Goal: Task Accomplishment & Management: Manage account settings

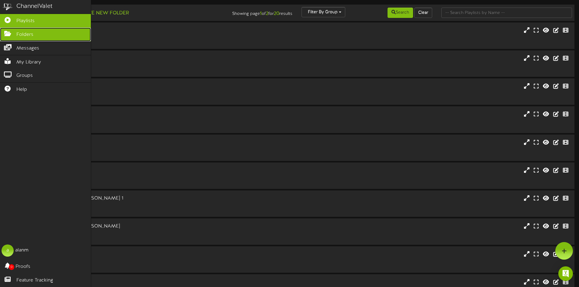
click at [13, 32] on icon at bounding box center [7, 33] width 15 height 5
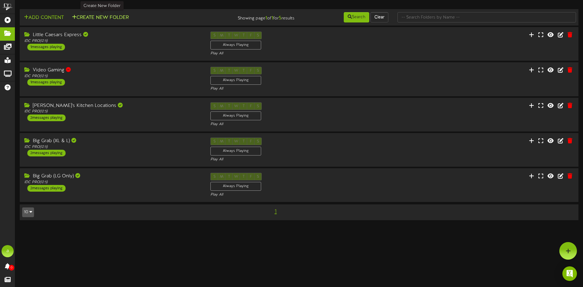
click at [85, 14] on button "Create New Folder" at bounding box center [100, 18] width 60 height 8
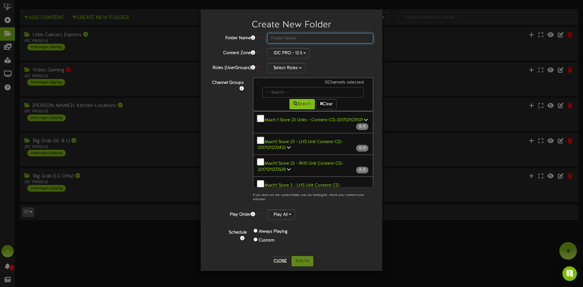
click at [305, 36] on input "text" at bounding box center [320, 38] width 106 height 10
type input "Benton"
click at [308, 55] on button "IDC PRO - 12:5" at bounding box center [288, 53] width 43 height 10
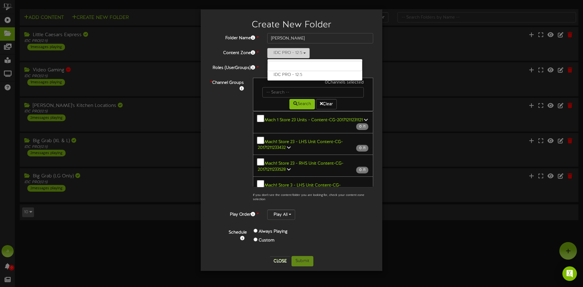
click at [308, 53] on button "IDC PRO - 12:5" at bounding box center [288, 53] width 43 height 10
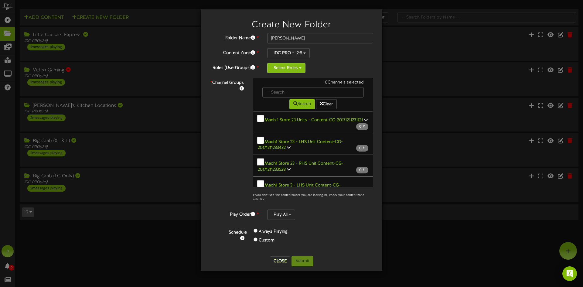
click at [300, 66] on button "Select Roles" at bounding box center [286, 68] width 38 height 10
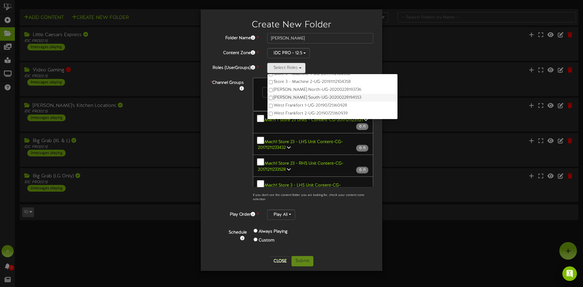
scroll to position [151, 0]
click at [236, 119] on div "* Channel Groups 0 Channels selected Search Clear 0" at bounding box center [291, 141] width 173 height 127
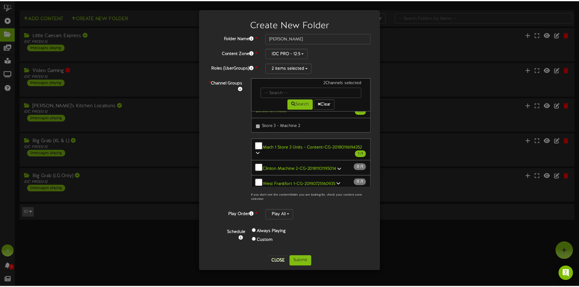
scroll to position [152, 0]
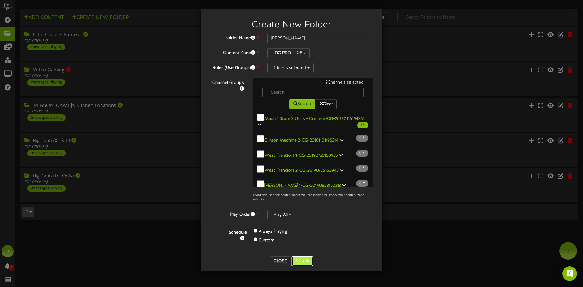
click at [302, 259] on button "Submit" at bounding box center [303, 261] width 22 height 10
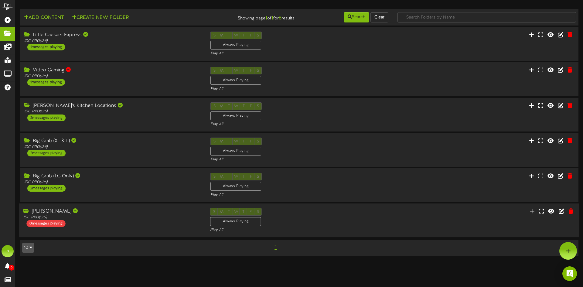
click at [111, 228] on div "Benton IDC PRO ( 12:5 ) 0 messages playing S M T W T F S Always Playing" at bounding box center [299, 220] width 561 height 25
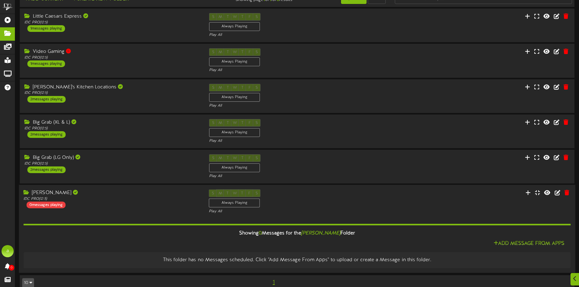
scroll to position [29, 0]
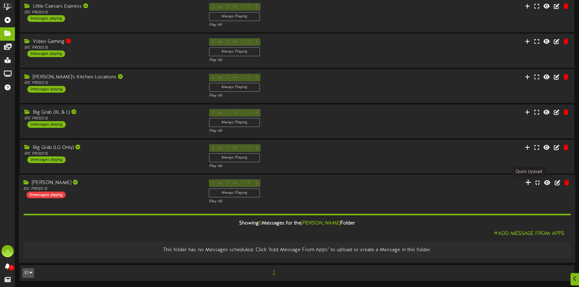
click at [529, 181] on icon at bounding box center [528, 182] width 6 height 7
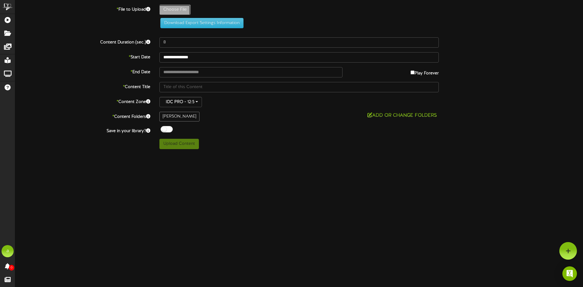
type input "**********"
type input "RewardsFountainScreenAd"
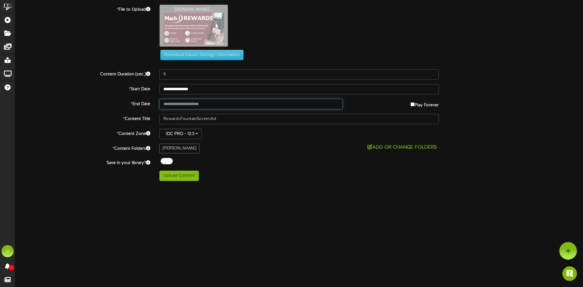
click at [194, 102] on input "text" at bounding box center [250, 104] width 183 height 10
type input "**********"
click at [176, 174] on button "Upload Content" at bounding box center [178, 176] width 39 height 10
type input "**********"
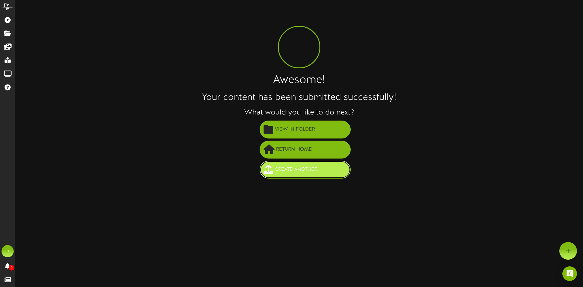
click at [284, 163] on button "Create Another" at bounding box center [305, 170] width 91 height 18
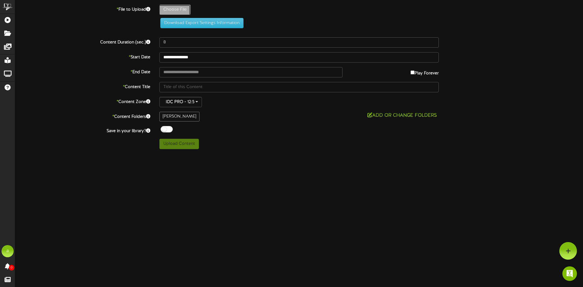
type input "**********"
type input "FountainScreenAdLG"
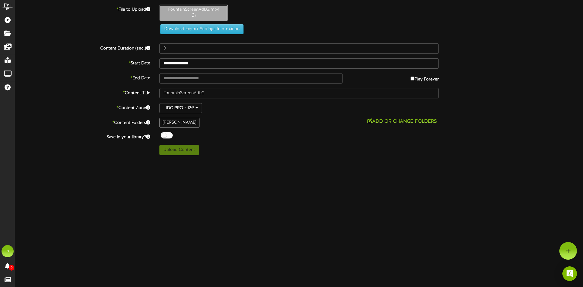
type input "5"
click at [185, 148] on button "Upload Content" at bounding box center [178, 150] width 39 height 10
type input "**********"
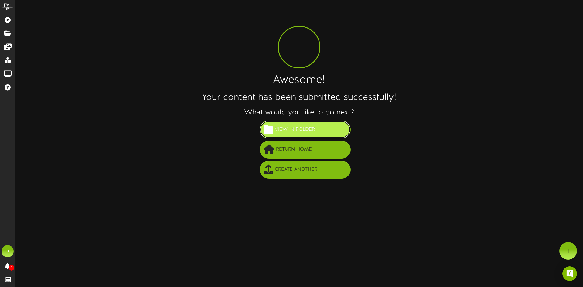
click at [307, 133] on span "View in Folder" at bounding box center [294, 130] width 43 height 10
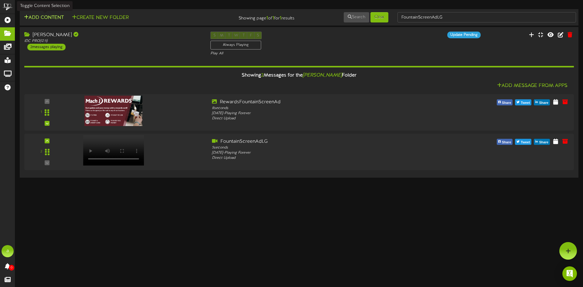
click at [55, 19] on button "Add Content" at bounding box center [43, 18] width 43 height 8
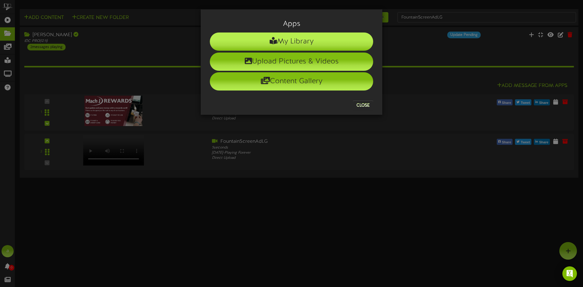
click at [307, 41] on li "My Library" at bounding box center [291, 42] width 163 height 18
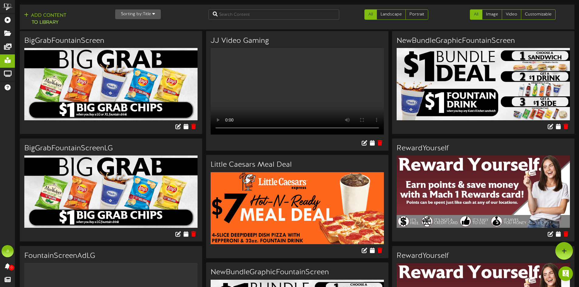
click at [124, 182] on img at bounding box center [110, 192] width 173 height 72
click at [108, 152] on h3 "BigGrabFountainScreenLG" at bounding box center [110, 149] width 173 height 8
click at [51, 21] on button "Add Content to Library" at bounding box center [45, 19] width 46 height 15
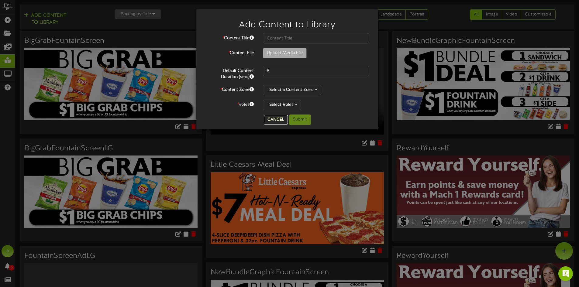
click at [269, 119] on button "Cancel" at bounding box center [276, 120] width 24 height 10
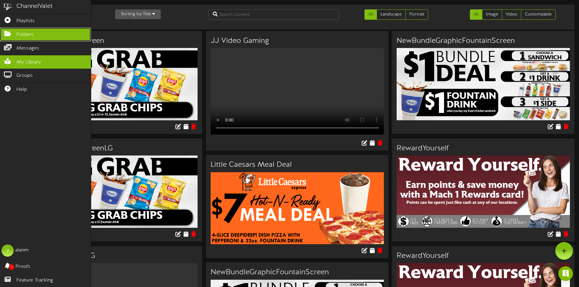
click at [13, 30] on link "Folders" at bounding box center [45, 35] width 91 height 14
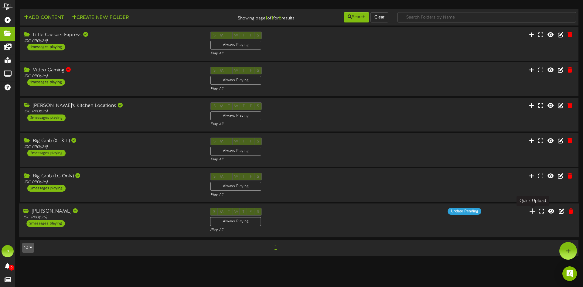
click at [532, 211] on icon at bounding box center [532, 211] width 6 height 7
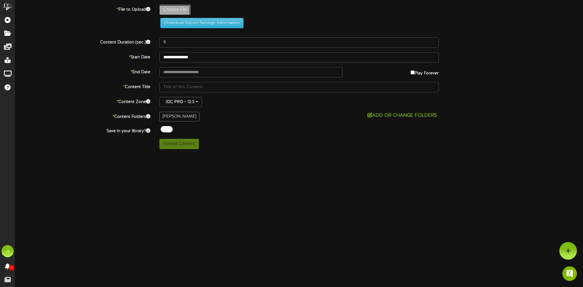
type input "**********"
type input "BigGrabFountainScreenLG"
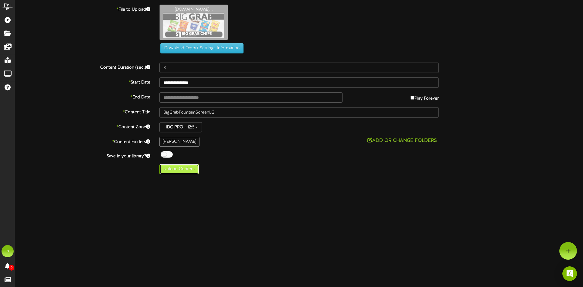
click at [187, 171] on button "Upload Content" at bounding box center [178, 169] width 39 height 10
type input "**********"
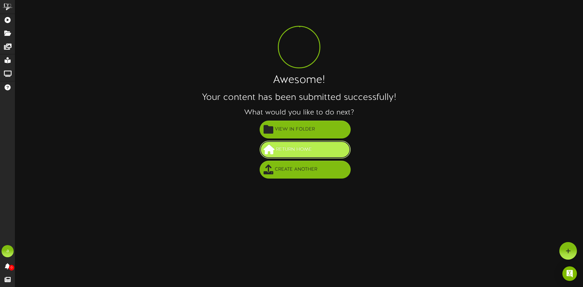
click at [293, 146] on span "Return Home" at bounding box center [294, 150] width 39 height 10
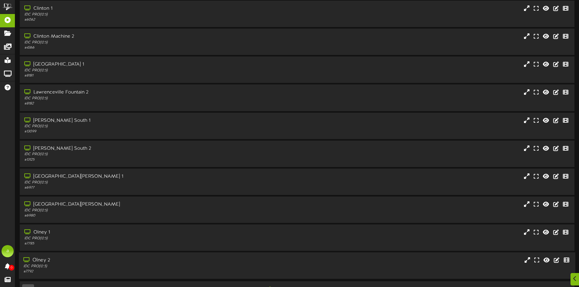
scroll to position [39, 0]
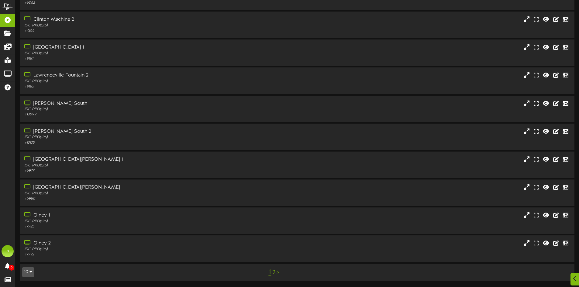
click at [272, 275] on link "2" at bounding box center [273, 272] width 3 height 7
click at [98, 117] on div "# 1825" at bounding box center [134, 114] width 223 height 5
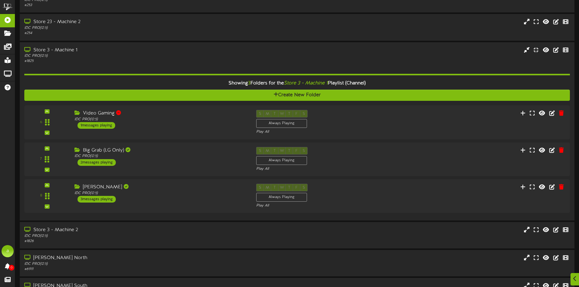
scroll to position [100, 0]
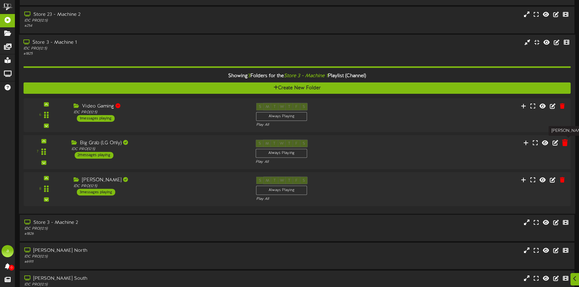
click at [563, 143] on icon at bounding box center [565, 142] width 6 height 7
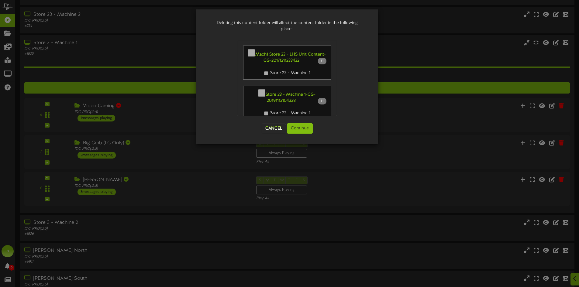
scroll to position [202, 0]
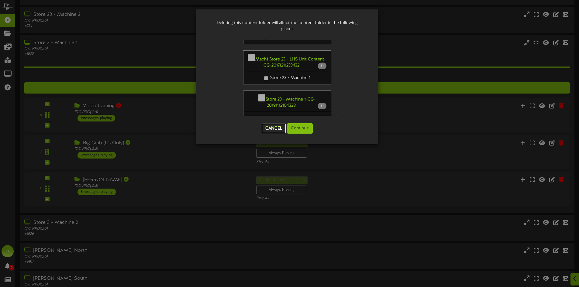
click at [275, 125] on button "Cancel" at bounding box center [274, 129] width 24 height 10
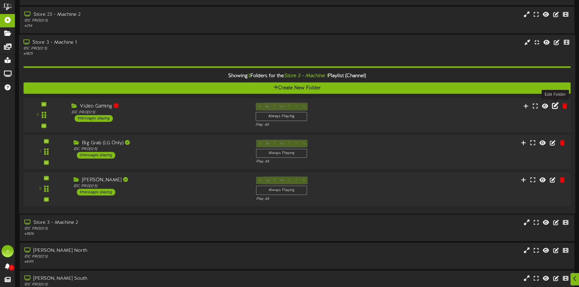
click at [556, 106] on icon at bounding box center [555, 105] width 7 height 7
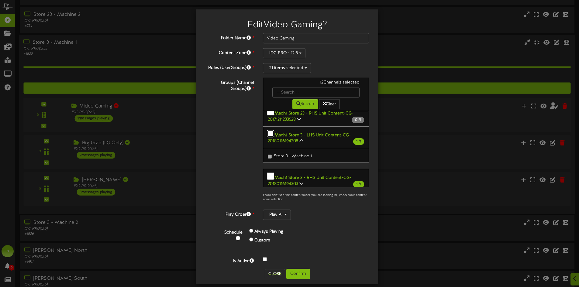
scroll to position [61, 0]
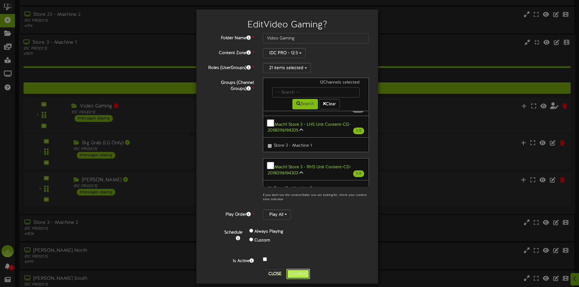
click at [293, 269] on button "Confirm" at bounding box center [298, 274] width 24 height 10
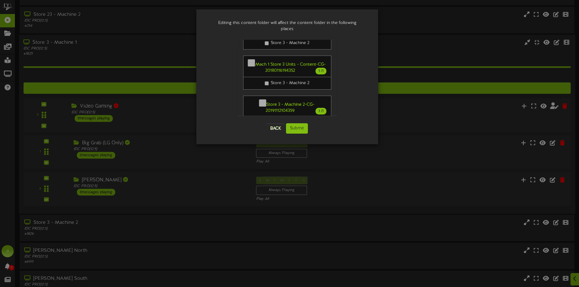
scroll to position [152, 0]
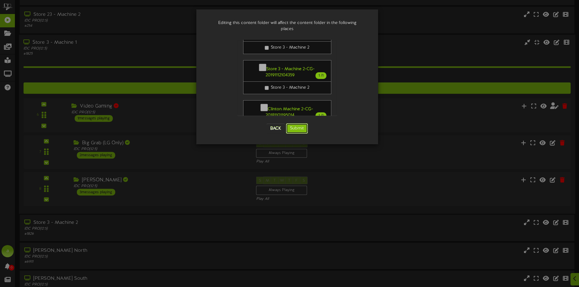
click at [303, 125] on button "Submit" at bounding box center [297, 128] width 22 height 10
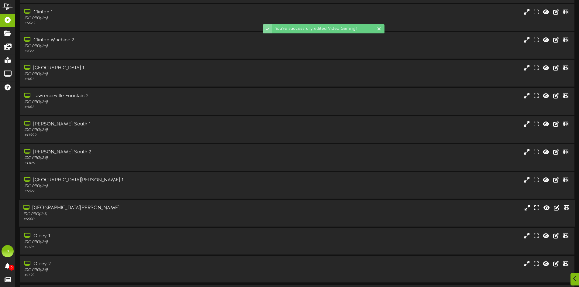
scroll to position [39, 0]
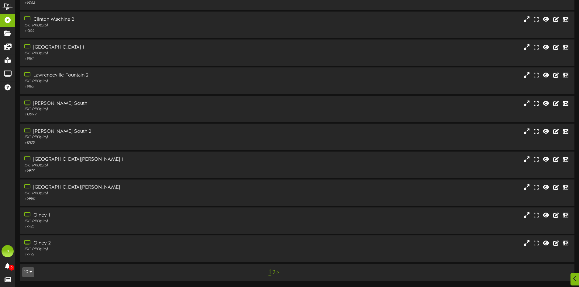
click at [274, 275] on link "2" at bounding box center [273, 272] width 3 height 7
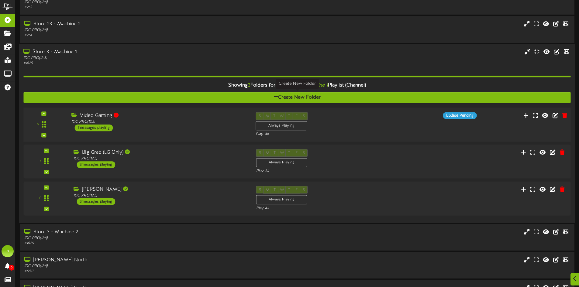
scroll to position [91, 0]
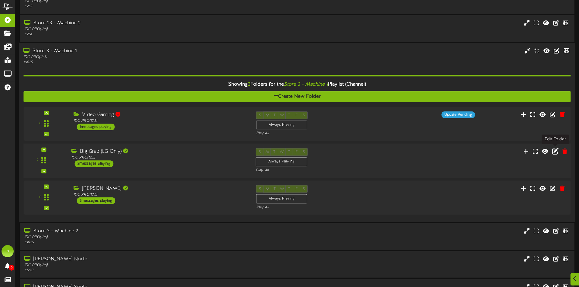
click at [556, 151] on icon at bounding box center [555, 151] width 7 height 7
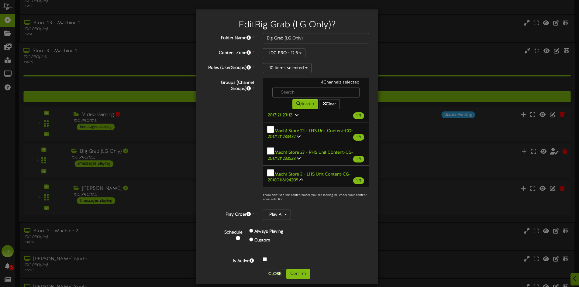
scroll to position [30, 0]
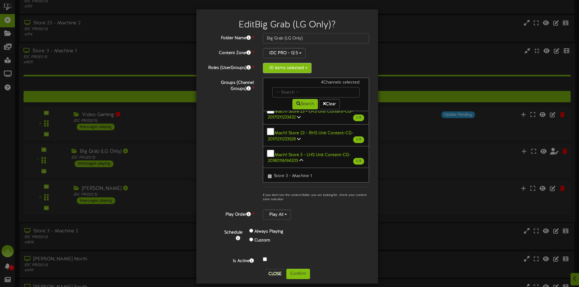
click at [305, 68] on span "button" at bounding box center [306, 67] width 2 height 1
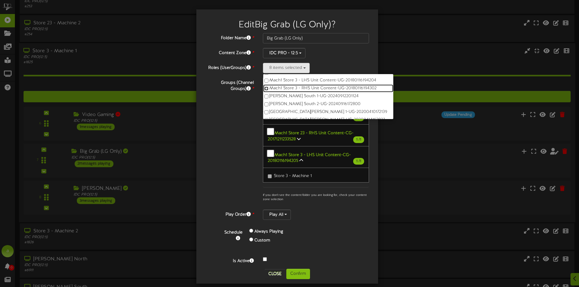
scroll to position [91, 0]
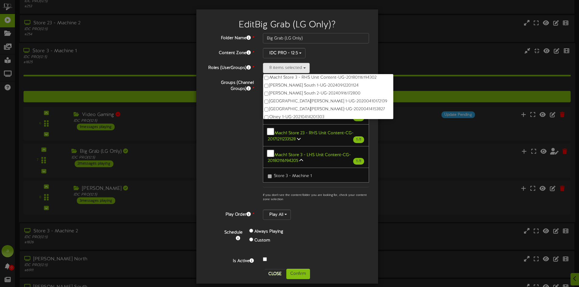
click at [223, 131] on div "Groups (Channel Groups) * 4 Channels selected Search Clear Mach 1 Store 23 Unit…" at bounding box center [287, 141] width 173 height 127
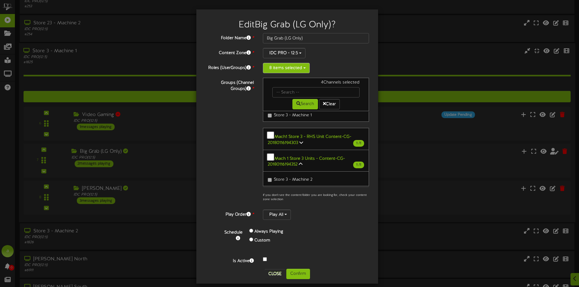
click at [291, 68] on button "8 items selected" at bounding box center [286, 68] width 47 height 10
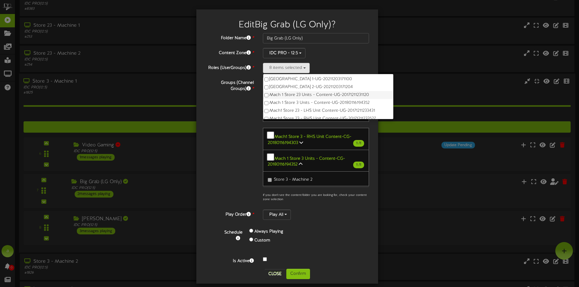
scroll to position [30, 0]
click at [235, 128] on div "Groups (Channel Groups) * 4 Channels selected Search Clear Mach 1 Store 23 Unit…" at bounding box center [287, 141] width 173 height 127
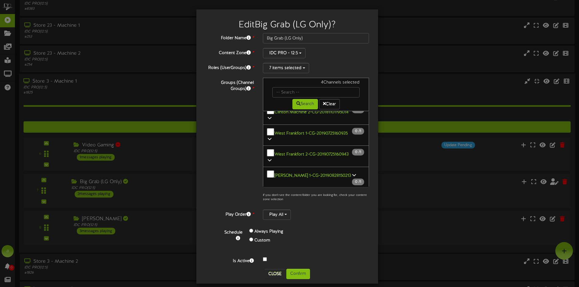
scroll to position [182, 0]
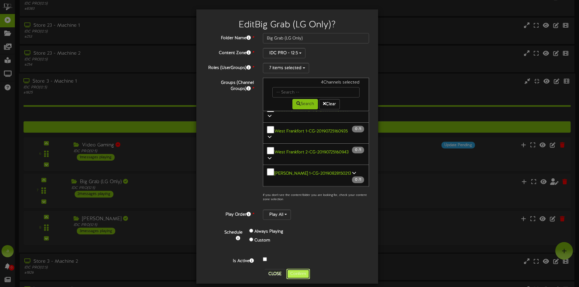
click at [293, 272] on button "Confirm" at bounding box center [298, 274] width 24 height 10
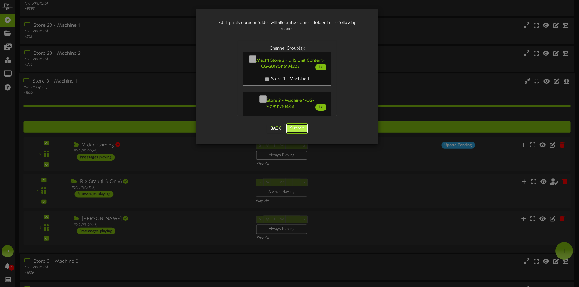
click at [297, 126] on button "Submit" at bounding box center [297, 128] width 22 height 10
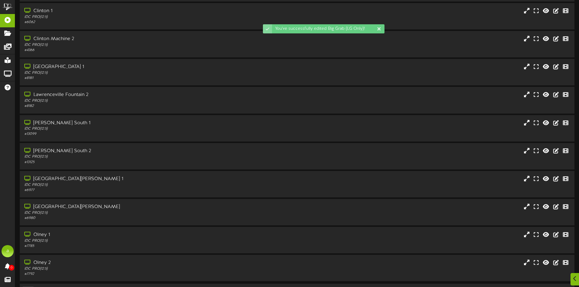
scroll to position [39, 0]
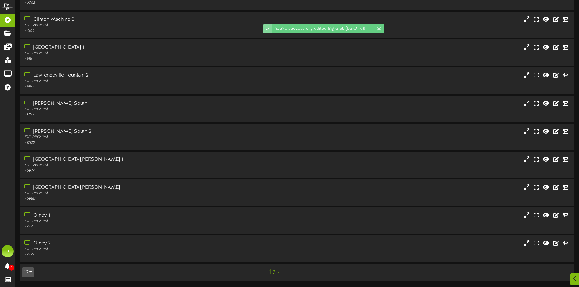
click at [275, 274] on div "1 2 >" at bounding box center [274, 273] width 140 height 12
click at [275, 272] on div "1 2 >" at bounding box center [274, 273] width 140 height 12
click at [274, 272] on link "2" at bounding box center [273, 272] width 3 height 7
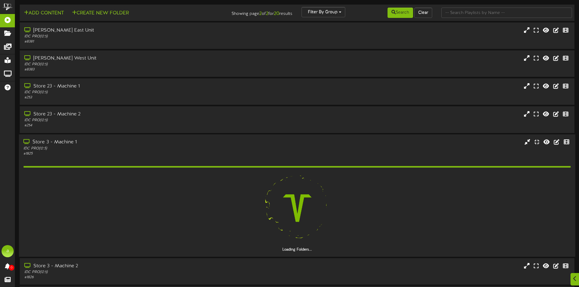
scroll to position [135, 0]
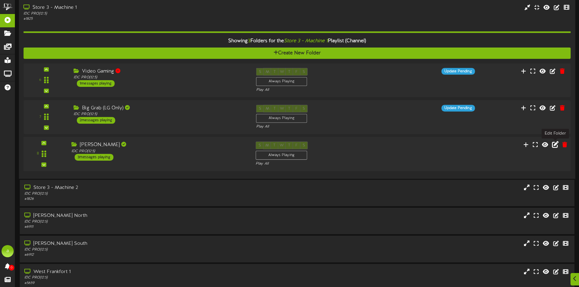
click at [556, 146] on icon at bounding box center [555, 144] width 7 height 7
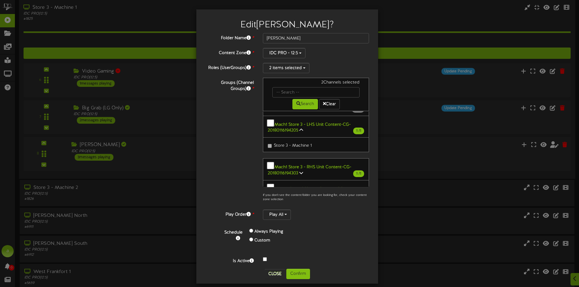
scroll to position [91, 0]
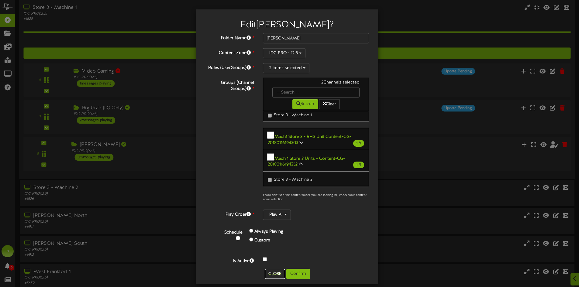
click at [273, 269] on button "Close" at bounding box center [275, 274] width 20 height 10
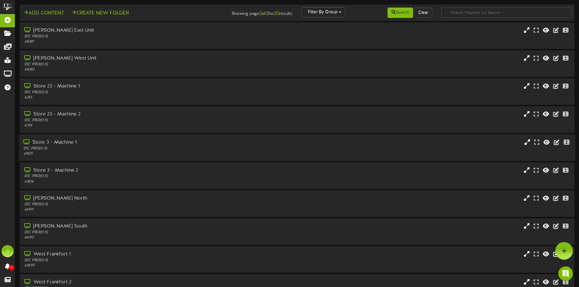
click at [118, 149] on div "IDC PRO ( 12:5 )" at bounding box center [134, 148] width 223 height 5
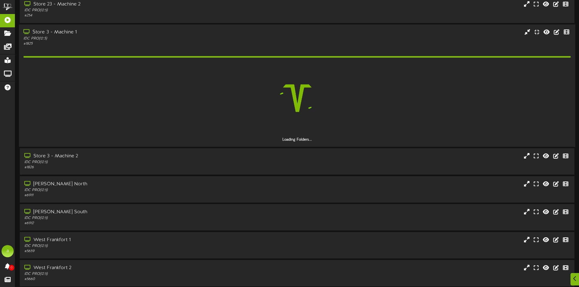
scroll to position [122, 0]
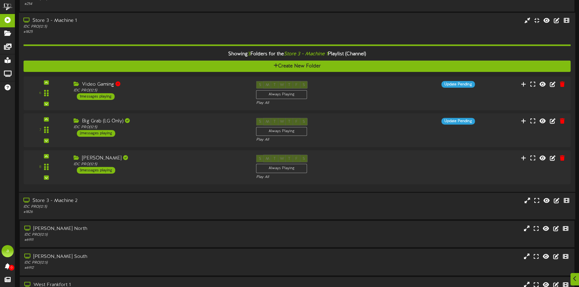
click at [121, 207] on div "IDC PRO ( 12:5 )" at bounding box center [134, 206] width 223 height 5
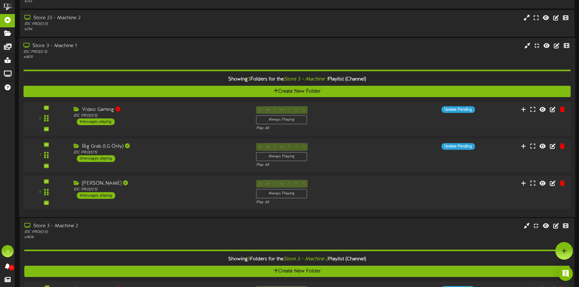
scroll to position [91, 0]
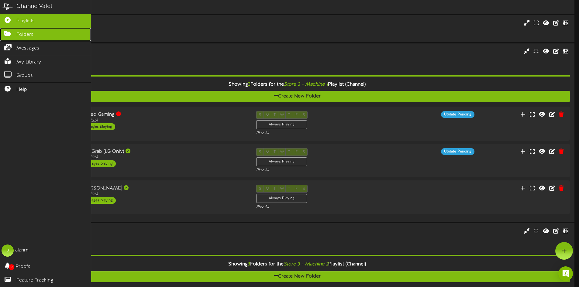
click at [60, 35] on link "Folders" at bounding box center [45, 35] width 91 height 14
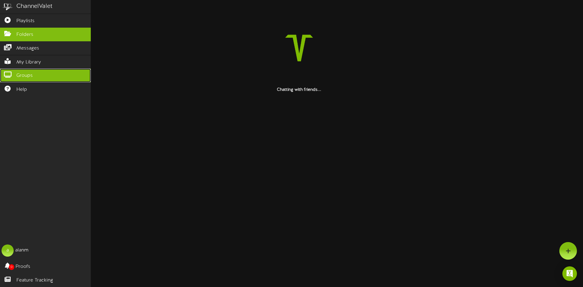
click at [56, 75] on link "Groups" at bounding box center [45, 76] width 91 height 14
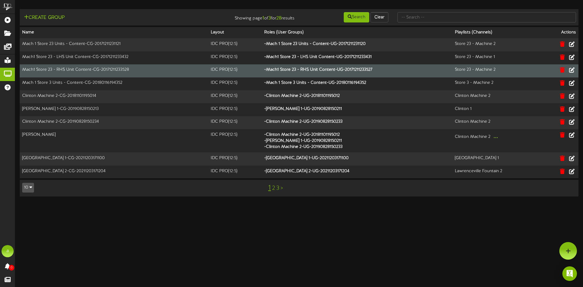
click at [83, 64] on td "Mach1 Store 23 - RHS Unit Content-CG-20171211233528" at bounding box center [114, 70] width 189 height 13
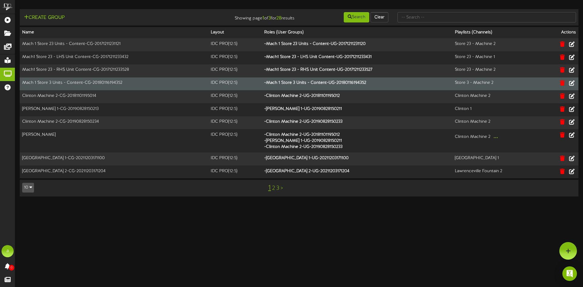
click at [57, 86] on td "Mach 1 Store 3 Units - Content-CG-20180116194352" at bounding box center [114, 83] width 189 height 13
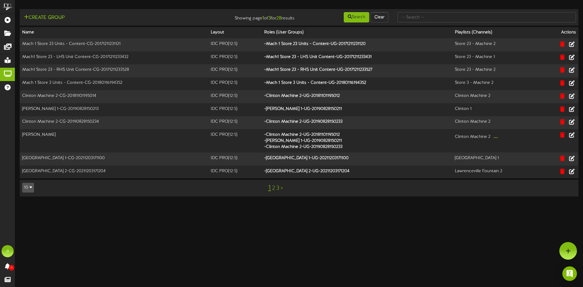
click at [273, 188] on link "2" at bounding box center [273, 188] width 3 height 7
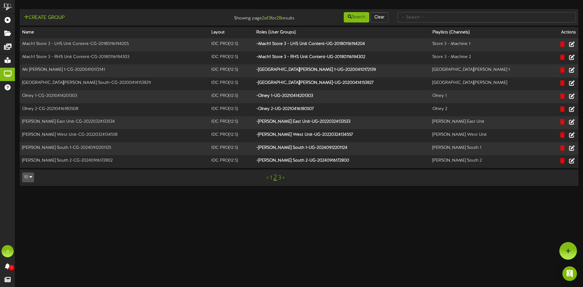
click at [270, 176] on link "1" at bounding box center [271, 178] width 2 height 7
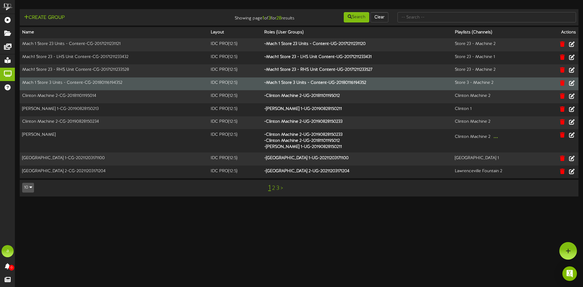
click at [48, 79] on td "Mach 1 Store 3 Units - Content-CG-20180116194352" at bounding box center [114, 83] width 189 height 13
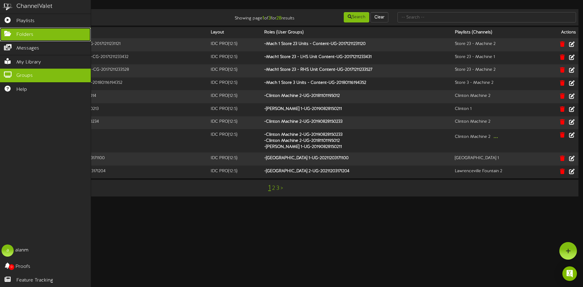
click at [40, 38] on link "Folders" at bounding box center [45, 35] width 91 height 14
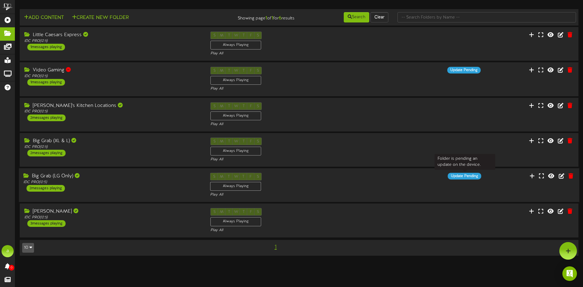
click at [463, 177] on div "Update Pending" at bounding box center [464, 176] width 33 height 7
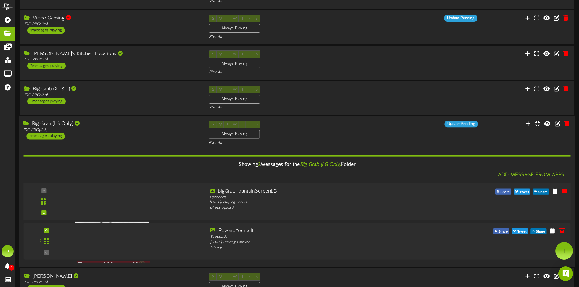
scroll to position [31, 0]
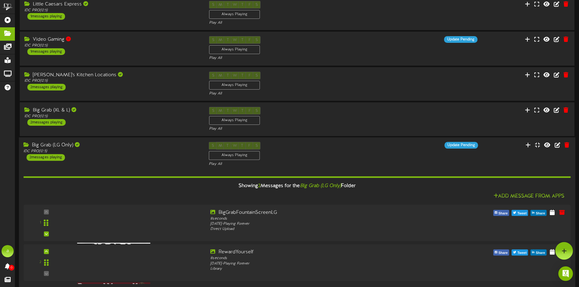
click at [381, 156] on div "S M T W T F S Always Playing Play All" at bounding box center [296, 154] width 185 height 25
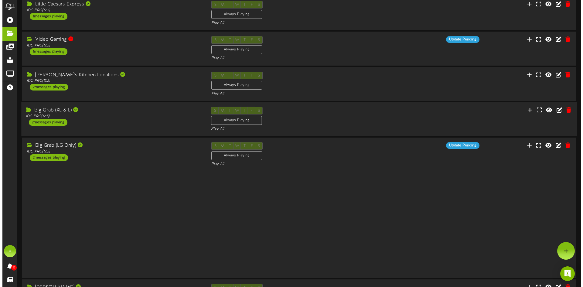
scroll to position [0, 0]
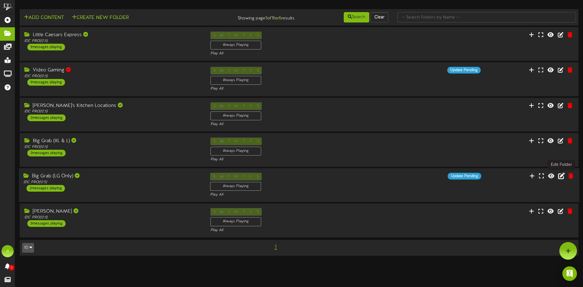
click at [557, 176] on button at bounding box center [561, 176] width 10 height 9
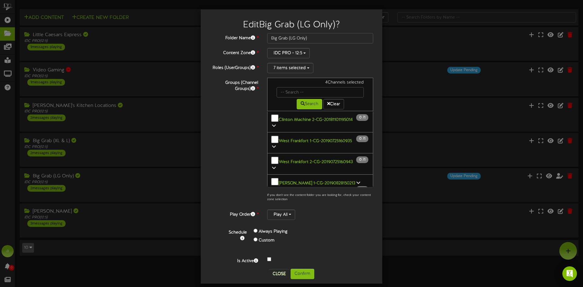
scroll to position [152, 0]
click at [300, 273] on button "Confirm" at bounding box center [303, 274] width 24 height 10
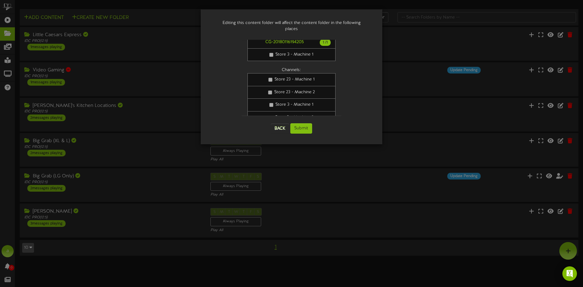
scroll to position [307, 0]
click at [310, 123] on button "Submit" at bounding box center [301, 128] width 22 height 10
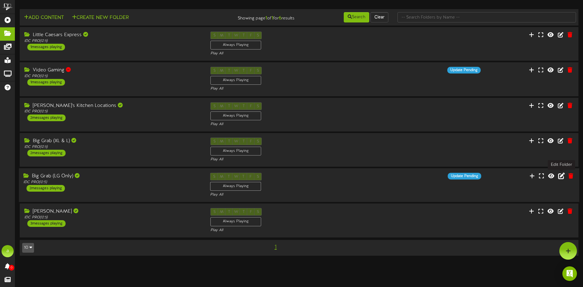
click at [561, 175] on icon at bounding box center [561, 176] width 7 height 7
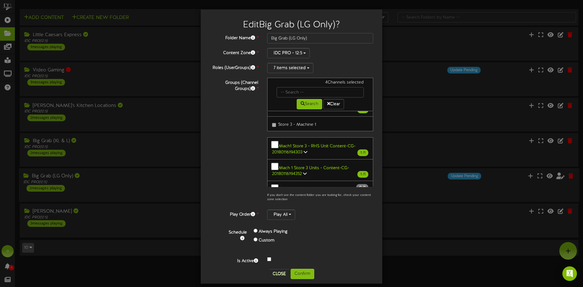
scroll to position [91, 0]
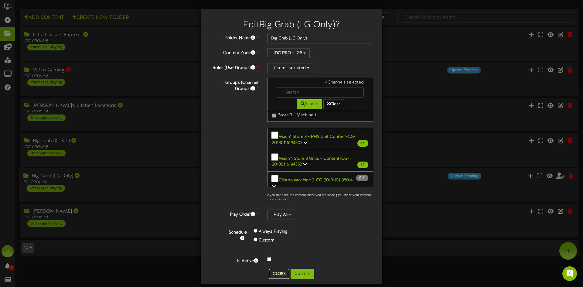
click at [271, 276] on button "Close" at bounding box center [279, 274] width 20 height 10
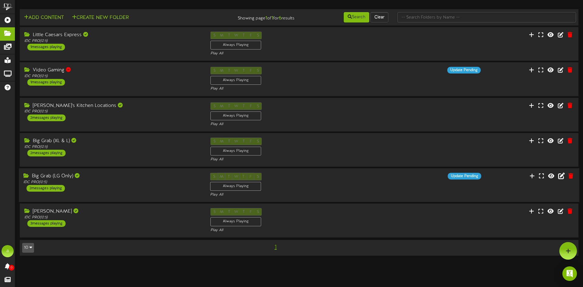
click at [97, 14] on div "Add Content Create New Folder" at bounding box center [112, 17] width 188 height 11
click at [97, 16] on button "Create New Folder" at bounding box center [100, 18] width 60 height 8
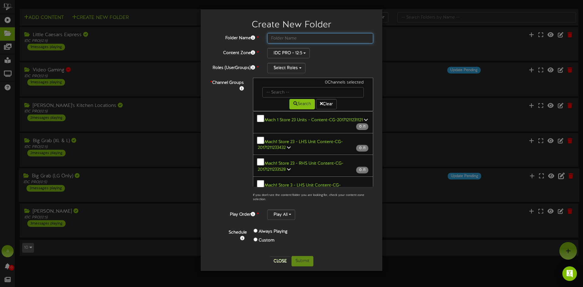
click at [286, 38] on input "text" at bounding box center [320, 38] width 106 height 10
type input "A"
type input "[PERSON_NAME]'s Kitchen"
click at [292, 68] on button "Select Roles" at bounding box center [286, 68] width 38 height 10
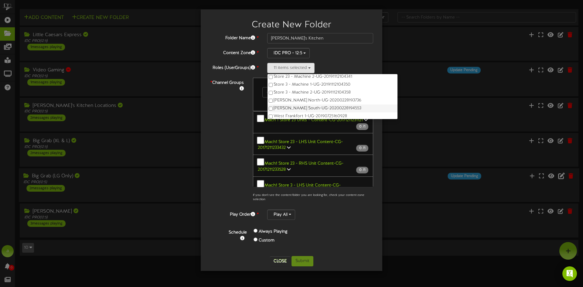
scroll to position [182, 0]
click at [214, 128] on div "* Channel Groups 0 Channels selected Search Clear 0" at bounding box center [291, 141] width 173 height 127
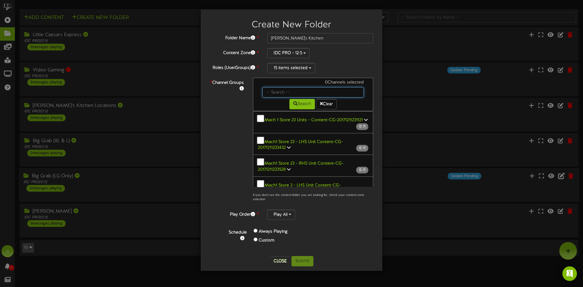
click at [280, 89] on input "text" at bounding box center [312, 92] width 101 height 10
click at [236, 130] on div "* Channel Groups 0 Channels selected Search Clear 0" at bounding box center [291, 141] width 173 height 127
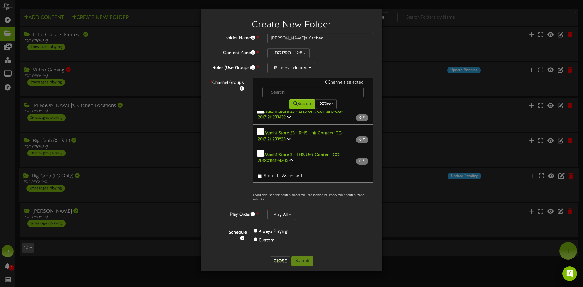
scroll to position [61, 0]
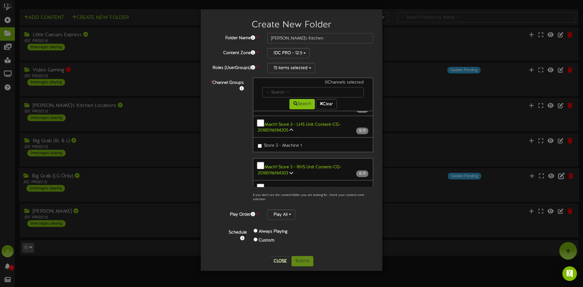
click at [291, 128] on icon at bounding box center [291, 130] width 4 height 4
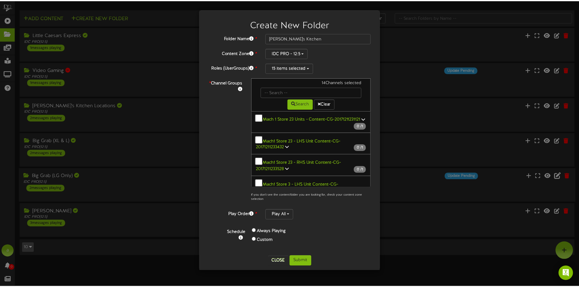
scroll to position [0, 0]
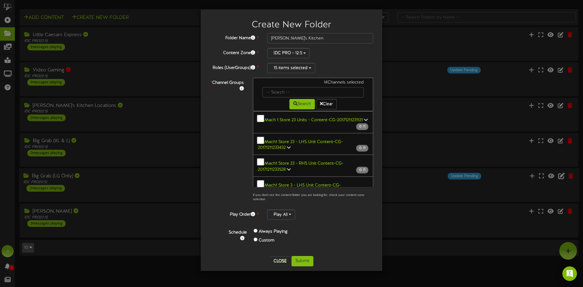
click at [229, 156] on div "* Channel Groups 14 Channels selected Search Clear" at bounding box center [291, 141] width 173 height 127
click at [303, 259] on button "Submit" at bounding box center [303, 261] width 22 height 10
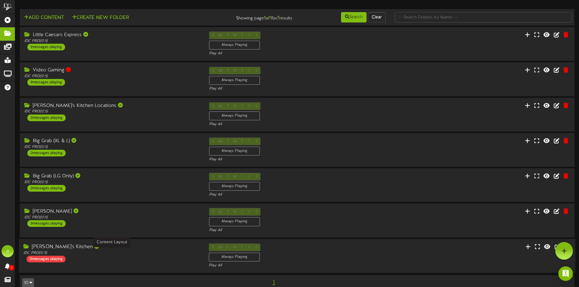
click at [113, 254] on div "IDC PRO ( 12:5 )" at bounding box center [111, 252] width 176 height 5
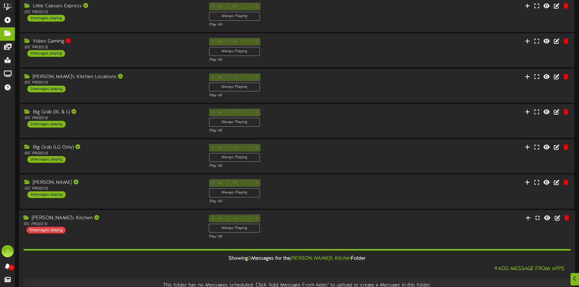
scroll to position [64, 0]
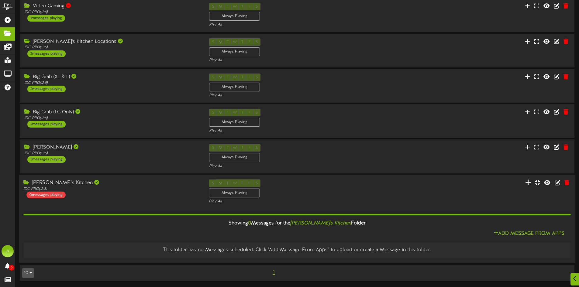
click at [527, 182] on icon at bounding box center [528, 182] width 6 height 7
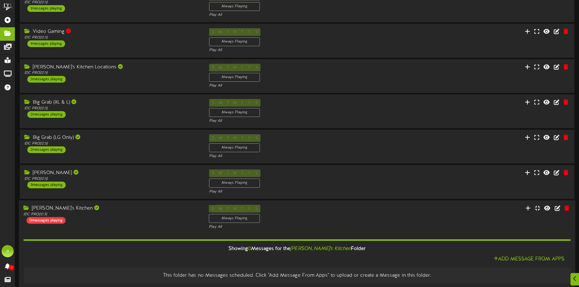
scroll to position [64, 0]
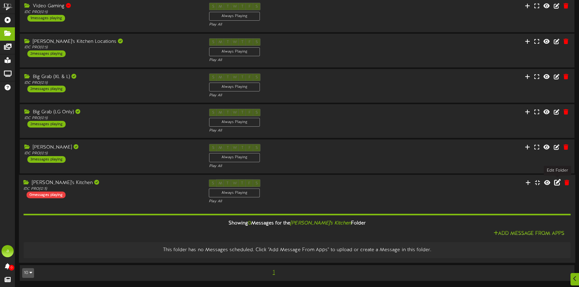
click at [558, 183] on icon at bounding box center [557, 182] width 7 height 7
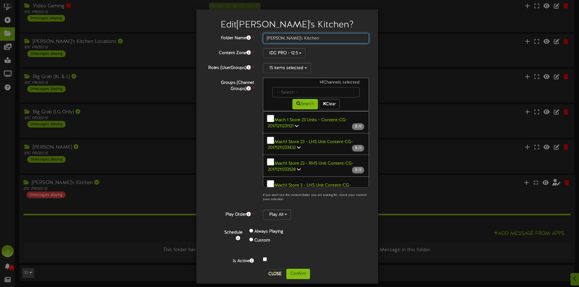
click at [298, 41] on input "Kate's Kitchen" at bounding box center [316, 38] width 106 height 10
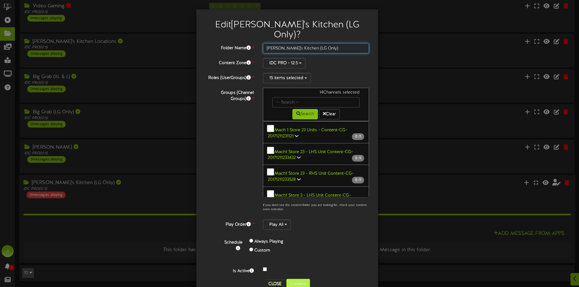
type input "[PERSON_NAME]'s Kitchen (LG Only)"
click at [300, 279] on button "Confirm" at bounding box center [298, 284] width 24 height 10
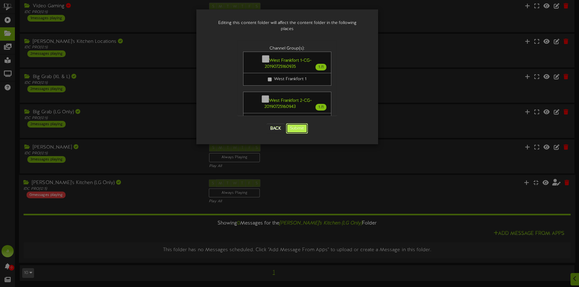
click at [303, 123] on button "Submit" at bounding box center [297, 128] width 22 height 10
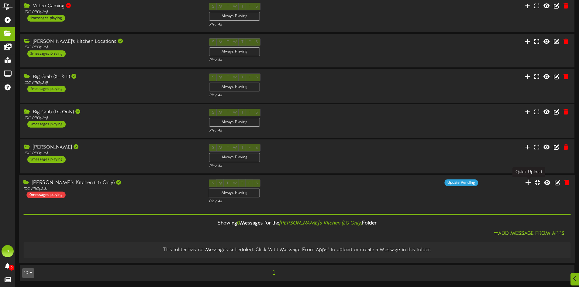
click at [528, 183] on icon at bounding box center [528, 182] width 6 height 7
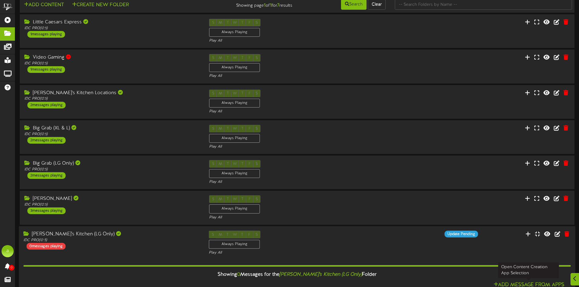
scroll to position [64, 0]
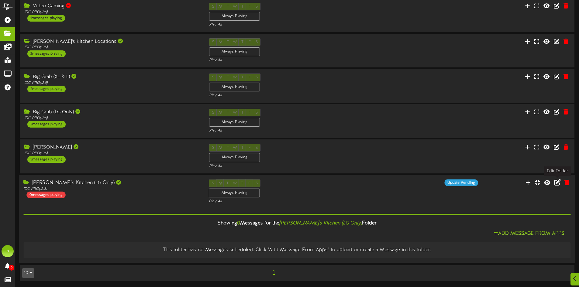
click at [556, 183] on icon at bounding box center [557, 182] width 7 height 7
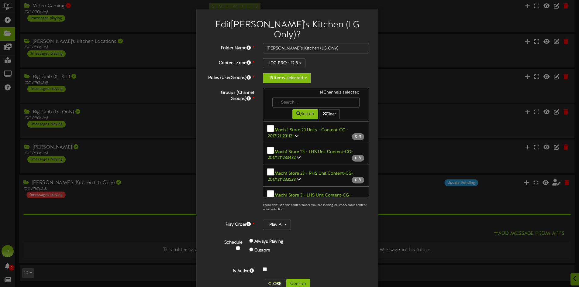
click at [300, 73] on button "15 items selected" at bounding box center [287, 78] width 48 height 10
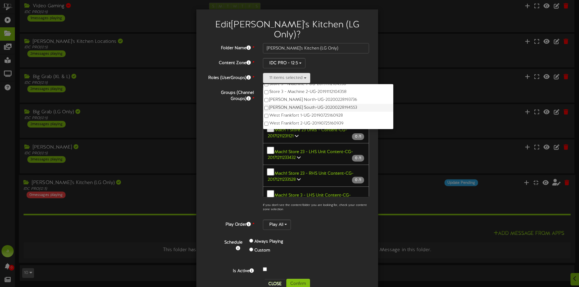
scroll to position [5, 0]
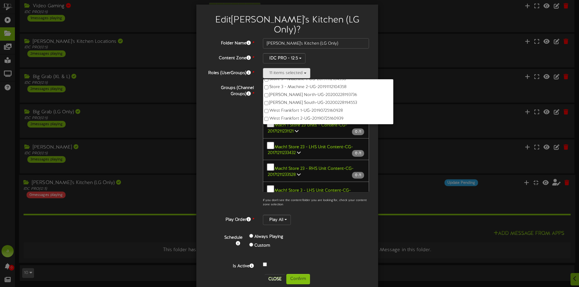
click at [230, 108] on div "Groups (Channel Groups) * 14 Channels selected Search Clear 0 1" at bounding box center [287, 146] width 173 height 127
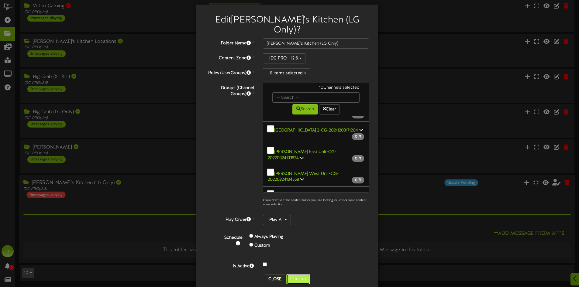
click at [295, 274] on button "Confirm" at bounding box center [298, 279] width 24 height 10
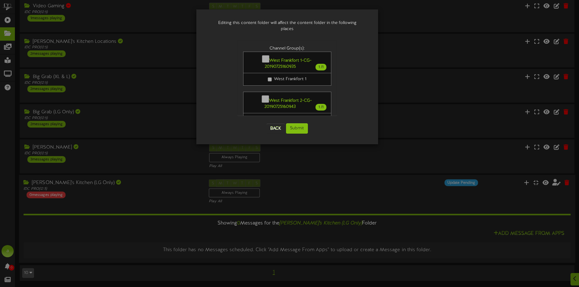
click at [265, 55] on div "West Frankfort 1-CG-20190725160935 1 / 1" at bounding box center [287, 63] width 88 height 22
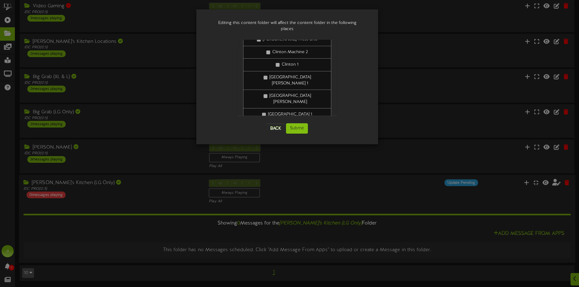
scroll to position [714, 0]
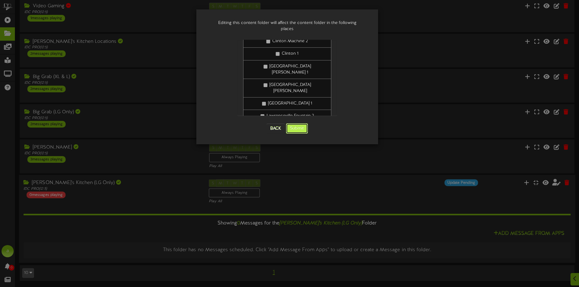
click at [298, 124] on button "Submit" at bounding box center [297, 128] width 22 height 10
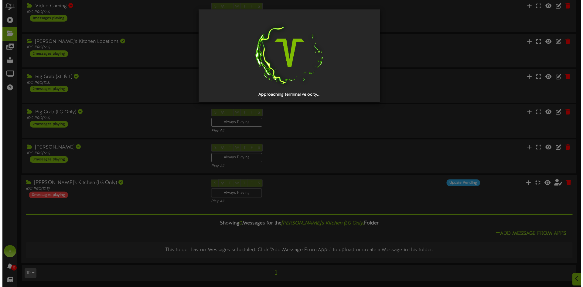
scroll to position [0, 0]
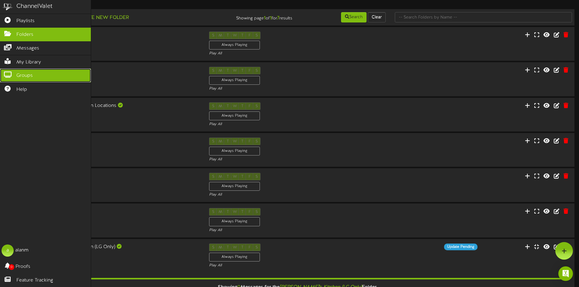
click at [20, 73] on span "Groups" at bounding box center [24, 75] width 16 height 7
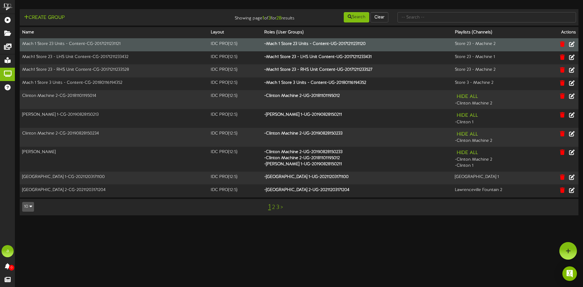
click at [127, 45] on td "Mach 1 Store 23 Units - Content-CG-20171211231121" at bounding box center [114, 44] width 189 height 13
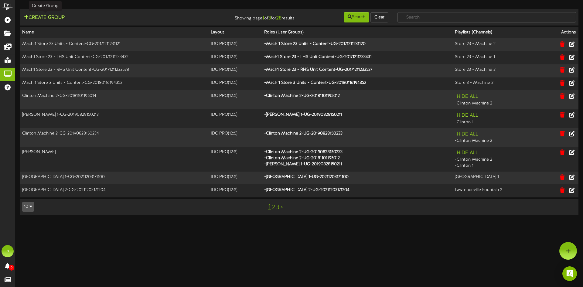
click at [58, 18] on button "Create Group" at bounding box center [44, 18] width 44 height 8
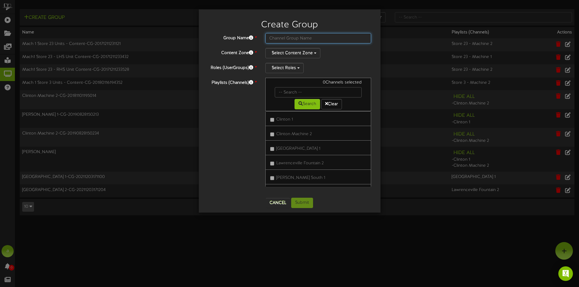
click at [303, 40] on input "text" at bounding box center [318, 38] width 106 height 10
type input "Kate's Kitchen (LG Only)"
click at [303, 51] on button "Select Content Zone" at bounding box center [292, 53] width 55 height 10
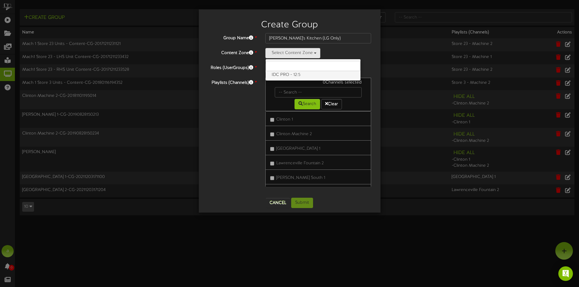
click at [295, 72] on label "IDC PRO - 12:5" at bounding box center [312, 75] width 95 height 8
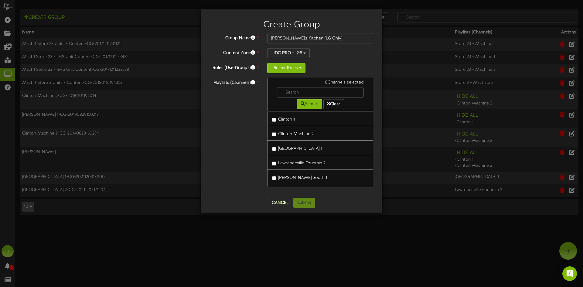
click at [292, 66] on button "Select Roles" at bounding box center [286, 68] width 38 height 10
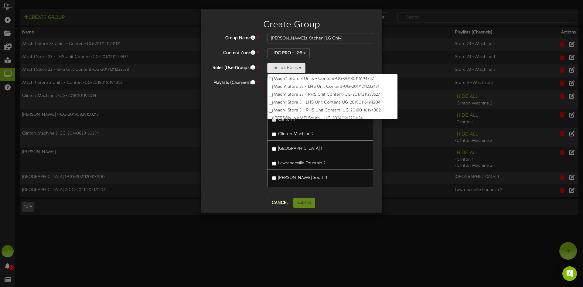
scroll to position [182, 0]
click at [222, 117] on div "Playlists (Channels) * 0 Channels selected Search Clear Clinton 1" at bounding box center [291, 135] width 173 height 115
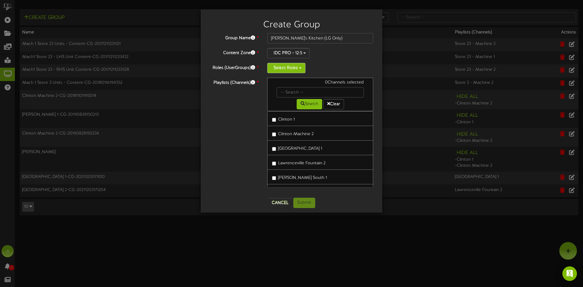
click at [297, 66] on button "Select Roles" at bounding box center [286, 68] width 38 height 10
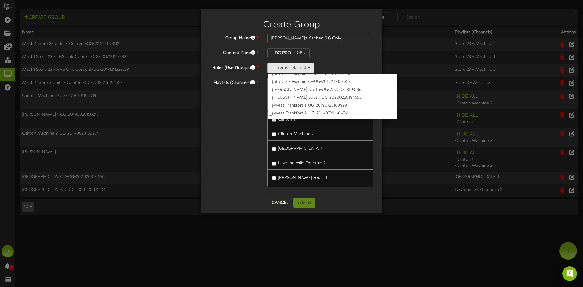
click at [238, 123] on div "Playlists (Channels) * 0 Channels selected Search Clear Clinton 1" at bounding box center [291, 135] width 173 height 115
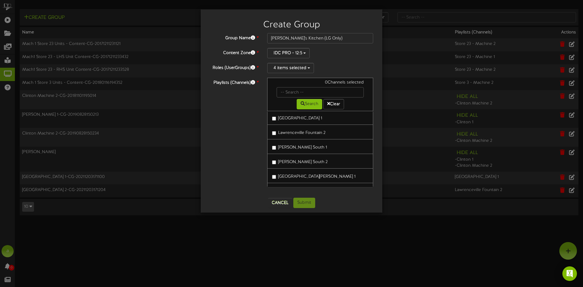
scroll to position [61, 0]
click at [300, 70] on button "4 items selected" at bounding box center [290, 68] width 47 height 10
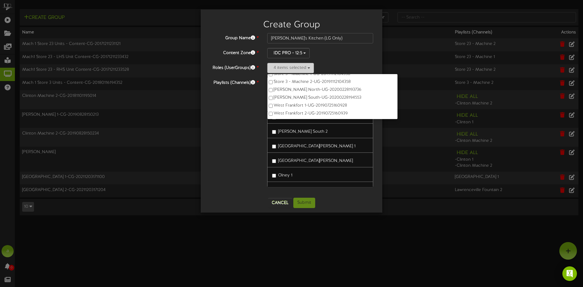
scroll to position [0, 0]
click at [250, 117] on div "Playlists (Channels) * 0 Channels selected Search Clear Clinton 1" at bounding box center [291, 135] width 173 height 115
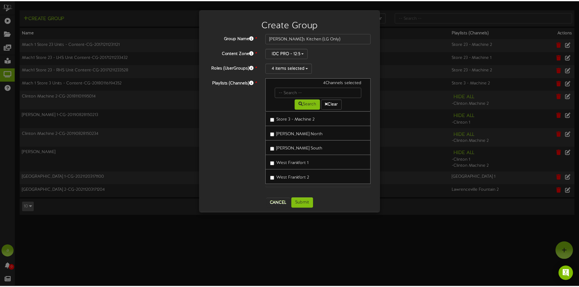
scroll to position [222, 0]
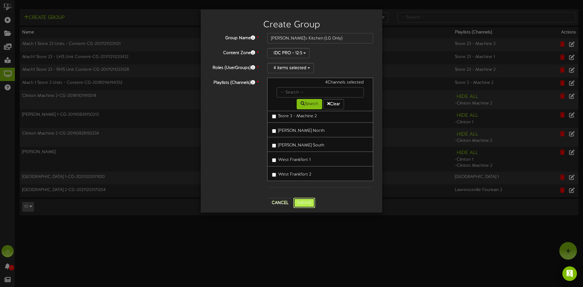
click at [306, 200] on button "Submit" at bounding box center [304, 203] width 22 height 10
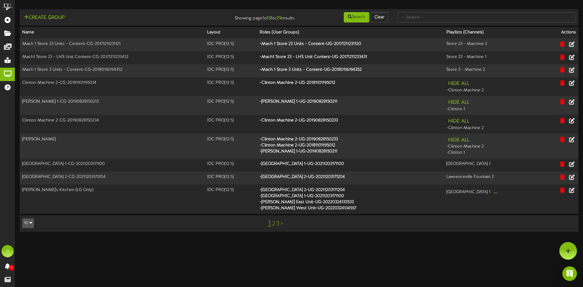
click at [273, 224] on link "2" at bounding box center [273, 224] width 3 height 7
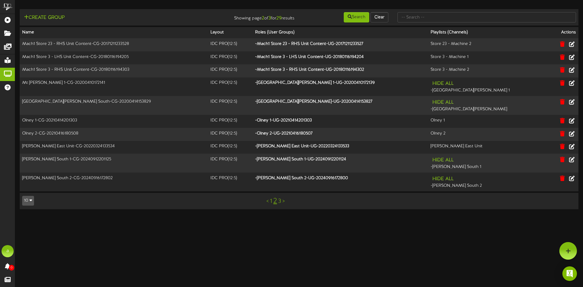
click at [271, 199] on link "1" at bounding box center [271, 201] width 2 height 7
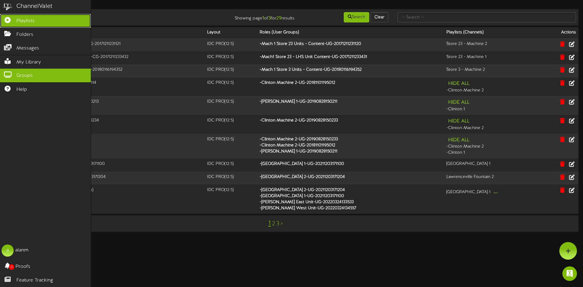
click at [43, 20] on link "Playlists" at bounding box center [45, 21] width 91 height 14
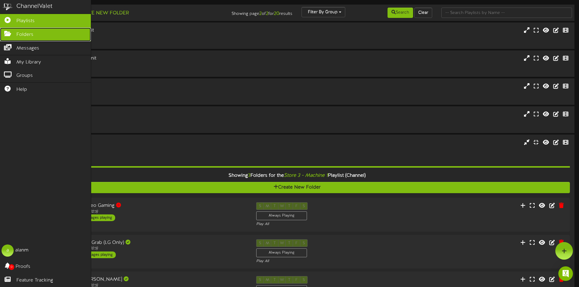
click at [41, 33] on link "Folders" at bounding box center [45, 35] width 91 height 14
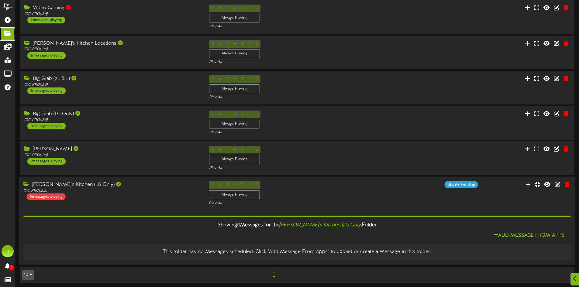
scroll to position [64, 0]
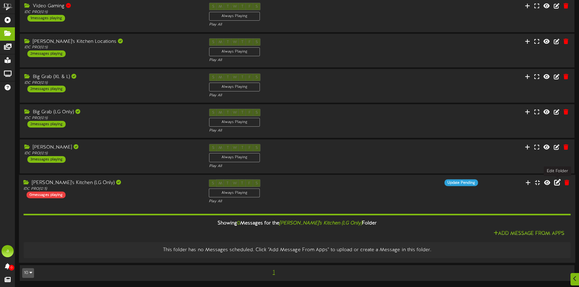
click at [557, 182] on icon at bounding box center [557, 182] width 7 height 7
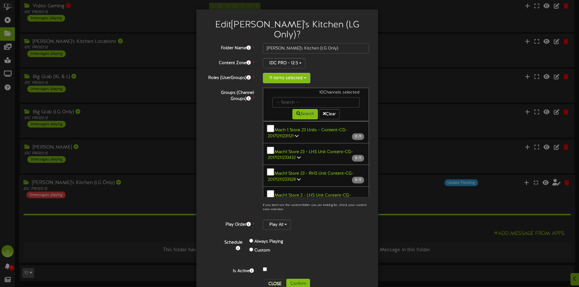
click at [301, 73] on button "11 items selected" at bounding box center [286, 78] width 47 height 10
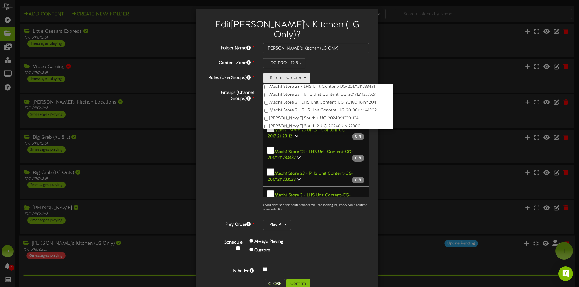
scroll to position [60, 0]
click at [207, 152] on div "Groups (Channel Groups) * 10 Channels selected Search Clear 0 1" at bounding box center [287, 151] width 173 height 127
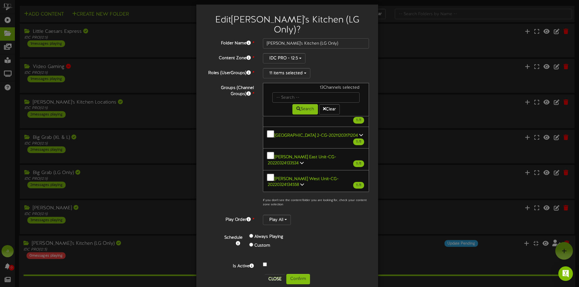
scroll to position [680, 0]
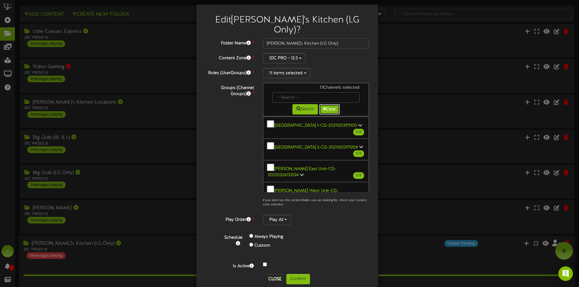
click at [329, 104] on button "Clear" at bounding box center [329, 109] width 21 height 10
click at [327, 104] on button "Clear" at bounding box center [329, 109] width 21 height 10
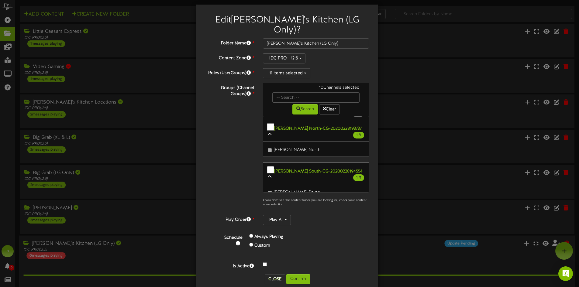
scroll to position [437, 0]
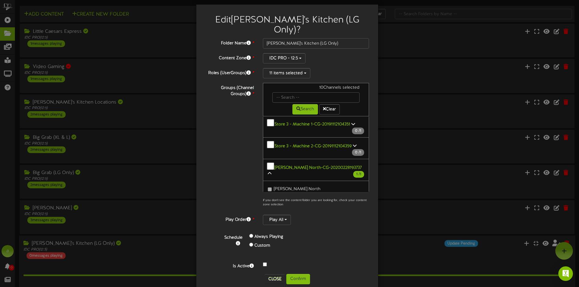
click at [267, 202] on button "Tilton South-CG-20200228194554 1 / 1" at bounding box center [316, 213] width 106 height 22
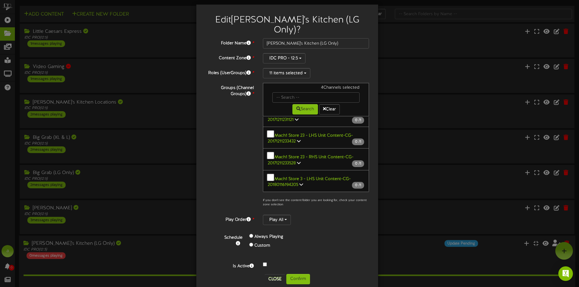
scroll to position [0, 0]
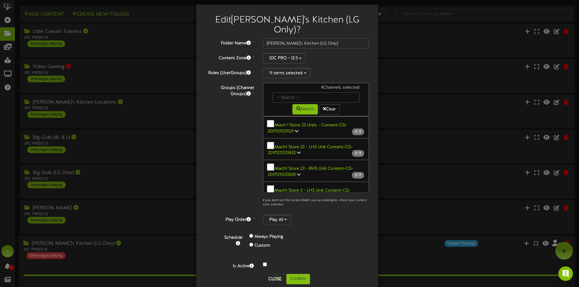
click at [232, 103] on div "Groups (Channel Groups) * 4 Channels selected Search Clear" at bounding box center [287, 146] width 173 height 127
click at [277, 68] on button "11 items selected" at bounding box center [286, 73] width 47 height 10
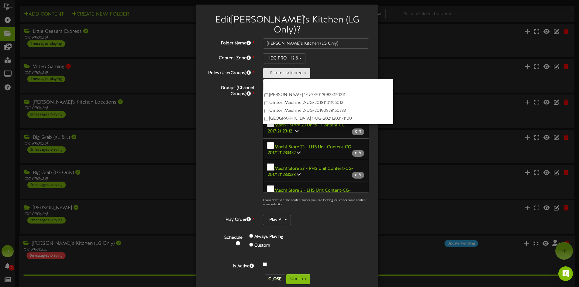
click at [193, 128] on div "Edit Kate's Kitchen (LG Only) ? Folder Name * Kate's Kitchen (LG Only) Content …" at bounding box center [289, 143] width 579 height 287
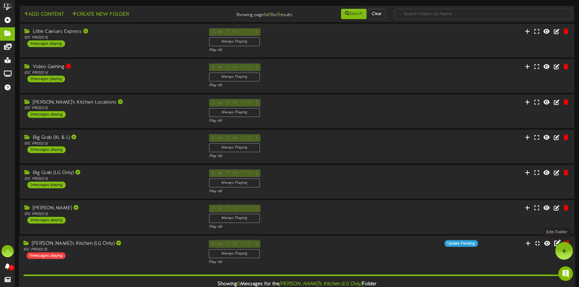
click at [556, 241] on icon at bounding box center [557, 243] width 7 height 7
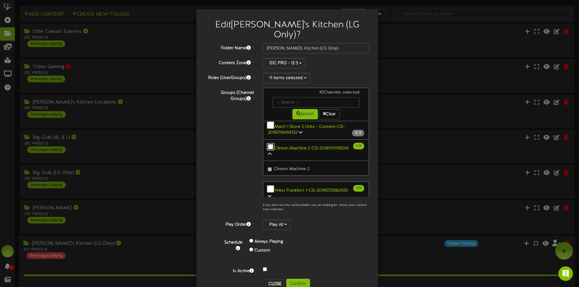
scroll to position [122, 0]
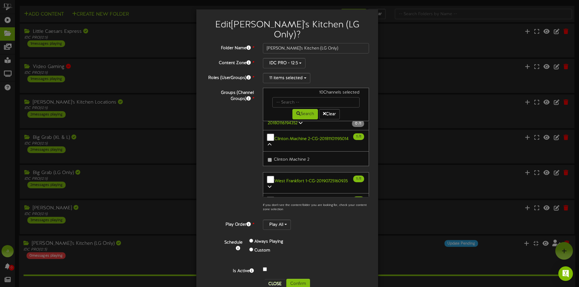
click at [268, 172] on button "West Frankfort 1-CG-20190725160935 1 / 1" at bounding box center [316, 183] width 106 height 22
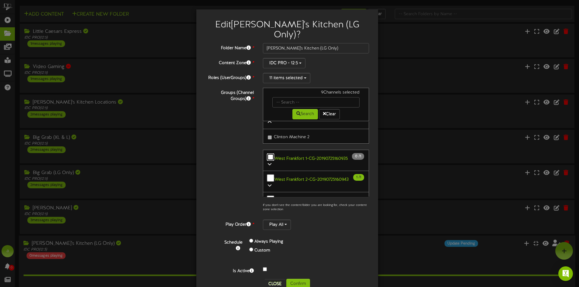
scroll to position [152, 0]
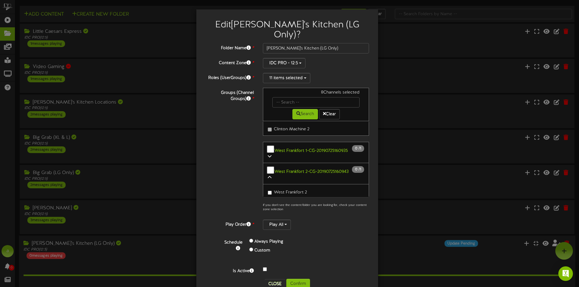
click at [269, 142] on button "West Frankfort 1-CG-20190725160935 0 / 1" at bounding box center [316, 153] width 106 height 22
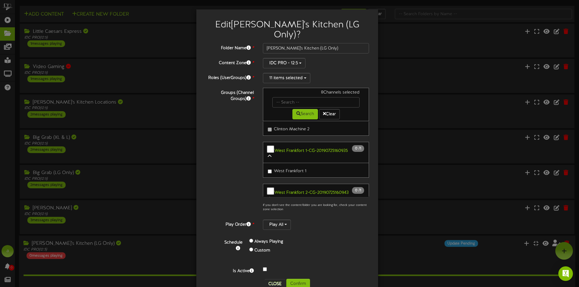
click at [268, 154] on icon at bounding box center [270, 156] width 4 height 4
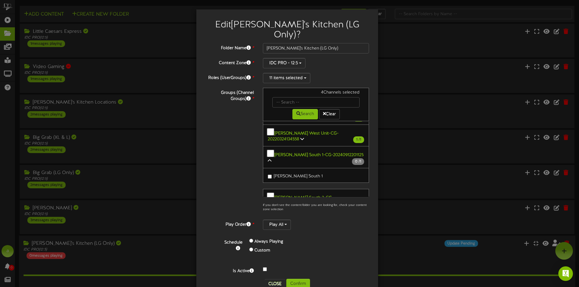
scroll to position [670, 0]
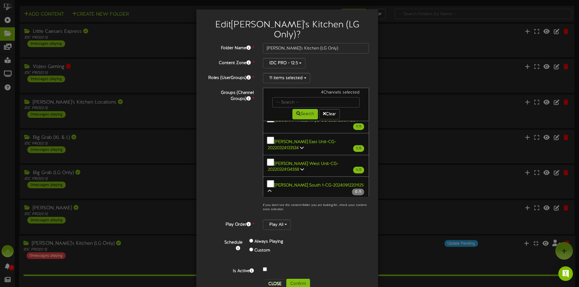
click at [271, 274] on icon at bounding box center [270, 276] width 4 height 4
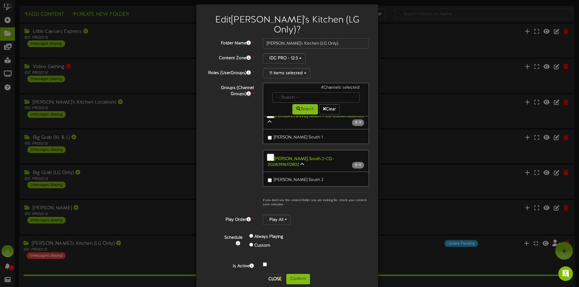
scroll to position [704, 0]
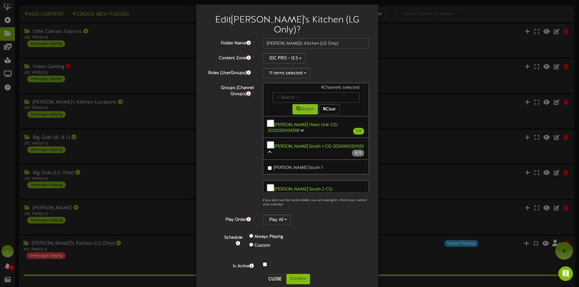
click at [271, 235] on icon at bounding box center [270, 237] width 4 height 4
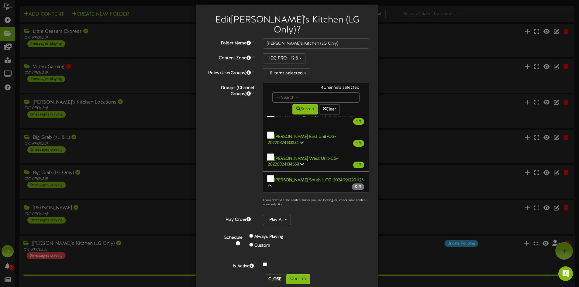
scroll to position [670, 0]
click at [198, 198] on div "Edit Kate's Kitchen (LG Only) ? Folder Name * Kate's Kitchen (LG Only) Content …" at bounding box center [287, 147] width 182 height 284
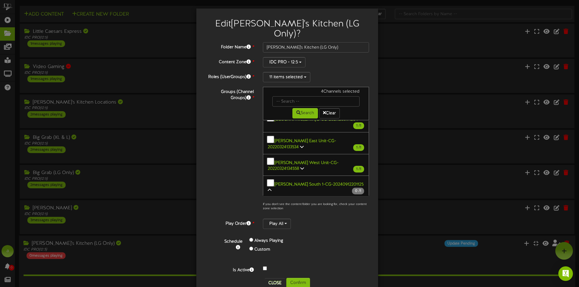
scroll to position [0, 0]
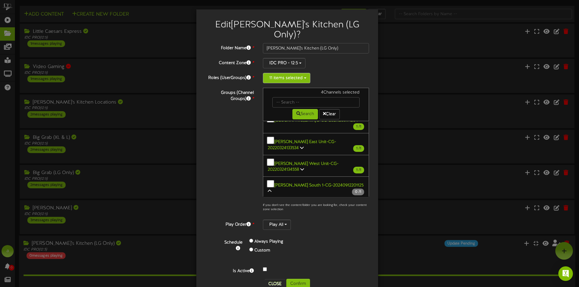
click at [296, 73] on button "11 items selected" at bounding box center [286, 78] width 47 height 10
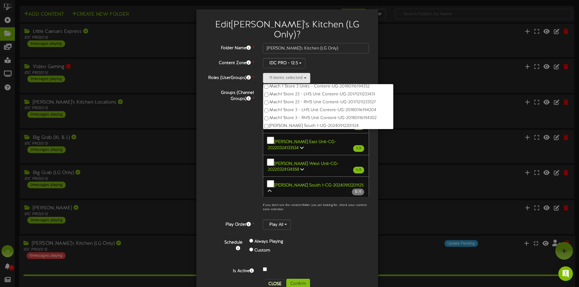
scroll to position [91, 0]
click at [299, 43] on input "Kate's Kitchen (LG Only)" at bounding box center [316, 48] width 106 height 10
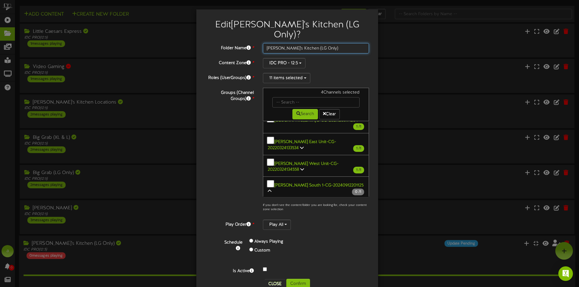
drag, startPoint x: 310, startPoint y: 39, endPoint x: 294, endPoint y: 39, distance: 15.5
click at [294, 43] on input "[PERSON_NAME]'s Kitchen (LG Only)" at bounding box center [316, 48] width 106 height 10
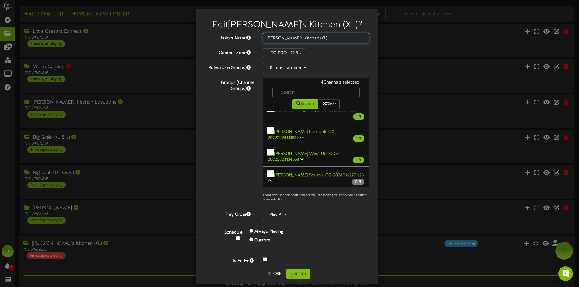
type input "[PERSON_NAME]'s Kitchen (XL)"
click at [311, 54] on div "IDC PRO - 12:5" at bounding box center [316, 53] width 106 height 10
click at [301, 71] on button "11 items selected" at bounding box center [286, 68] width 47 height 10
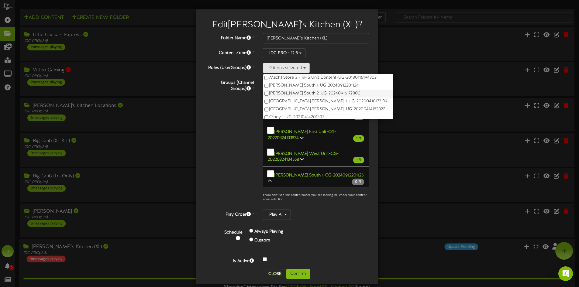
click at [265, 91] on label "Marion South 2-UG-20240916172800" at bounding box center [328, 94] width 130 height 8
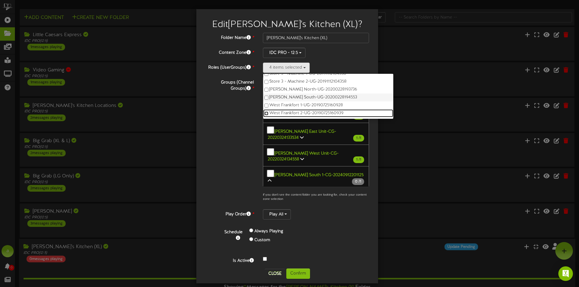
scroll to position [0, 0]
click at [214, 135] on div "Groups (Channel Groups) * 4 Channels selected Search Clear 0 1" at bounding box center [287, 141] width 173 height 127
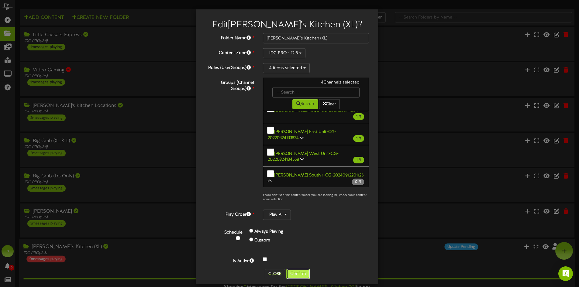
click at [298, 272] on button "Confirm" at bounding box center [298, 274] width 24 height 10
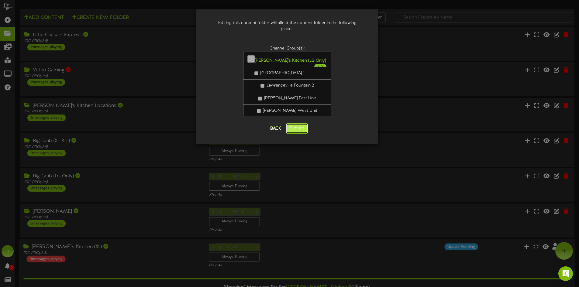
click at [297, 125] on button "Submit" at bounding box center [297, 128] width 22 height 10
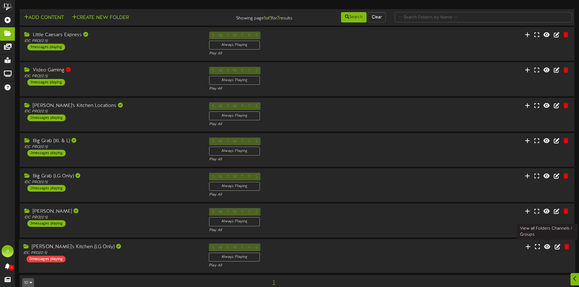
scroll to position [10, 0]
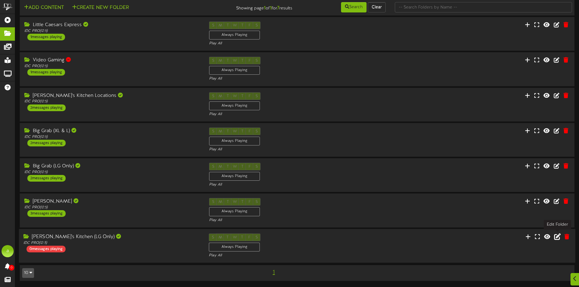
click at [556, 237] on icon at bounding box center [557, 236] width 7 height 7
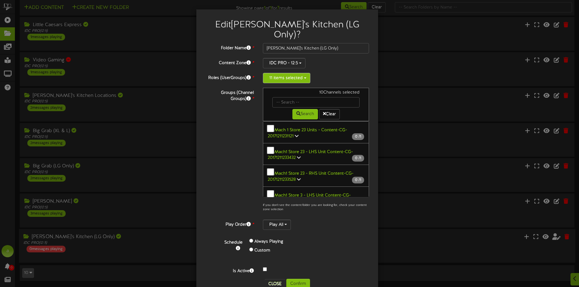
click at [297, 73] on button "11 items selected" at bounding box center [286, 78] width 47 height 10
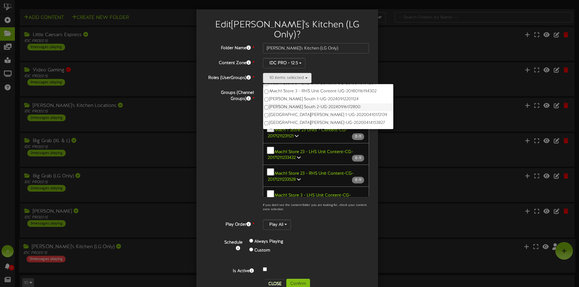
scroll to position [91, 0]
click at [265, 100] on label "[PERSON_NAME] South 2-UG-20240916172800" at bounding box center [328, 104] width 130 height 8
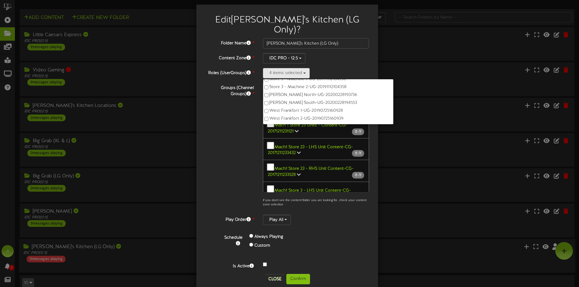
click at [238, 122] on div "Groups (Channel Groups) * 10 Channels selected Search Clear 0 1" at bounding box center [287, 146] width 173 height 127
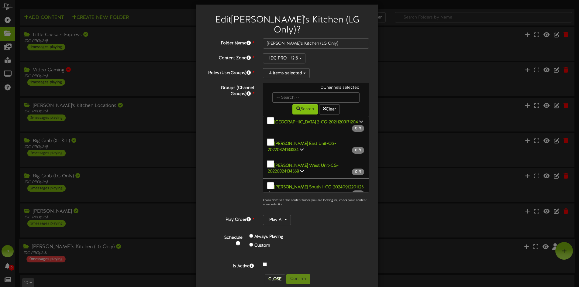
scroll to position [712, 0]
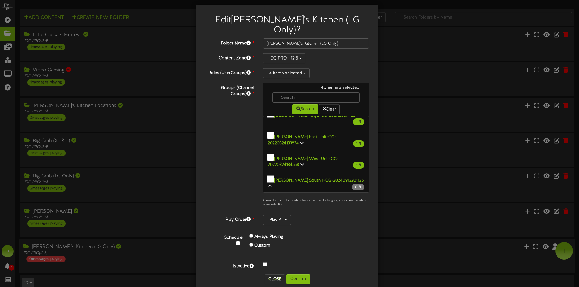
click at [237, 173] on div "Groups (Channel Groups) * 4 Channels selected Search Clear 0 1" at bounding box center [287, 146] width 173 height 127
click at [295, 274] on button "Confirm" at bounding box center [298, 279] width 24 height 10
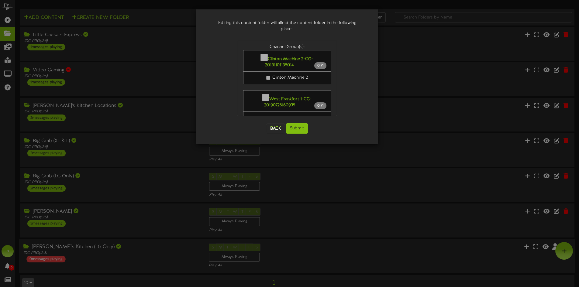
scroll to position [0, 0]
click at [298, 123] on button "Submit" at bounding box center [297, 128] width 22 height 10
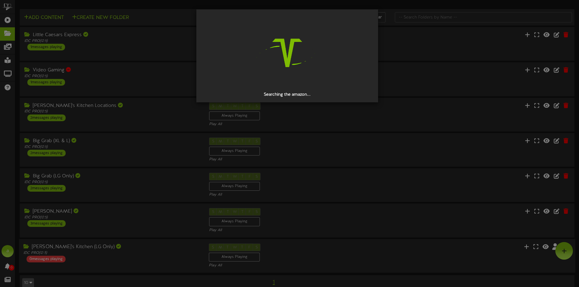
click at [276, 46] on img at bounding box center [287, 53] width 78 height 78
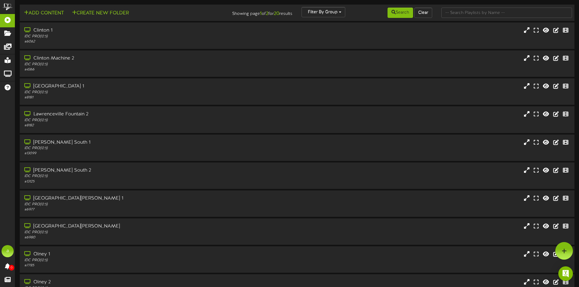
click at [190, 12] on div "Add Content Create New Folder" at bounding box center [111, 12] width 186 height 11
click at [41, 24] on div "Clinton 1 IDC PRO ( 12:5 ) # 6062" at bounding box center [297, 35] width 556 height 26
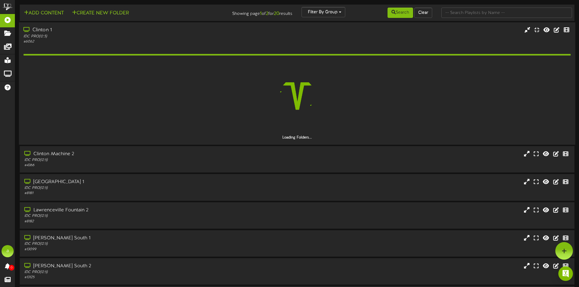
click at [79, 29] on div "Clinton 1" at bounding box center [134, 30] width 223 height 7
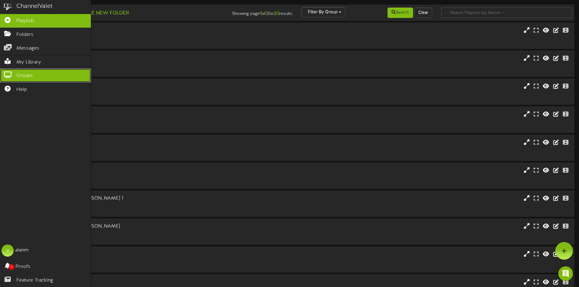
click at [28, 74] on span "Groups" at bounding box center [24, 75] width 16 height 7
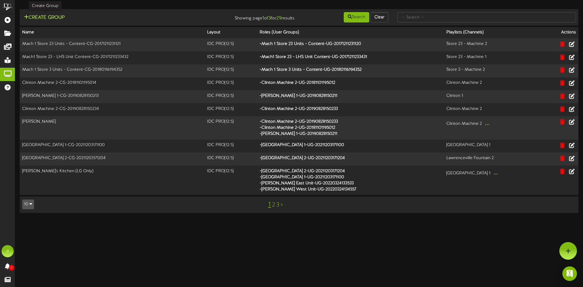
click at [52, 19] on button "Create Group" at bounding box center [44, 18] width 44 height 8
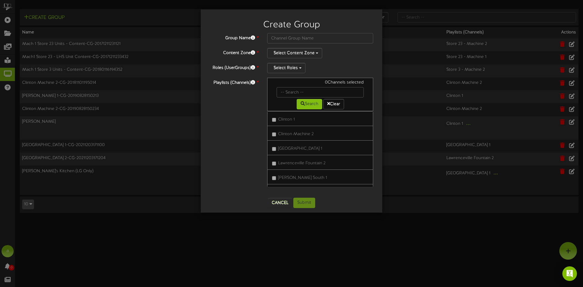
click at [316, 32] on div "Create Group" at bounding box center [291, 23] width 173 height 19
click at [311, 36] on input "text" at bounding box center [320, 38] width 106 height 10
click at [279, 202] on button "Cancel" at bounding box center [280, 203] width 24 height 10
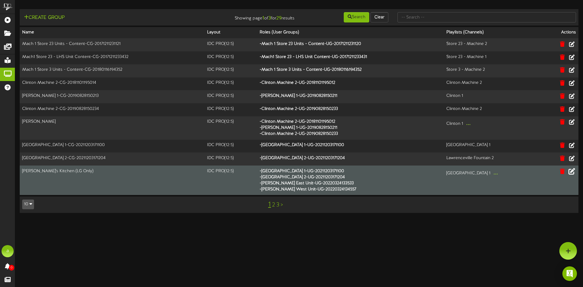
click at [570, 170] on icon at bounding box center [572, 171] width 7 height 7
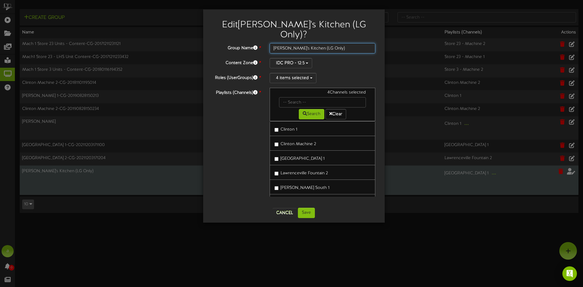
click at [317, 43] on input "[PERSON_NAME]'s Kitchen (LG Only)" at bounding box center [323, 48] width 106 height 10
drag, startPoint x: 319, startPoint y: 38, endPoint x: 303, endPoint y: 38, distance: 15.8
click at [303, 43] on input "[PERSON_NAME]'s Kitchen (LG Only)" at bounding box center [323, 48] width 106 height 10
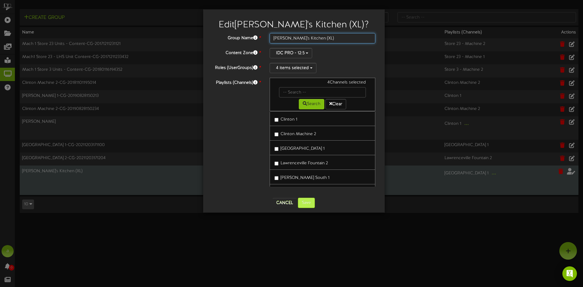
type input "[PERSON_NAME]'s Kitchen (XL)"
click at [309, 203] on button "Save" at bounding box center [306, 203] width 17 height 10
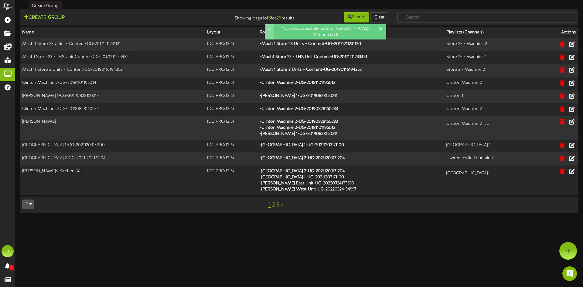
click at [63, 15] on button "Create Group" at bounding box center [44, 18] width 44 height 8
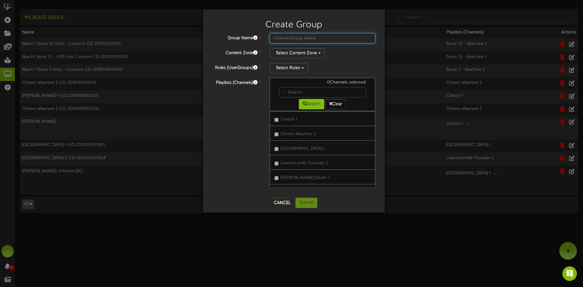
click at [343, 36] on input "text" at bounding box center [323, 38] width 106 height 10
type input "[PERSON_NAME]'s Kitchen (LG Only)"
click at [305, 55] on button "Select Content Zone" at bounding box center [297, 53] width 55 height 10
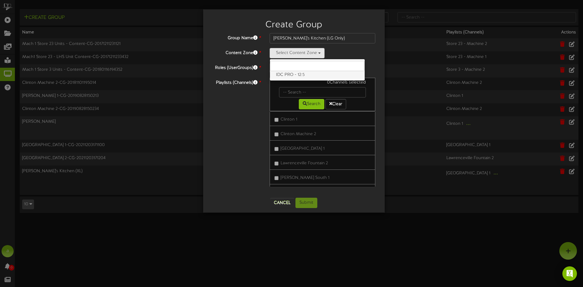
click at [292, 74] on label "IDC PRO - 12:5" at bounding box center [317, 75] width 95 height 8
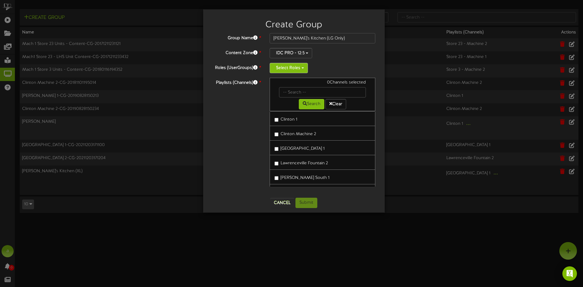
click at [290, 69] on button "Select Roles" at bounding box center [289, 68] width 38 height 10
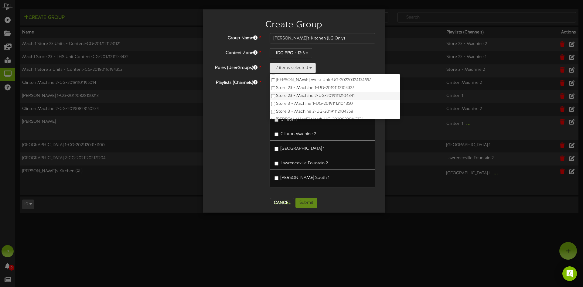
scroll to position [182, 0]
click at [249, 123] on div "Playlists (Channels) * 0 Channels selected Search Clear Clinton 1" at bounding box center [294, 135] width 173 height 115
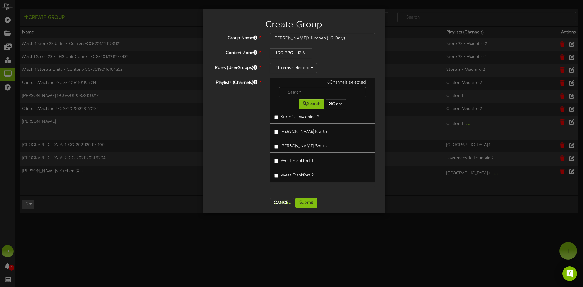
scroll to position [222, 0]
click at [246, 159] on div "Playlists (Channels) * 10 Channels selected Search Clear Clinton 1" at bounding box center [294, 135] width 173 height 115
click at [307, 201] on button "Submit" at bounding box center [307, 203] width 22 height 10
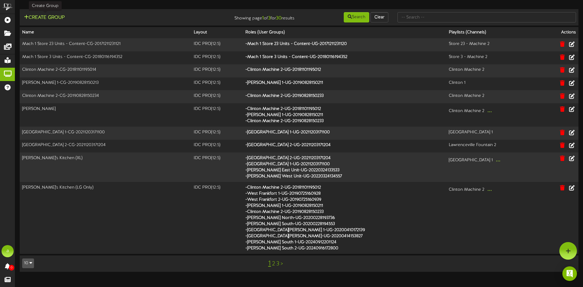
click at [62, 19] on button "Create Group" at bounding box center [44, 18] width 44 height 8
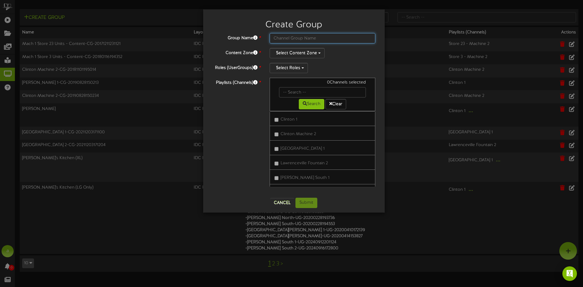
click at [291, 39] on input "text" at bounding box center [323, 38] width 106 height 10
type input "Big Grab (LG Only)"
click at [299, 54] on button "Select Content Zone" at bounding box center [297, 53] width 55 height 10
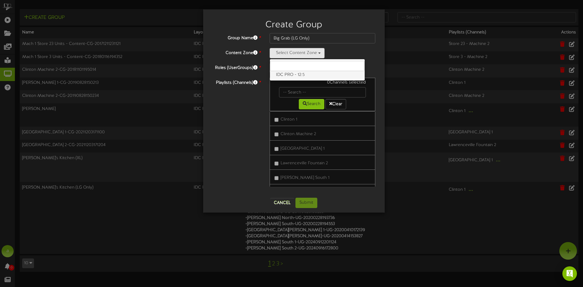
click at [294, 76] on label "IDC PRO - 12:5" at bounding box center [317, 75] width 95 height 8
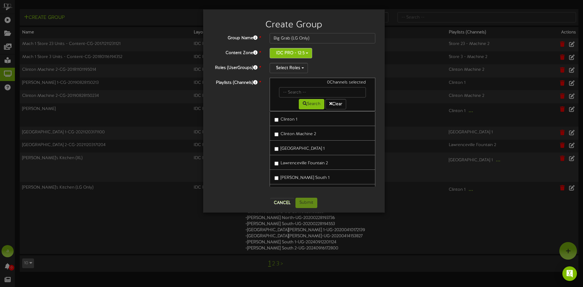
click at [305, 55] on button "IDC PRO - 12:5" at bounding box center [291, 53] width 43 height 10
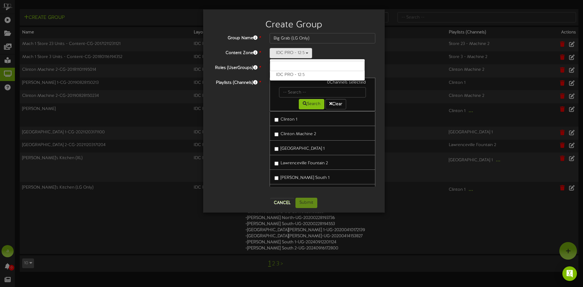
click at [360, 47] on div "Group Name * Big Grab (LG Only) Content Zone * IDC PRO - 12:5 IDC PRO - 12:5 Ro…" at bounding box center [293, 113] width 163 height 160
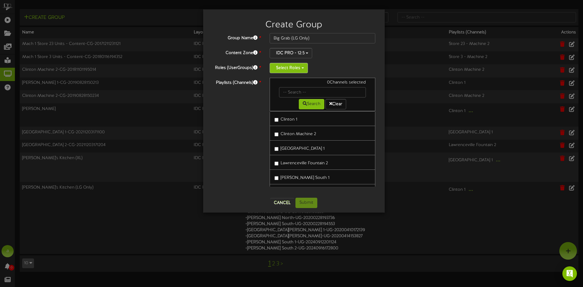
click at [293, 65] on button "Select Roles" at bounding box center [289, 68] width 38 height 10
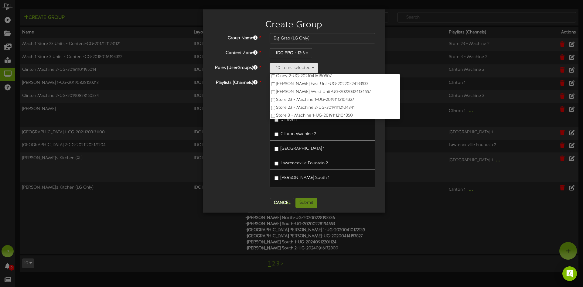
scroll to position [152, 0]
click at [238, 125] on div "Playlists (Channels) * 0 Channels selected Search Clear Clinton 1" at bounding box center [294, 135] width 173 height 115
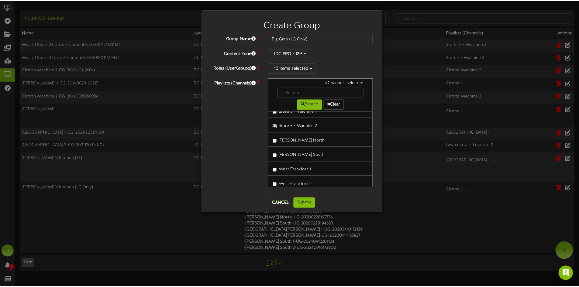
scroll to position [222, 0]
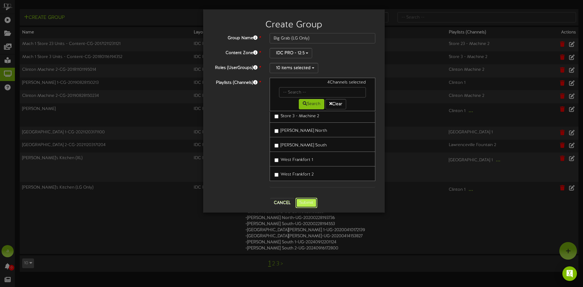
click at [312, 200] on button "Submit" at bounding box center [307, 203] width 22 height 10
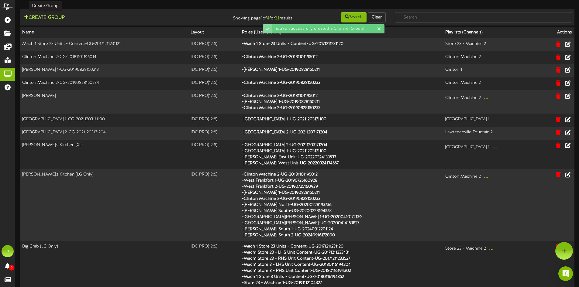
click at [61, 16] on button "Create Group" at bounding box center [44, 18] width 44 height 8
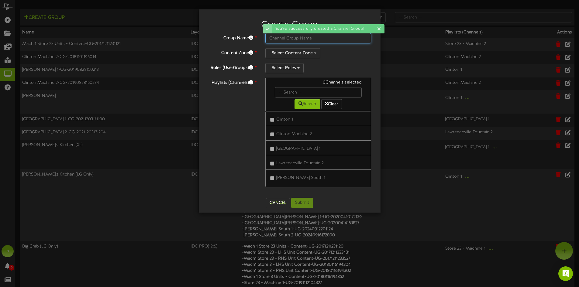
click at [314, 36] on input "text" at bounding box center [318, 38] width 106 height 10
type input "Big Grab (XL)"
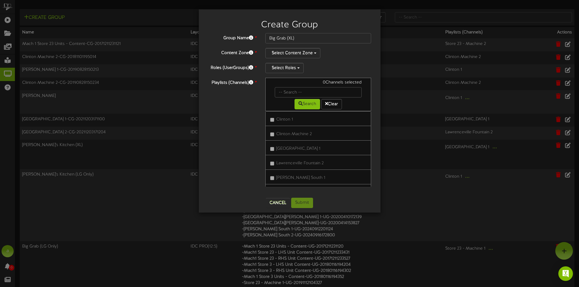
click at [309, 58] on div "Group Name * Big Grab (XL) Content Zone * Select Content Zone Roles (UserGroups…" at bounding box center [289, 113] width 163 height 160
click at [309, 54] on button "Select Content Zone" at bounding box center [292, 53] width 55 height 10
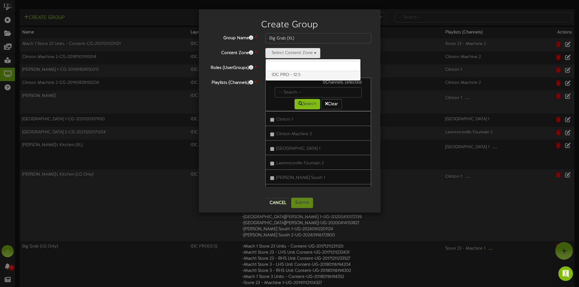
click at [295, 74] on label "IDC PRO - 12:5" at bounding box center [312, 75] width 95 height 8
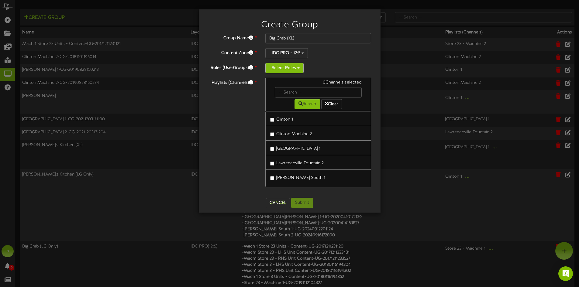
click at [291, 68] on button "Select Roles" at bounding box center [284, 68] width 38 height 10
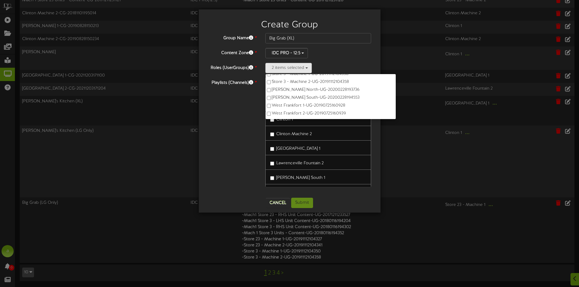
scroll to position [44, 0]
click at [236, 120] on div "Playlists (Channels) * 0 Channels selected Search Clear Clinton 1" at bounding box center [289, 135] width 173 height 115
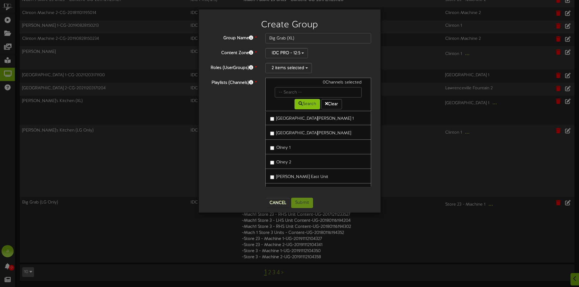
scroll to position [91, 0]
click at [306, 204] on button "Submit" at bounding box center [302, 203] width 22 height 10
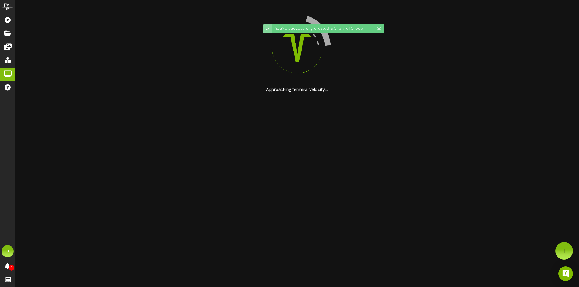
scroll to position [0, 0]
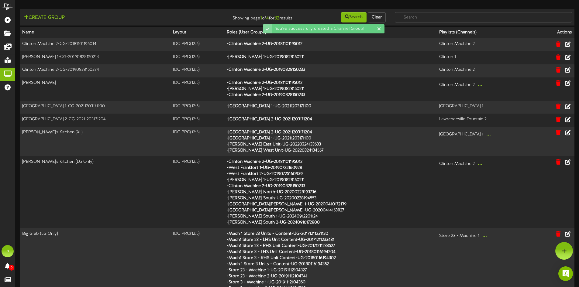
click at [115, 13] on div "Create Group" at bounding box center [111, 17] width 186 height 11
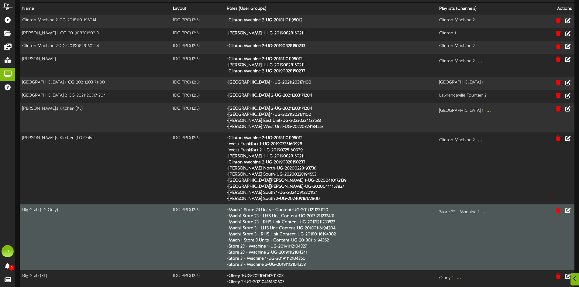
scroll to position [48, 0]
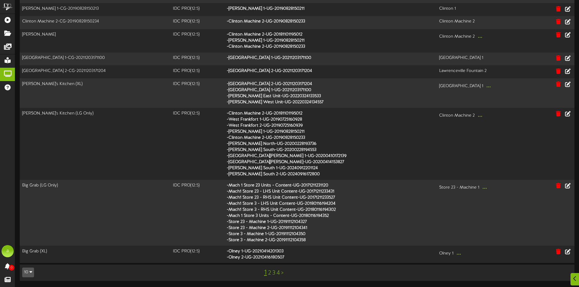
click at [268, 274] on link "2" at bounding box center [269, 273] width 3 height 7
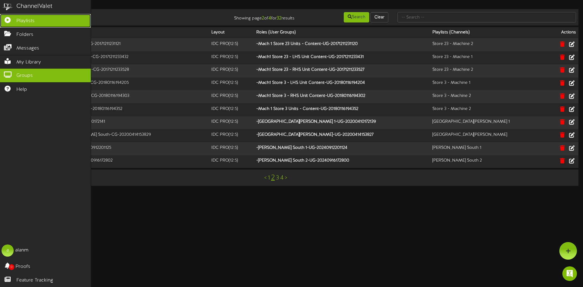
click at [14, 24] on link "Playlists" at bounding box center [45, 21] width 91 height 14
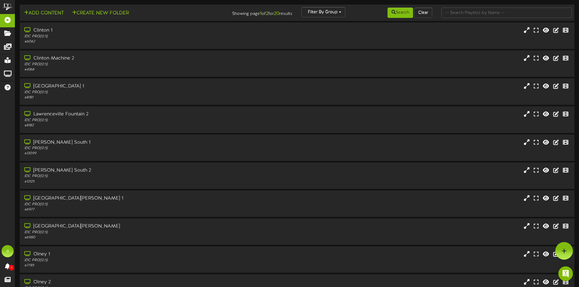
click at [91, 19] on td "Add Content Create New Folder Showing page 1 of 2 for 20 results Filter By Grou…" at bounding box center [297, 13] width 554 height 16
click at [89, 27] on div "Clinton 1" at bounding box center [134, 30] width 223 height 7
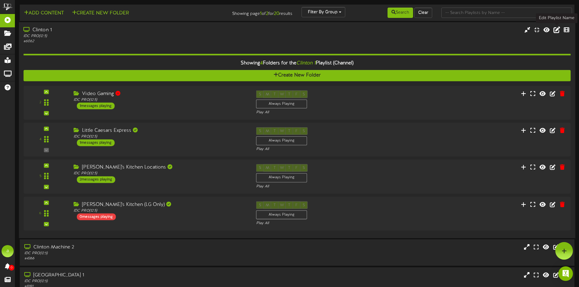
click at [553, 30] on icon at bounding box center [556, 29] width 7 height 7
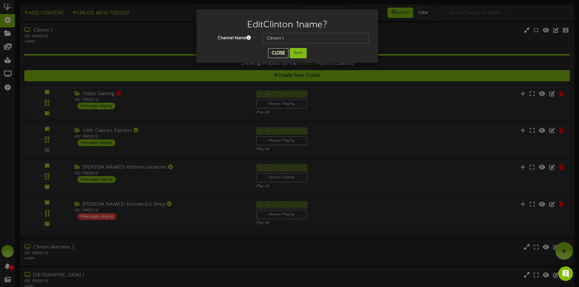
click at [274, 53] on button "Close" at bounding box center [278, 53] width 20 height 10
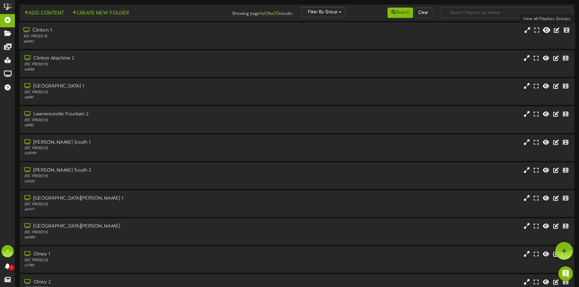
click at [543, 30] on icon at bounding box center [546, 30] width 7 height 7
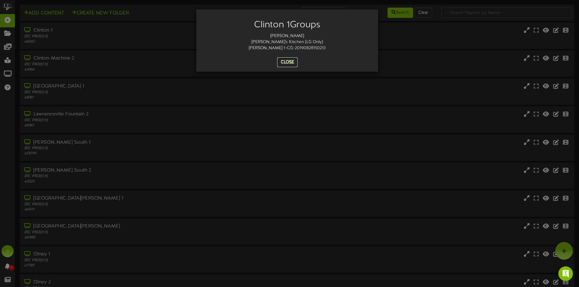
click at [289, 61] on button "Close" at bounding box center [287, 62] width 20 height 10
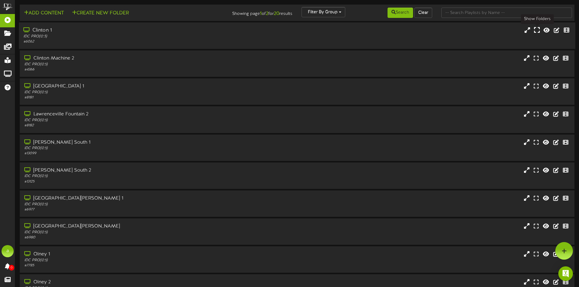
click at [537, 30] on icon at bounding box center [537, 30] width 6 height 7
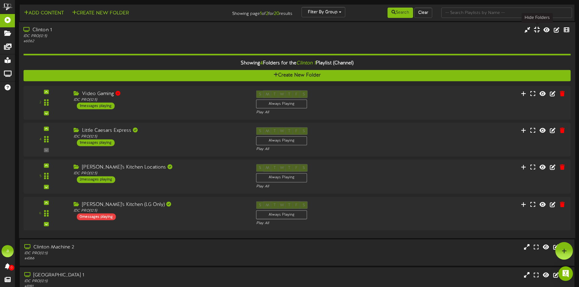
click at [537, 30] on icon at bounding box center [537, 29] width 6 height 7
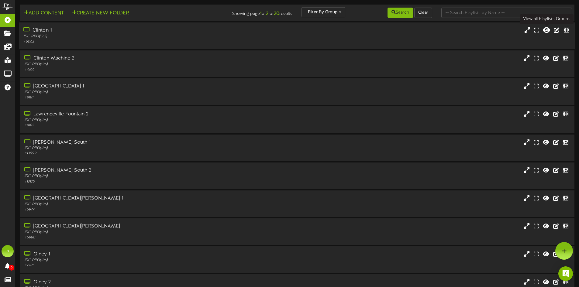
click at [546, 31] on icon at bounding box center [546, 30] width 7 height 7
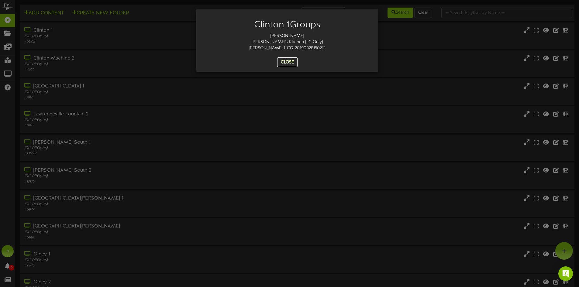
click at [286, 62] on button "Close" at bounding box center [287, 62] width 20 height 10
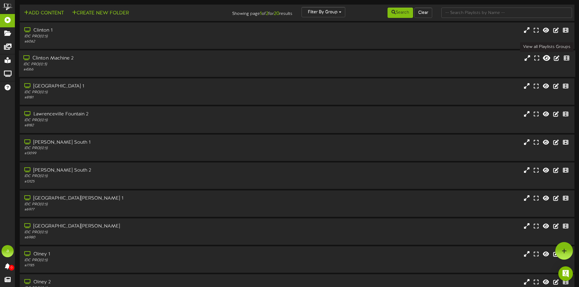
click at [547, 57] on icon at bounding box center [546, 58] width 7 height 7
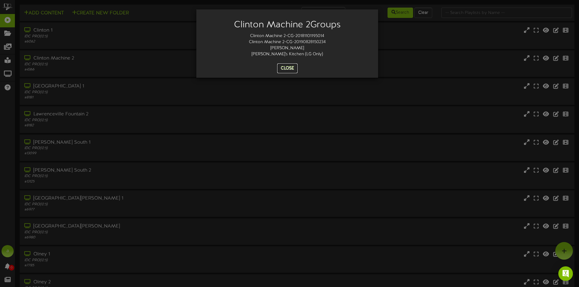
click at [286, 65] on button "Close" at bounding box center [287, 68] width 20 height 10
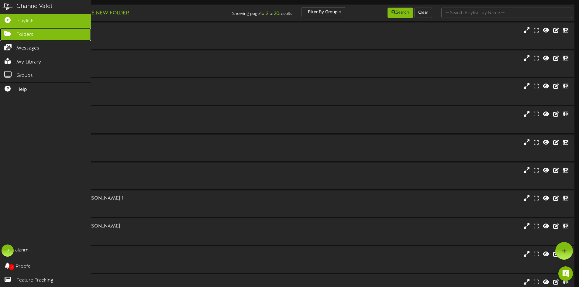
click at [44, 38] on link "Folders" at bounding box center [45, 35] width 91 height 14
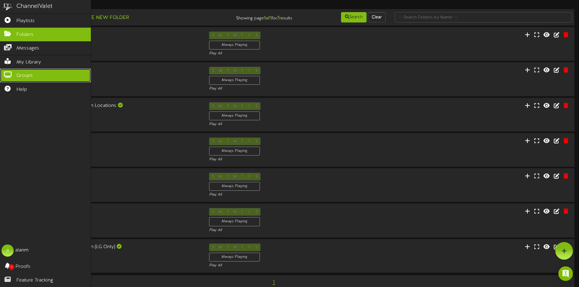
click at [33, 74] on link "Groups" at bounding box center [45, 76] width 91 height 14
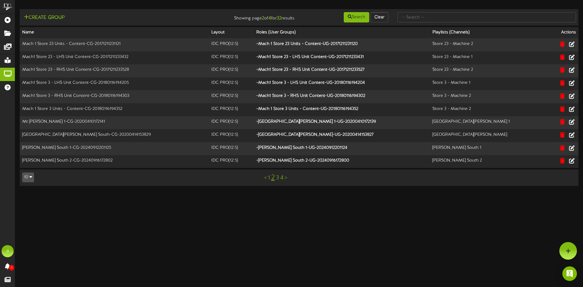
click at [277, 180] on link "3" at bounding box center [277, 178] width 3 height 7
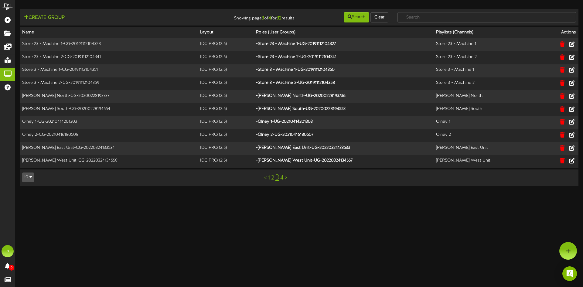
click at [282, 179] on link "4" at bounding box center [281, 178] width 3 height 7
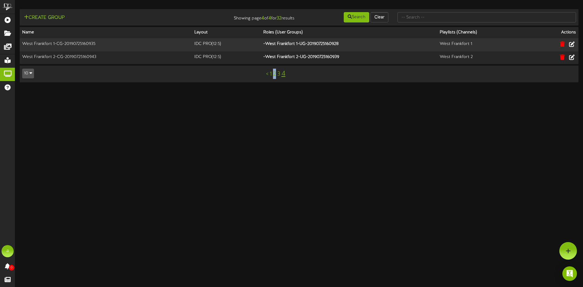
click at [274, 75] on link "2" at bounding box center [274, 74] width 3 height 7
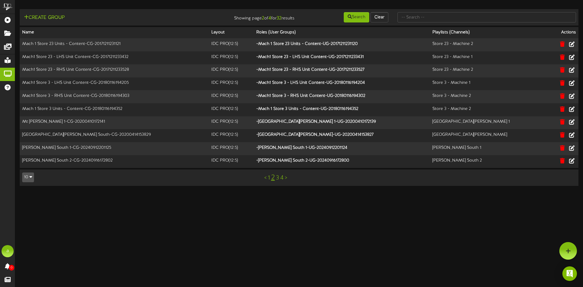
click at [247, 192] on html "ChannelValet Playlists Folders Messages My Library Groups Help a alanm 0 Proofs…" at bounding box center [291, 96] width 583 height 192
click at [268, 178] on link "1" at bounding box center [269, 178] width 2 height 7
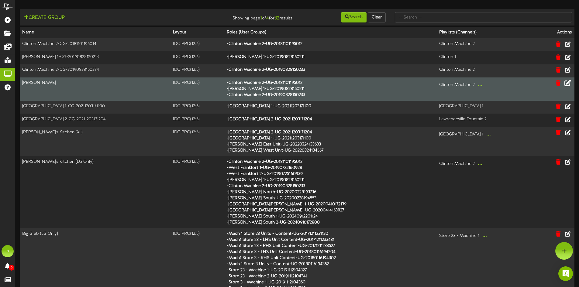
click at [570, 85] on icon at bounding box center [567, 83] width 7 height 7
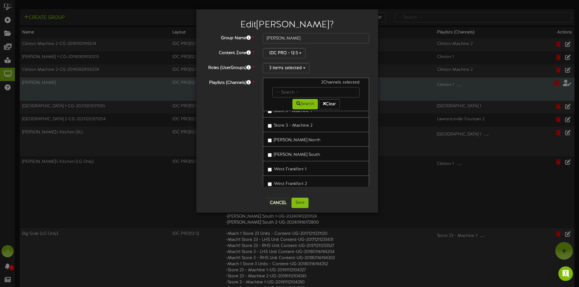
scroll to position [216, 0]
click at [284, 198] on button "Cancel" at bounding box center [278, 203] width 24 height 10
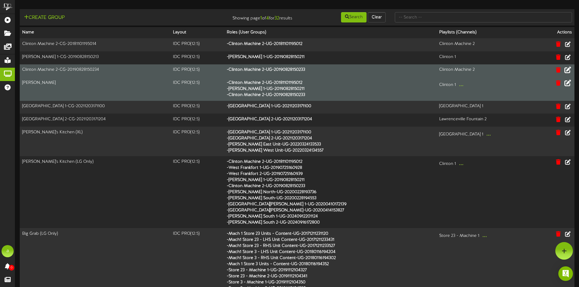
click at [567, 70] on icon at bounding box center [567, 70] width 7 height 7
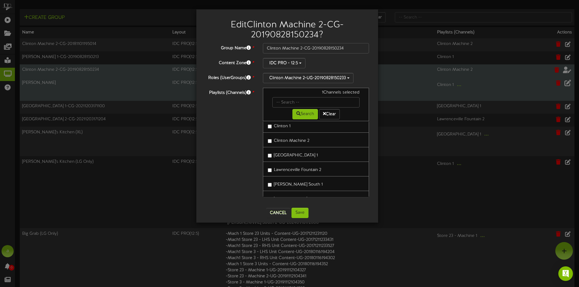
scroll to position [0, 0]
click at [279, 214] on button "Cancel" at bounding box center [278, 213] width 24 height 10
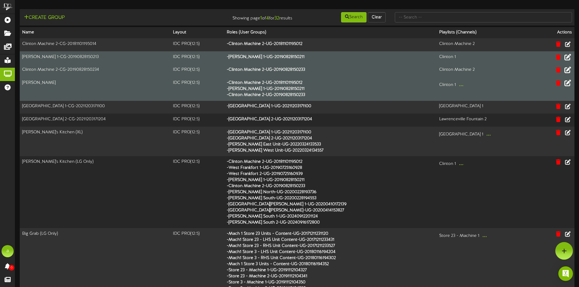
click at [566, 56] on icon at bounding box center [567, 56] width 7 height 7
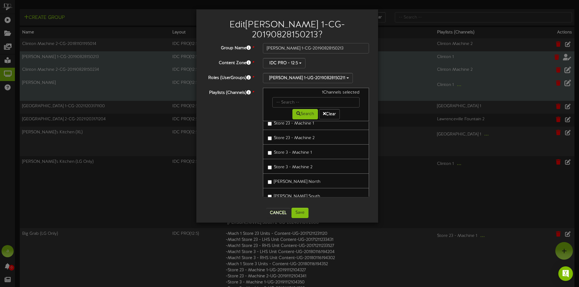
scroll to position [216, 0]
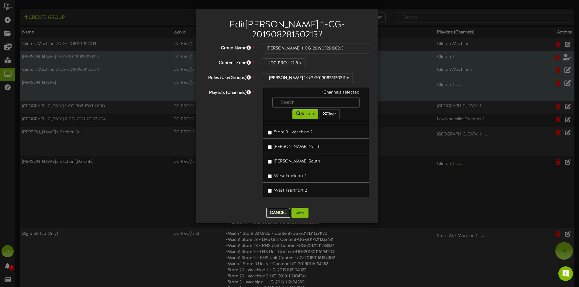
click at [279, 208] on button "Cancel" at bounding box center [278, 213] width 24 height 10
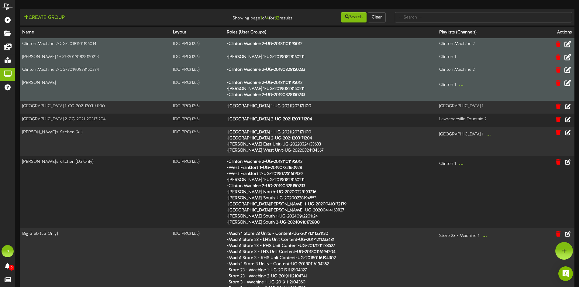
click at [566, 42] on icon at bounding box center [567, 44] width 7 height 7
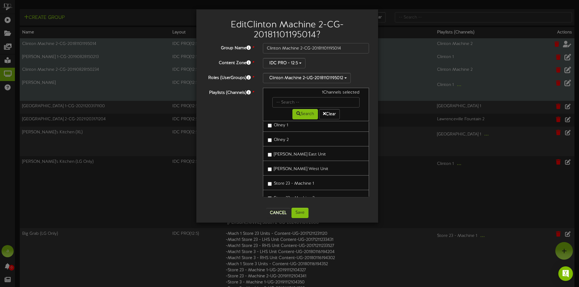
scroll to position [122, 0]
click at [279, 212] on button "Cancel" at bounding box center [278, 213] width 24 height 10
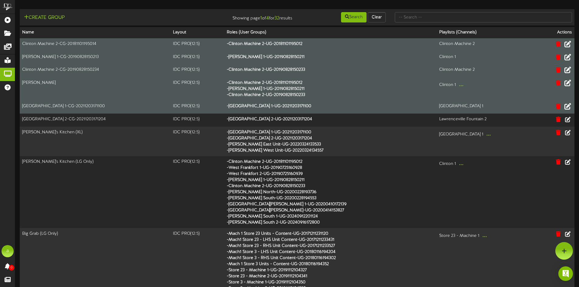
click at [570, 107] on icon at bounding box center [567, 106] width 7 height 7
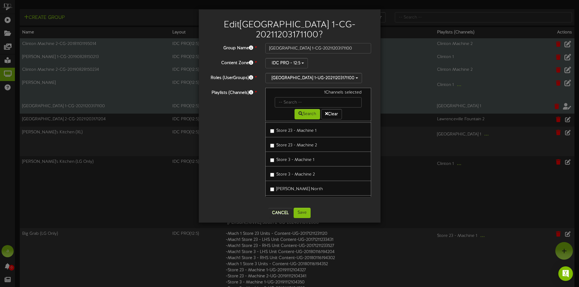
scroll to position [216, 0]
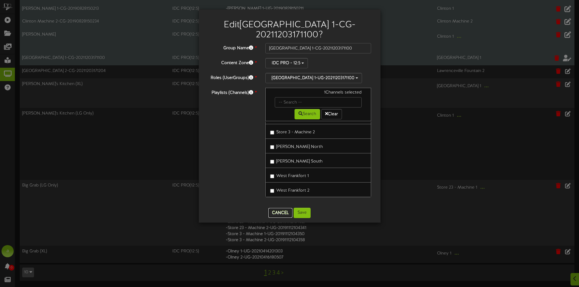
click at [283, 212] on button "Cancel" at bounding box center [280, 213] width 24 height 10
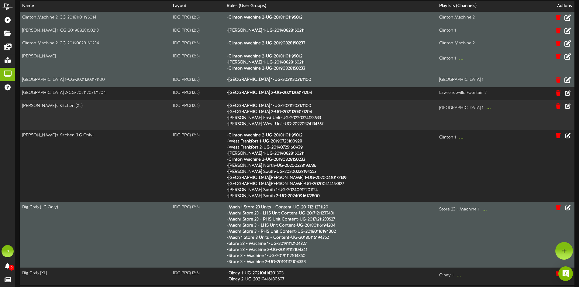
scroll to position [0, 0]
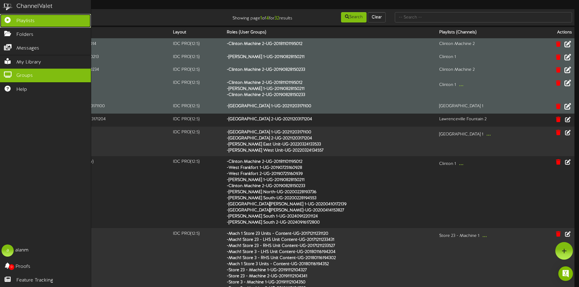
click at [15, 21] on link "Playlists" at bounding box center [45, 21] width 91 height 14
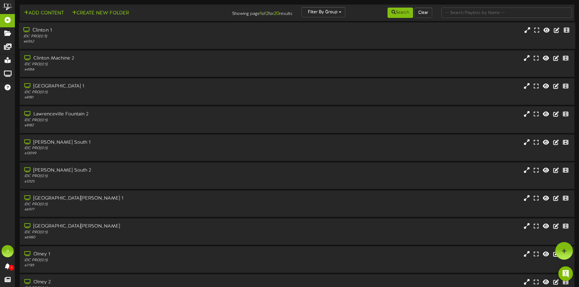
click at [171, 37] on div "IDC PRO ( 12:5 )" at bounding box center [134, 36] width 223 height 5
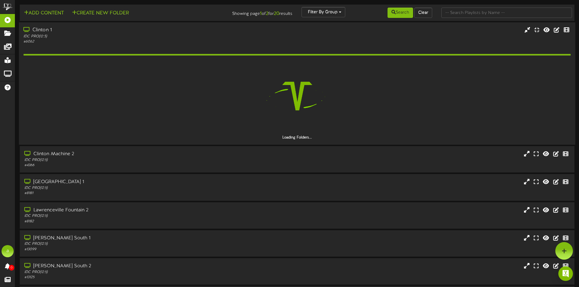
click at [150, 34] on div "IDC PRO ( 12:5 )" at bounding box center [134, 36] width 223 height 5
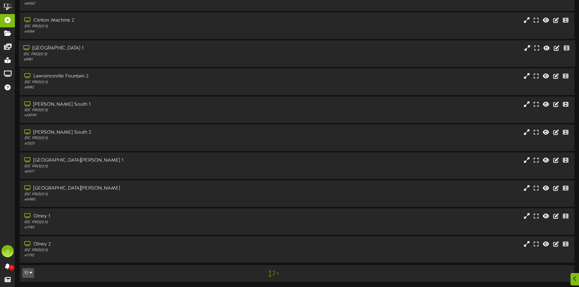
scroll to position [39, 0]
click at [273, 272] on link "2" at bounding box center [273, 272] width 3 height 7
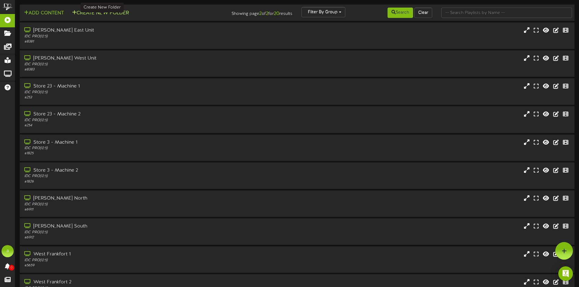
click at [97, 12] on button "Create New Folder" at bounding box center [100, 13] width 60 height 8
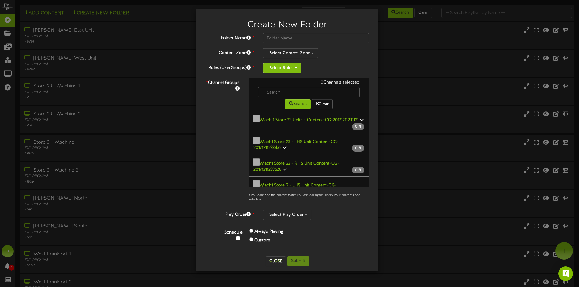
click at [272, 69] on button "Select Roles" at bounding box center [282, 68] width 38 height 10
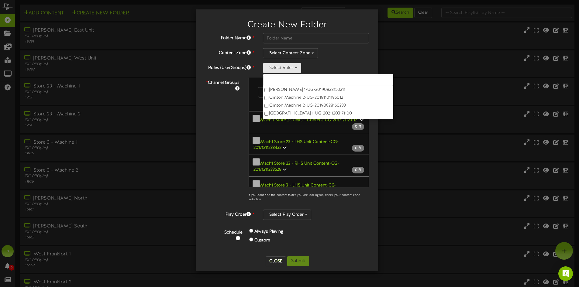
click at [231, 108] on div "* Channel Groups 0 Channels selected Search Clear Mach 1 Store 23 Units - Conte…" at bounding box center [287, 141] width 173 height 127
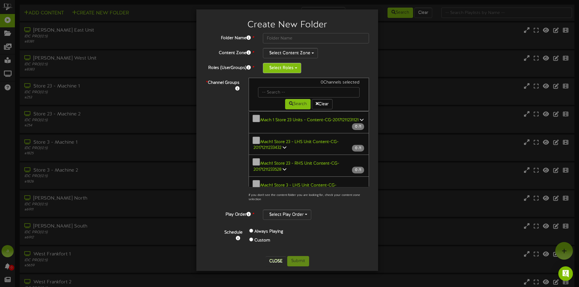
click at [293, 66] on button "Select Roles" at bounding box center [282, 68] width 38 height 10
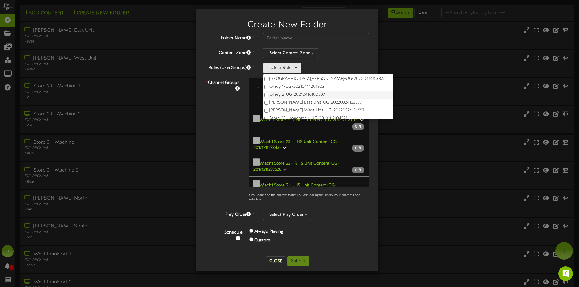
scroll to position [182, 0]
click at [221, 129] on div "* Channel Groups 0 Channels selected Search Clear Mach 1 Store 23 Units - Conte…" at bounding box center [287, 141] width 173 height 127
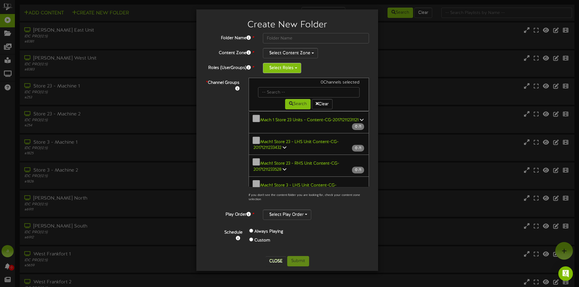
click at [293, 71] on button "Select Roles" at bounding box center [282, 68] width 38 height 10
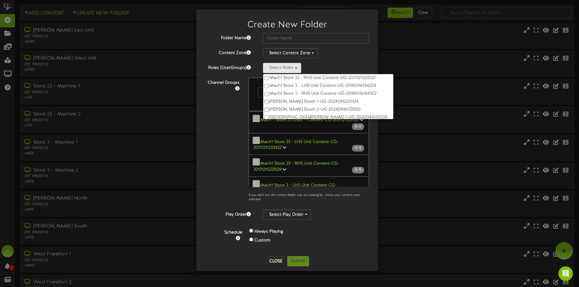
scroll to position [60, 0]
click at [272, 260] on button "Close" at bounding box center [275, 261] width 20 height 10
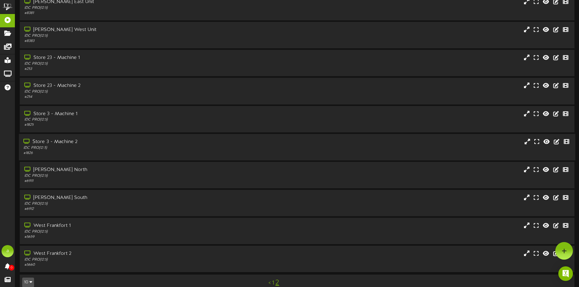
scroll to position [0, 0]
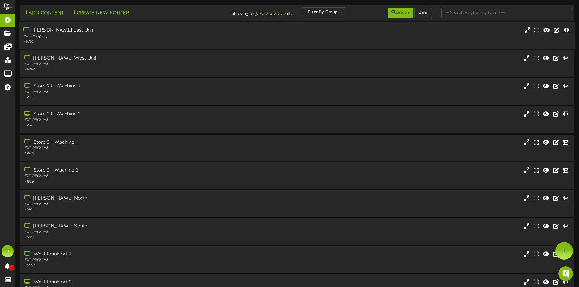
click at [71, 32] on div "[PERSON_NAME] East Unit" at bounding box center [134, 30] width 223 height 7
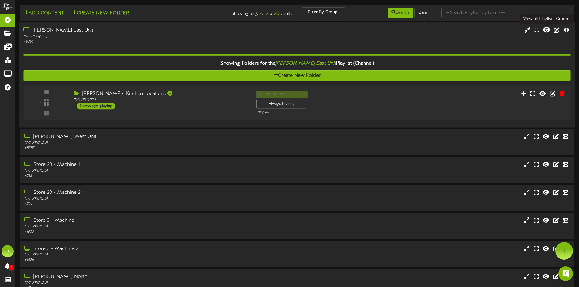
click at [547, 29] on icon at bounding box center [546, 29] width 7 height 7
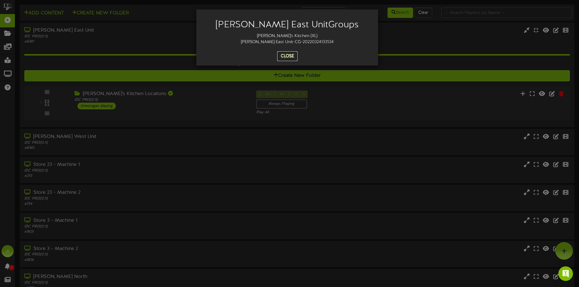
click at [288, 55] on button "Close" at bounding box center [287, 56] width 20 height 10
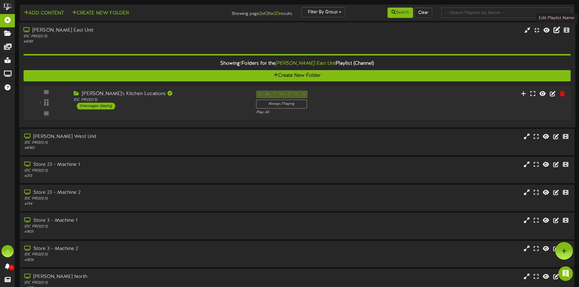
click at [558, 29] on icon at bounding box center [556, 29] width 7 height 7
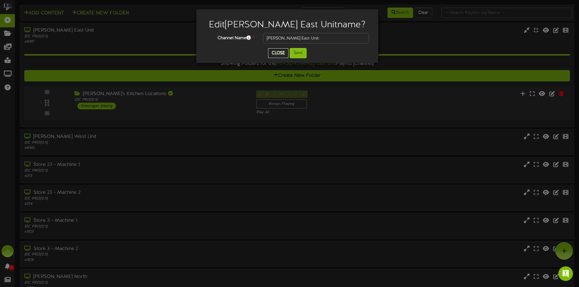
click at [279, 53] on button "Close" at bounding box center [278, 53] width 20 height 10
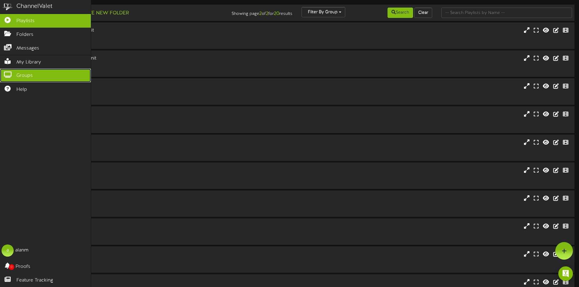
click at [32, 72] on span "Groups" at bounding box center [24, 75] width 16 height 7
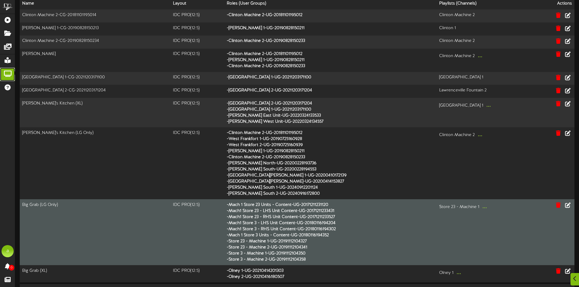
scroll to position [48, 0]
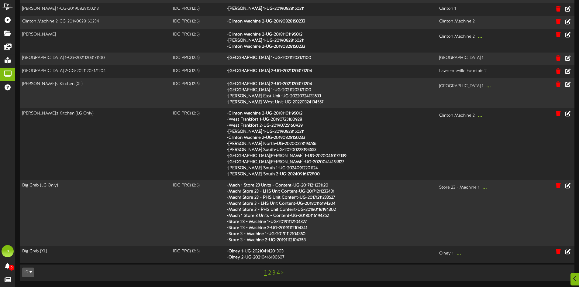
click at [268, 272] on link "2" at bounding box center [269, 273] width 3 height 7
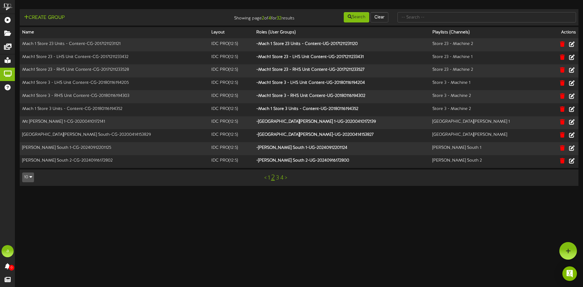
click at [277, 179] on link "3" at bounding box center [277, 178] width 3 height 7
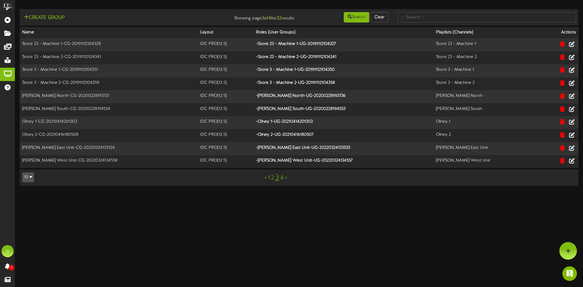
click at [272, 179] on link "2" at bounding box center [272, 178] width 3 height 7
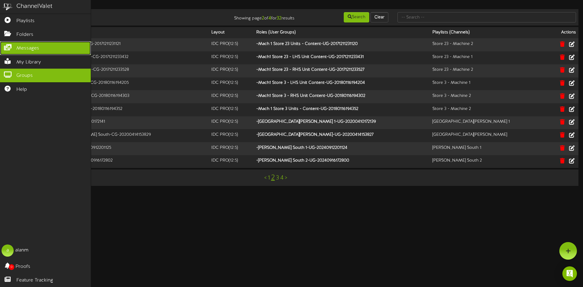
click at [13, 47] on icon at bounding box center [7, 46] width 15 height 5
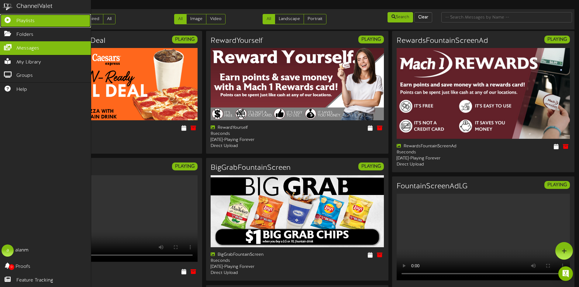
click at [14, 20] on icon at bounding box center [7, 19] width 15 height 5
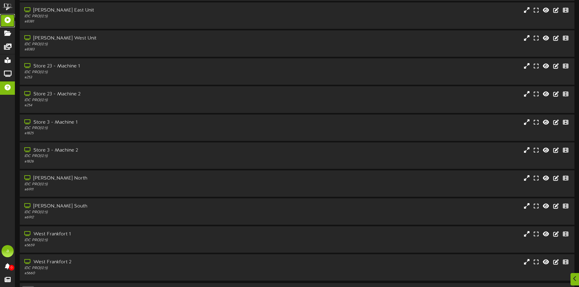
scroll to position [39, 0]
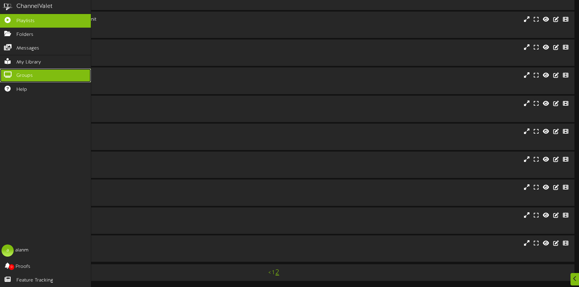
click at [8, 73] on icon at bounding box center [7, 74] width 15 height 5
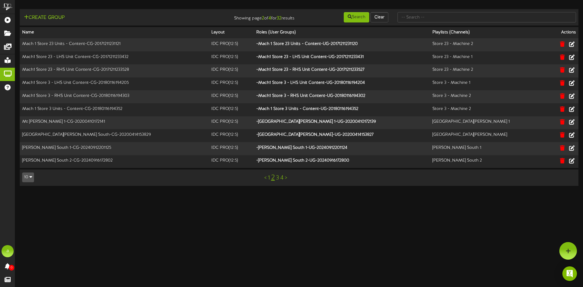
click at [277, 180] on link "3" at bounding box center [277, 178] width 3 height 7
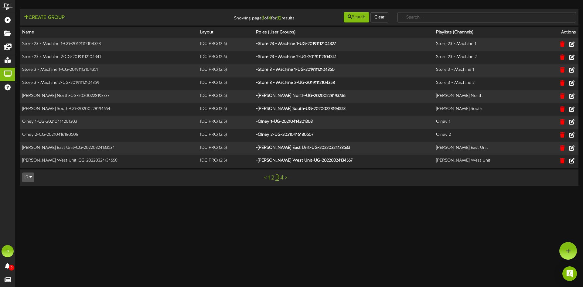
click at [283, 179] on link "4" at bounding box center [281, 178] width 3 height 7
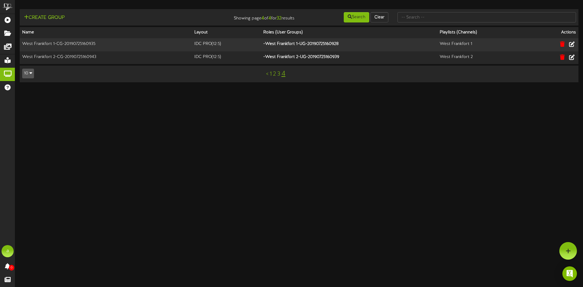
click at [270, 75] on link "1" at bounding box center [271, 74] width 2 height 7
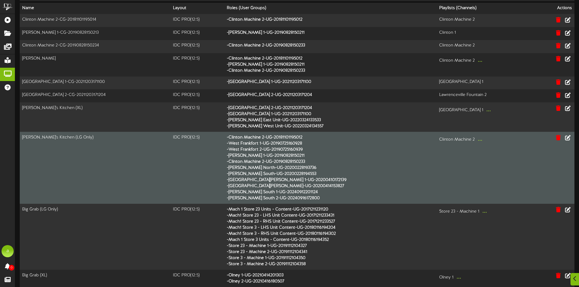
scroll to position [48, 0]
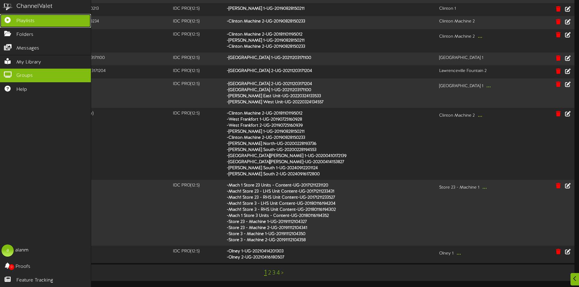
click at [12, 19] on icon at bounding box center [7, 19] width 15 height 5
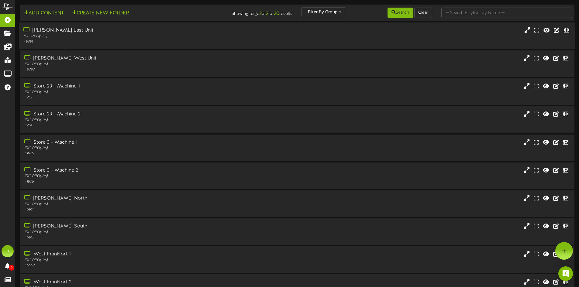
click at [68, 36] on div "IDC PRO ( 12:5 )" at bounding box center [134, 36] width 223 height 5
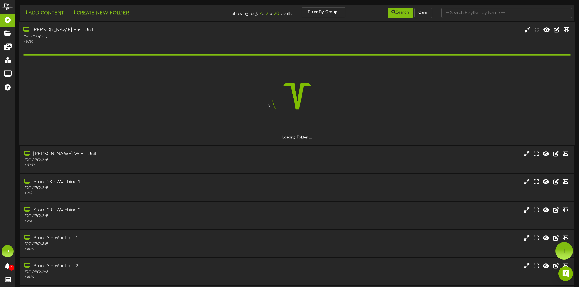
click at [109, 33] on div "[PERSON_NAME] East Unit" at bounding box center [134, 30] width 223 height 7
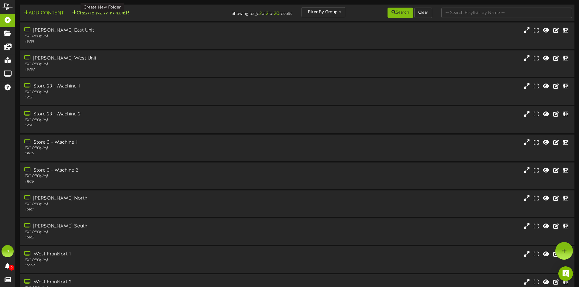
click at [111, 13] on button "Create New Folder" at bounding box center [100, 13] width 60 height 8
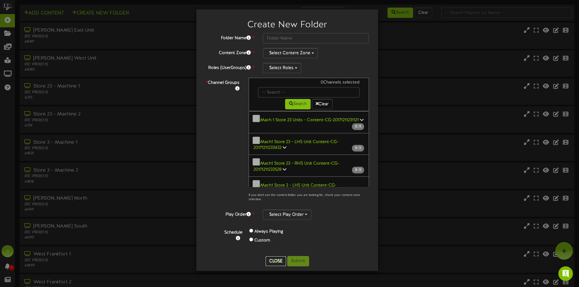
click at [280, 260] on button "Close" at bounding box center [275, 261] width 20 height 10
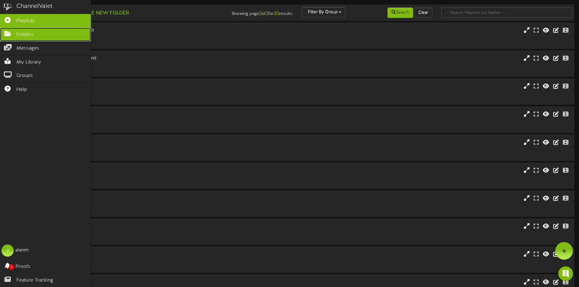
click at [10, 33] on icon at bounding box center [7, 33] width 15 height 5
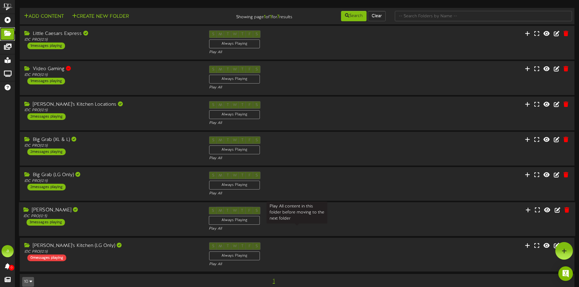
scroll to position [10, 0]
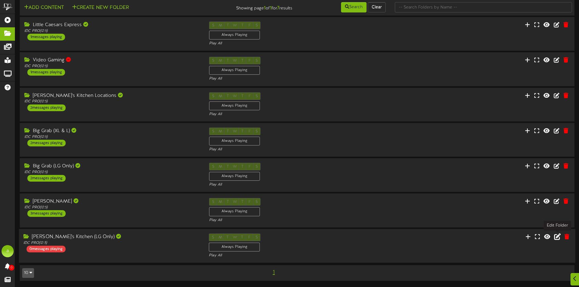
click at [555, 236] on icon at bounding box center [557, 236] width 7 height 7
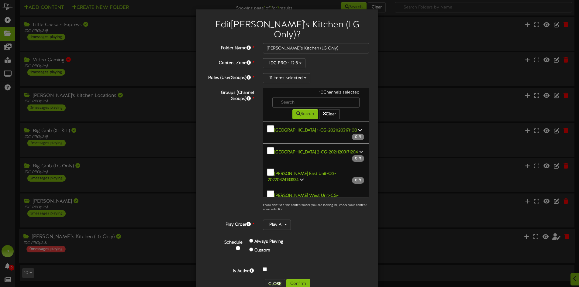
scroll to position [484, 0]
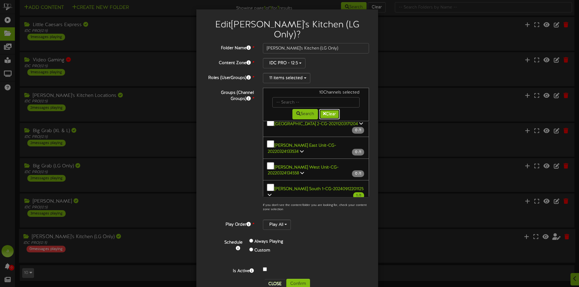
click at [333, 109] on button "Clear" at bounding box center [329, 114] width 21 height 10
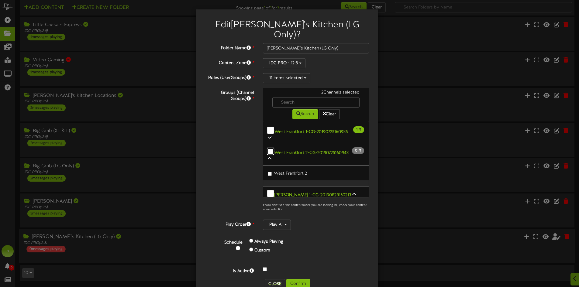
scroll to position [119, 0]
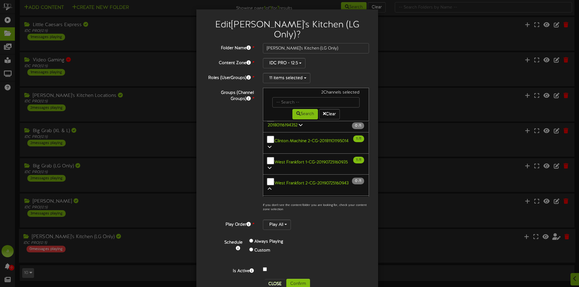
click at [274, 160] on b "West Frankfort 1-CG-20190725160935" at bounding box center [310, 162] width 73 height 5
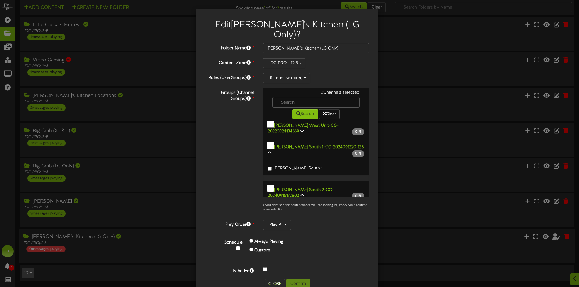
scroll to position [731, 0]
click at [220, 174] on div "Groups (Channel Groups) * 0 Channels selected Search Clear 0 1" at bounding box center [287, 151] width 173 height 127
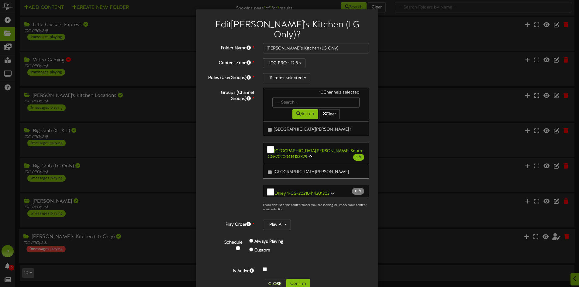
scroll to position [516, 0]
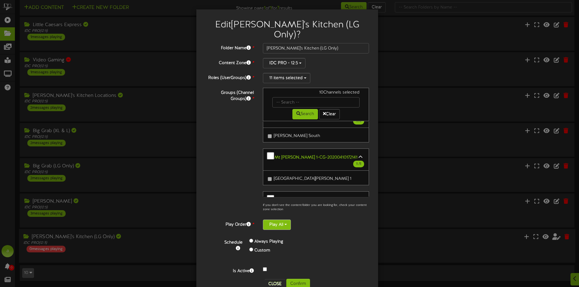
click at [284, 224] on span "button" at bounding box center [285, 224] width 2 height 1
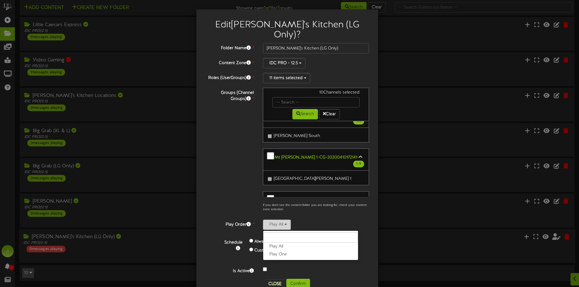
click at [284, 220] on button "Play All" at bounding box center [277, 225] width 28 height 10
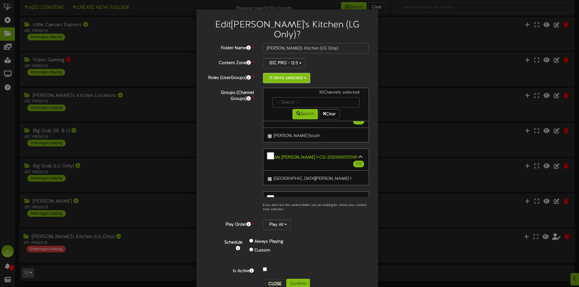
click at [301, 73] on button "11 items selected" at bounding box center [286, 78] width 47 height 10
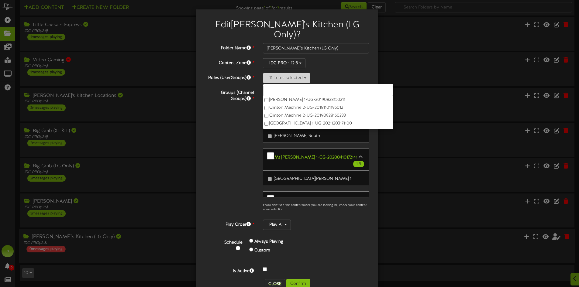
click at [301, 73] on button "11 items selected" at bounding box center [286, 78] width 47 height 10
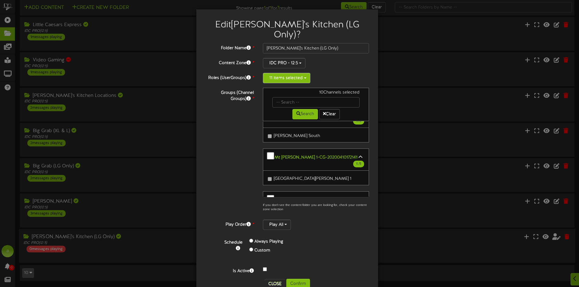
click at [301, 73] on button "11 items selected" at bounding box center [286, 78] width 47 height 10
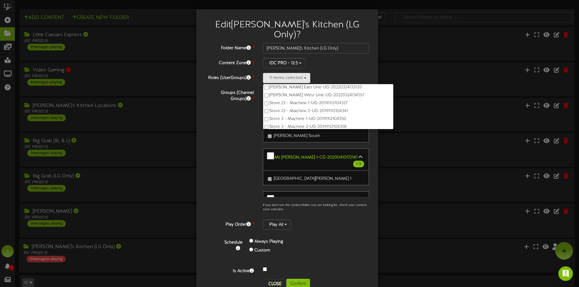
scroll to position [182, 0]
click at [308, 246] on div "Schedule Always Playing Custom" at bounding box center [294, 248] width 158 height 27
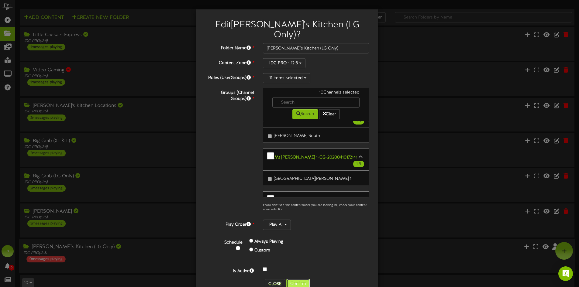
click at [296, 279] on button "Confirm" at bounding box center [298, 284] width 24 height 10
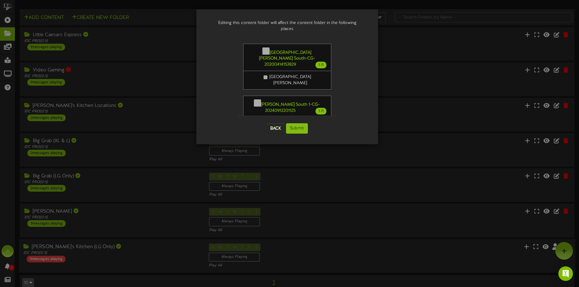
scroll to position [91, 0]
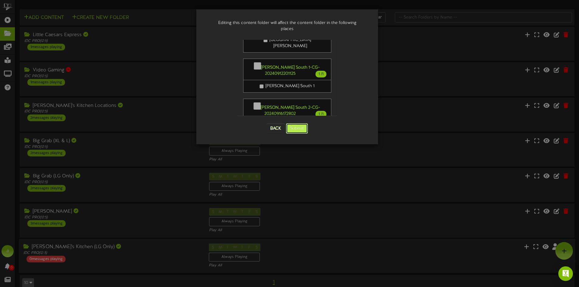
click at [302, 123] on button "Submit" at bounding box center [297, 128] width 22 height 10
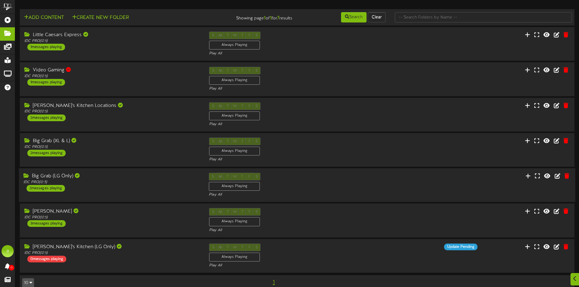
scroll to position [10, 0]
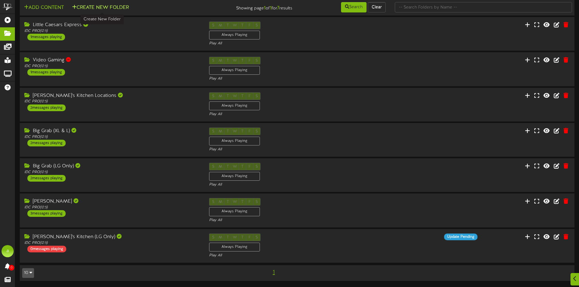
click at [99, 6] on button "Create New Folder" at bounding box center [100, 8] width 60 height 8
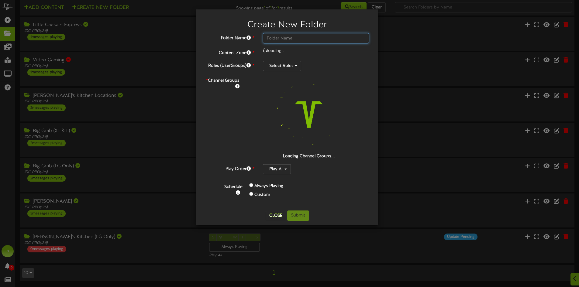
click at [286, 35] on input "text" at bounding box center [316, 38] width 106 height 10
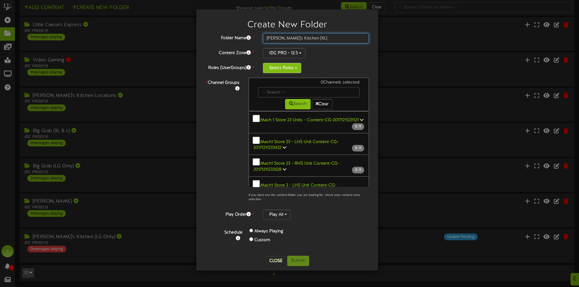
type input "[PERSON_NAME]'s Kitchen (XL)"
click at [293, 70] on button "Select Roles" at bounding box center [282, 68] width 38 height 10
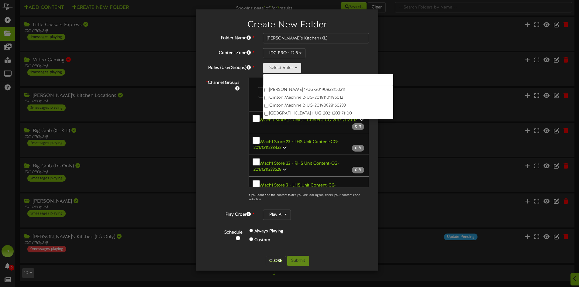
click at [331, 228] on div "Always Playing Custom" at bounding box center [290, 237] width 90 height 18
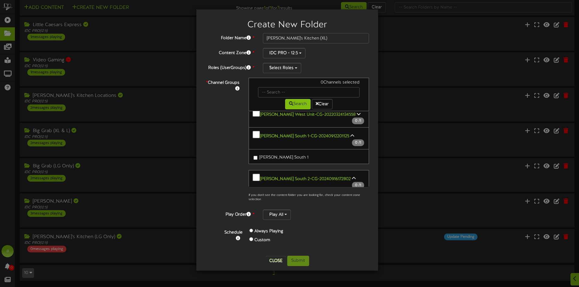
scroll to position [668, 0]
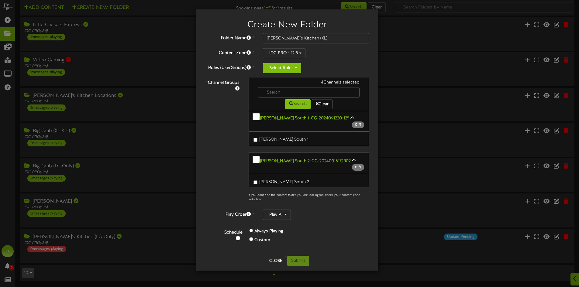
click at [294, 64] on button "Select Roles" at bounding box center [282, 68] width 38 height 10
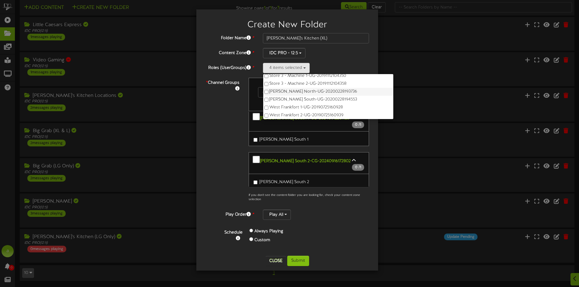
scroll to position [182, 0]
click at [339, 210] on div "Play All" at bounding box center [316, 215] width 106 height 10
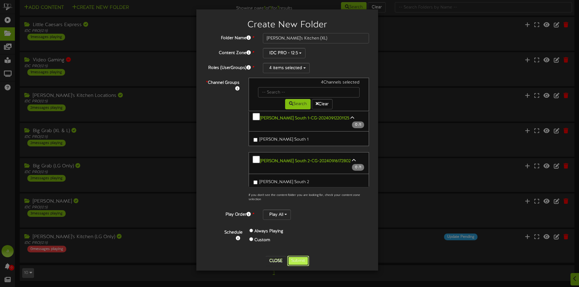
click at [299, 259] on button "Submit" at bounding box center [298, 261] width 22 height 10
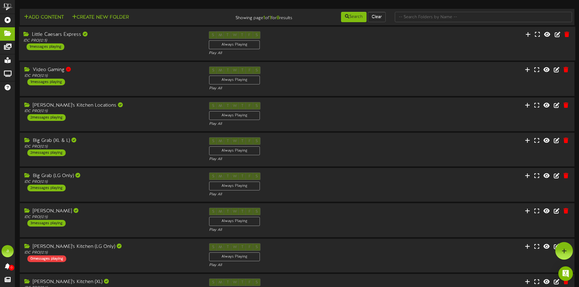
scroll to position [0, 0]
click at [110, 16] on button "Create New Folder" at bounding box center [100, 18] width 60 height 8
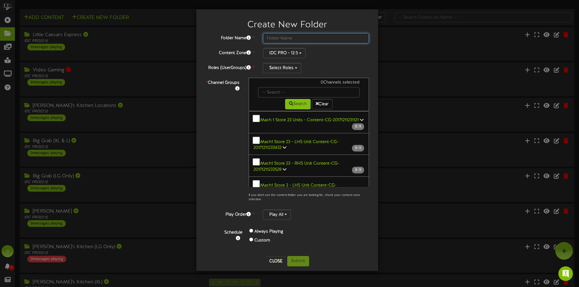
click at [288, 37] on input "text" at bounding box center [316, 38] width 106 height 10
type input "G"
type input "Big Grab (LG Only)"
click at [291, 74] on div "Folder Name * Big Grab (LG Only) Content Zone * IDC PRO - 12:5 Roles (UserGroup…" at bounding box center [286, 142] width 163 height 218
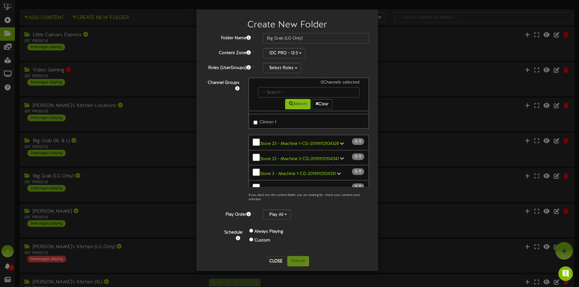
scroll to position [365, 0]
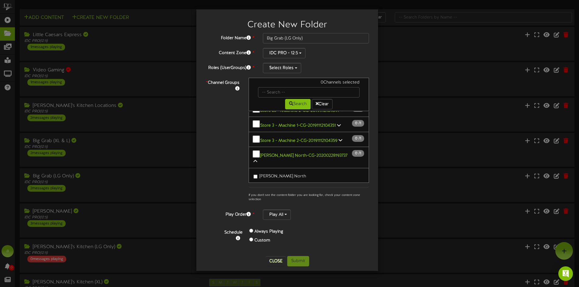
click at [224, 159] on div "* Channel Groups 0 Channels selected Search Clear 0" at bounding box center [287, 141] width 173 height 127
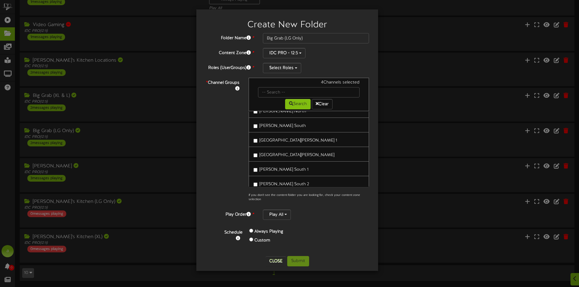
scroll to position [922, 0]
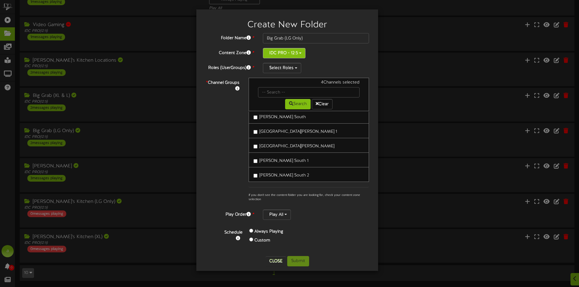
click at [291, 51] on button "IDC PRO - 12:5" at bounding box center [284, 53] width 43 height 10
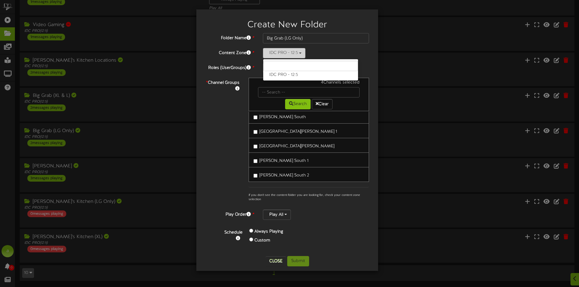
click at [291, 51] on button "IDC PRO - 12:5" at bounding box center [284, 53] width 43 height 10
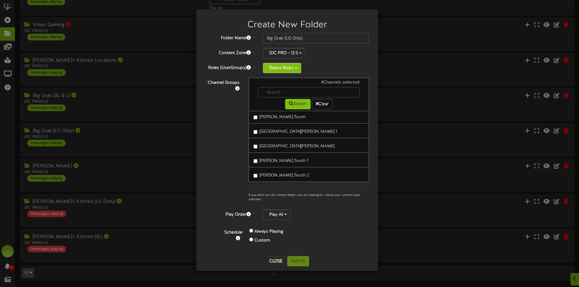
click at [293, 65] on button "Select Roles" at bounding box center [282, 68] width 38 height 10
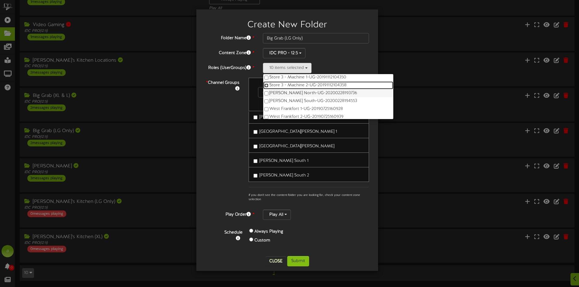
scroll to position [182, 0]
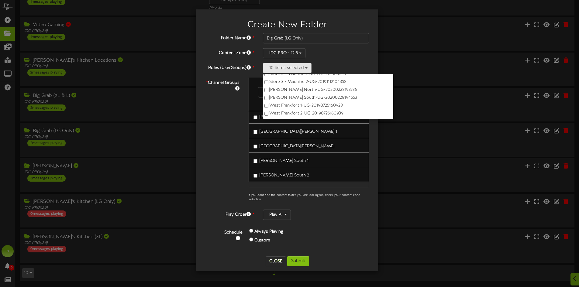
click at [232, 118] on div "* Channel Groups 4 Channels selected Search Clear 1" at bounding box center [287, 141] width 173 height 127
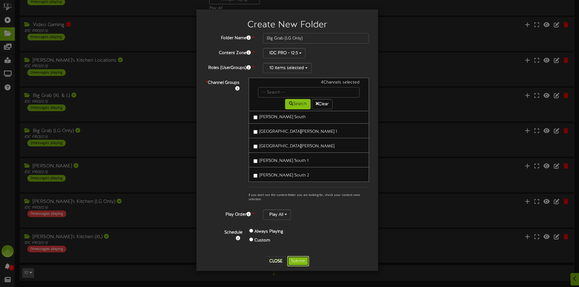
drag, startPoint x: 303, startPoint y: 259, endPoint x: 322, endPoint y: 236, distance: 29.7
click at [303, 259] on button "Submit" at bounding box center [298, 261] width 22 height 10
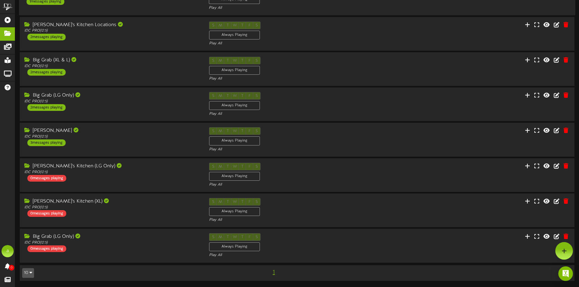
scroll to position [0, 0]
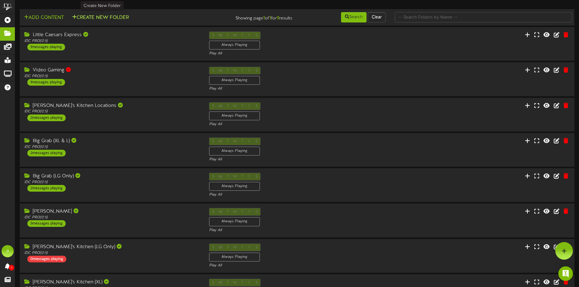
click at [105, 16] on button "Create New Folder" at bounding box center [100, 18] width 60 height 8
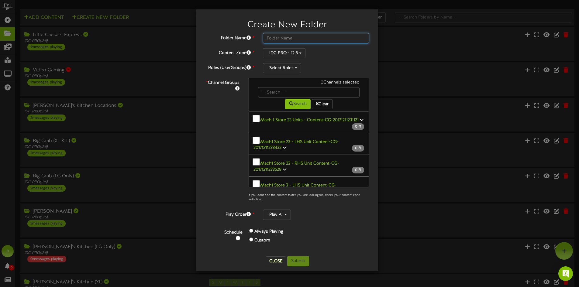
click at [291, 39] on input "text" at bounding box center [316, 38] width 106 height 10
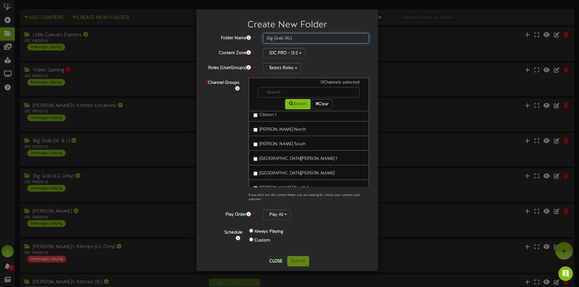
scroll to position [926, 0]
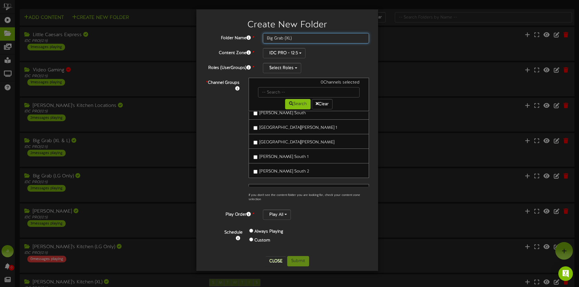
type input "Big Grab (XL)"
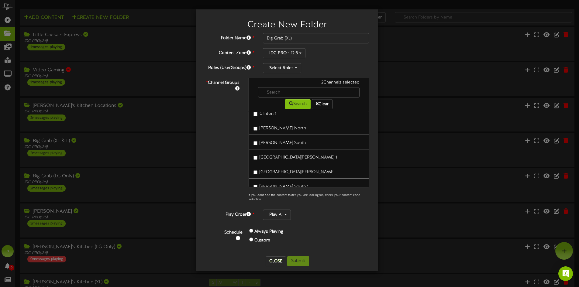
scroll to position [896, 0]
click at [298, 221] on icon at bounding box center [299, 223] width 4 height 4
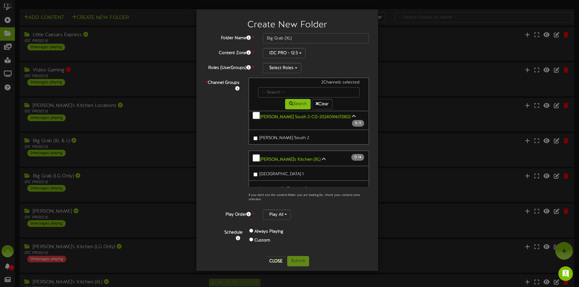
scroll to position [684, 0]
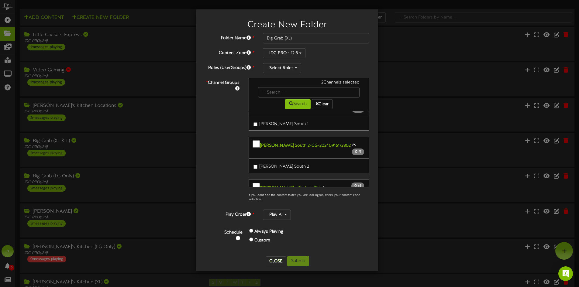
click at [305, 265] on link "Kate's Kitchen (LG Only) 0 / 10" at bounding box center [296, 267] width 73 height 5
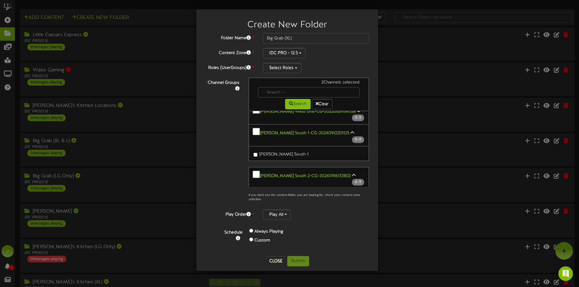
click at [322, 216] on icon at bounding box center [324, 218] width 4 height 4
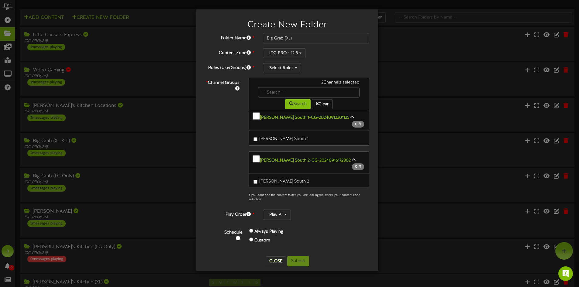
scroll to position [680, 0]
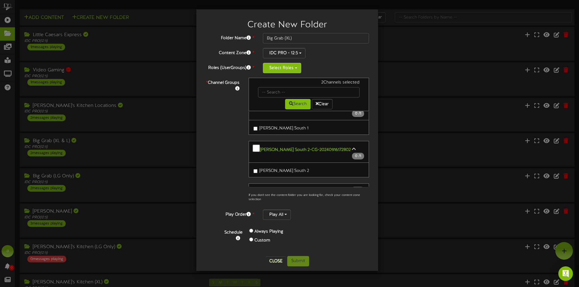
click at [288, 69] on button "Select Roles" at bounding box center [282, 68] width 38 height 10
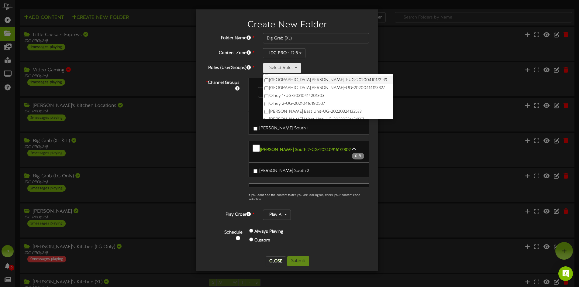
scroll to position [122, 0]
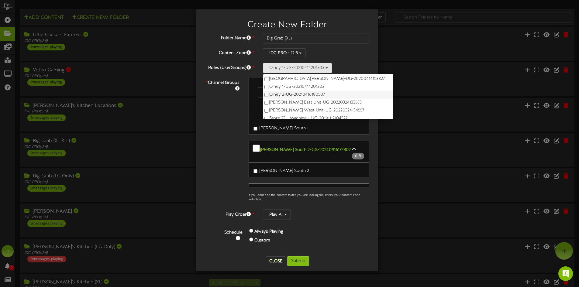
click at [266, 92] on label "Olney 2-UG-20210416180507" at bounding box center [328, 95] width 130 height 8
click at [213, 128] on div "* Channel Groups 2 Channels selected Search Clear 0" at bounding box center [287, 141] width 173 height 127
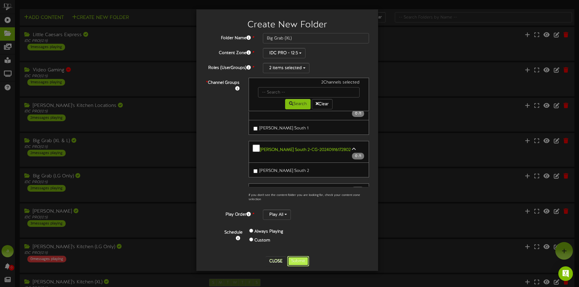
click at [304, 257] on button "Submit" at bounding box center [298, 261] width 22 height 10
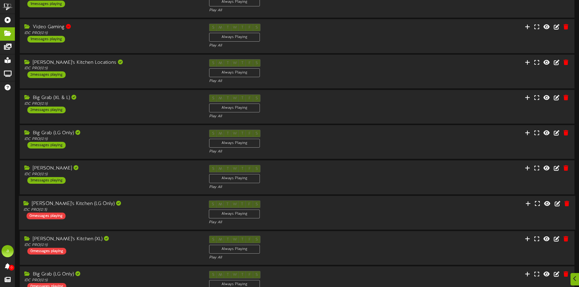
scroll to position [116, 0]
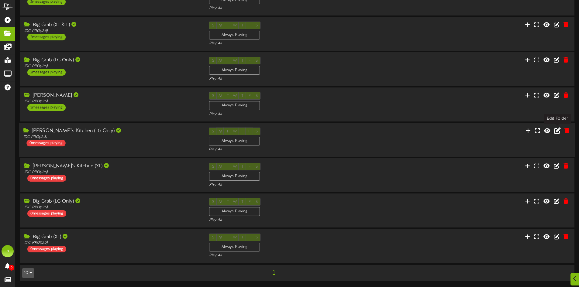
click at [557, 132] on icon at bounding box center [557, 130] width 7 height 7
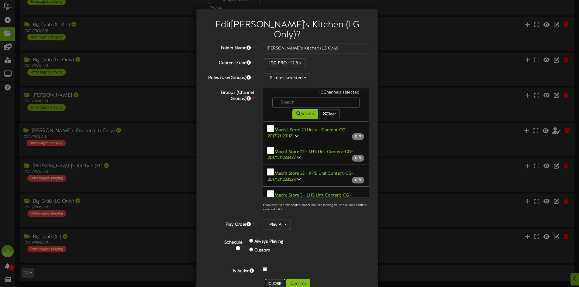
click at [270, 279] on button "Close" at bounding box center [275, 284] width 20 height 10
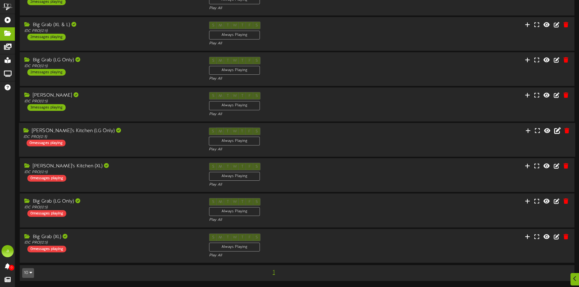
click at [122, 139] on div "Kate's Kitchen (LG Only) IDC PRO ( 12:5 ) 0 messages playing" at bounding box center [111, 137] width 185 height 19
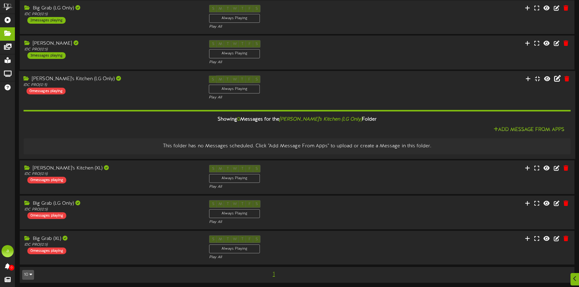
scroll to position [170, 0]
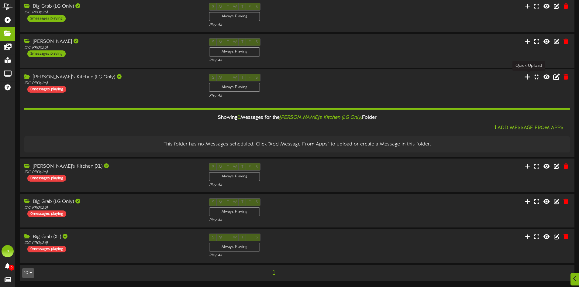
click at [529, 76] on icon at bounding box center [527, 76] width 6 height 7
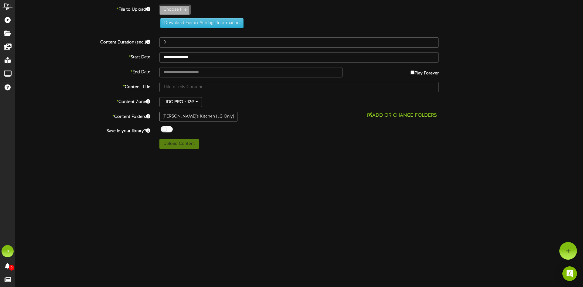
type input "**********"
type input "NewBundleGraphicFountainScreen"
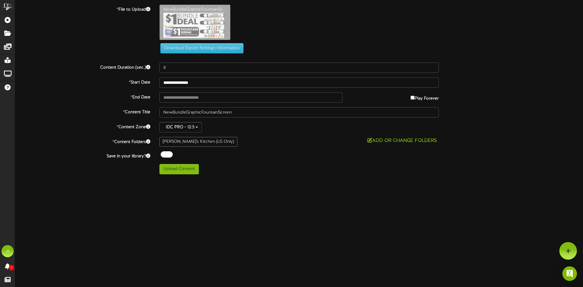
click at [241, 24] on div "NewBundleGraphicFountainSc..." at bounding box center [371, 24] width 433 height 39
click at [190, 169] on button "Upload Content" at bounding box center [178, 169] width 39 height 10
type input "**********"
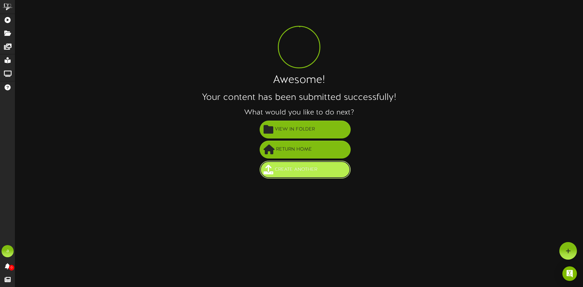
click at [284, 170] on span "Create Another" at bounding box center [296, 170] width 46 height 10
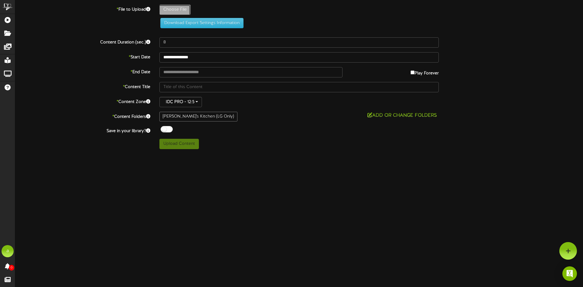
type input "**********"
type input "FountainScreenAdLG"
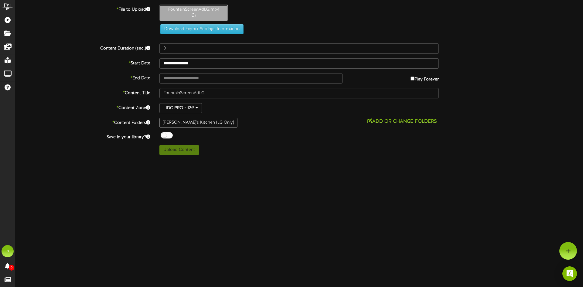
type input "5"
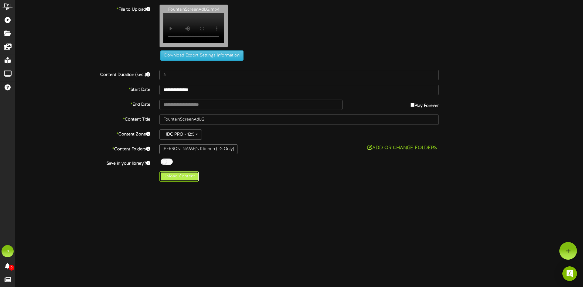
click at [191, 180] on button "Upload Content" at bounding box center [178, 176] width 39 height 10
type input "**********"
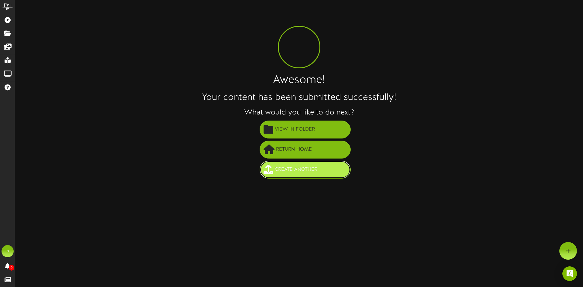
click at [283, 167] on span "Create Another" at bounding box center [296, 170] width 46 height 10
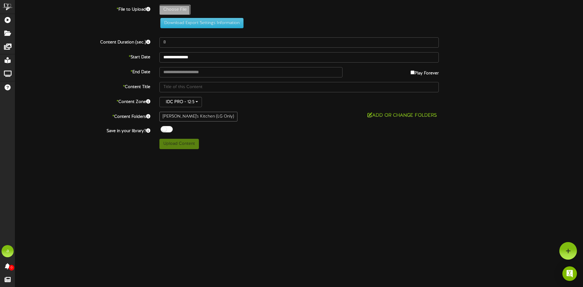
type input "**********"
type input "RewardsFountainScreenAd"
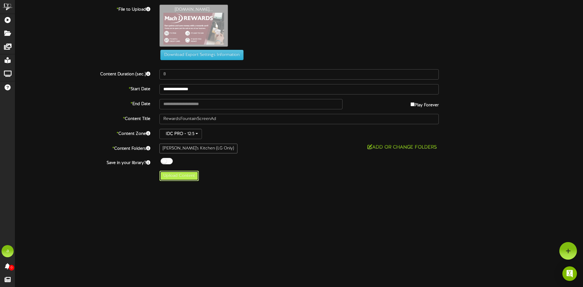
click at [183, 177] on button "Upload Content" at bounding box center [178, 176] width 39 height 10
type input "**********"
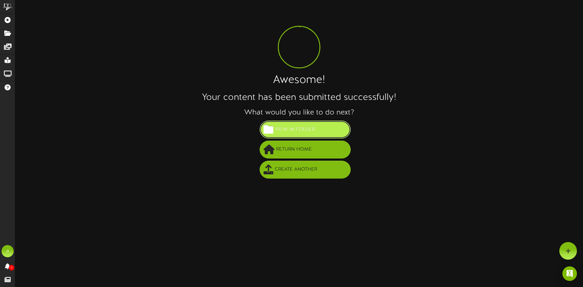
click at [292, 130] on span "View in Folder" at bounding box center [294, 130] width 43 height 10
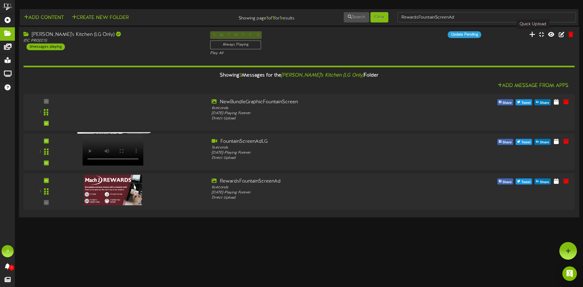
click at [533, 33] on icon at bounding box center [532, 34] width 6 height 7
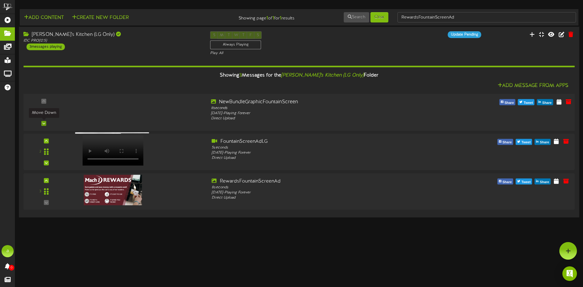
click at [43, 122] on icon at bounding box center [44, 123] width 3 height 3
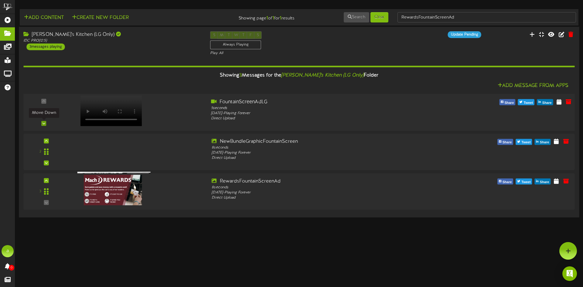
click at [44, 124] on icon at bounding box center [44, 123] width 3 height 3
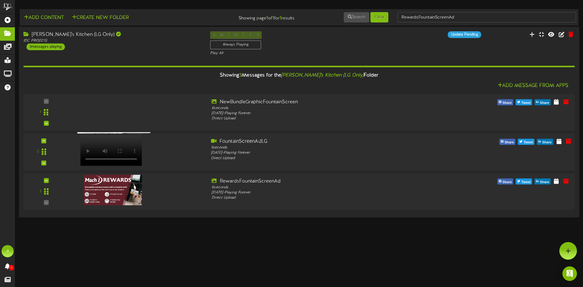
click at [96, 132] on div at bounding box center [110, 144] width 71 height 31
click at [130, 40] on div "IDC PRO ( 12:5 )" at bounding box center [112, 40] width 178 height 5
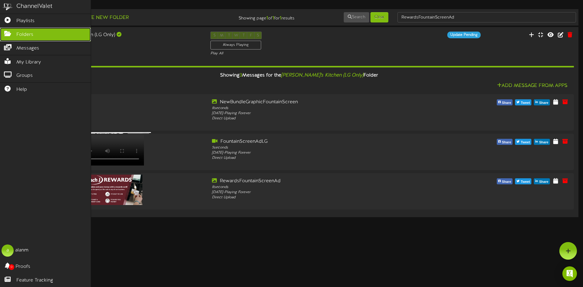
click at [7, 31] on icon at bounding box center [7, 33] width 15 height 5
click at [44, 34] on link "Folders" at bounding box center [45, 35] width 91 height 14
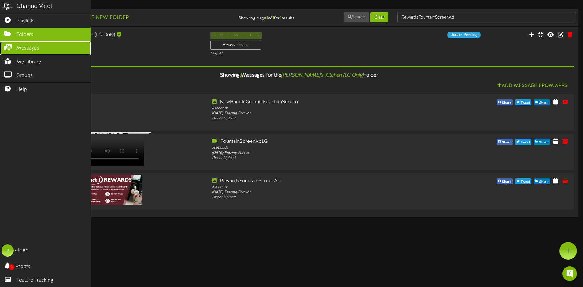
click at [43, 45] on link "Messages" at bounding box center [45, 48] width 91 height 14
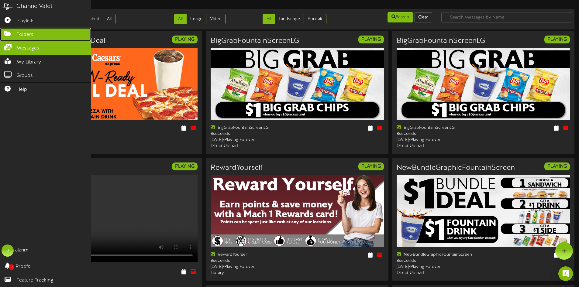
click at [37, 33] on link "Folders" at bounding box center [45, 35] width 91 height 14
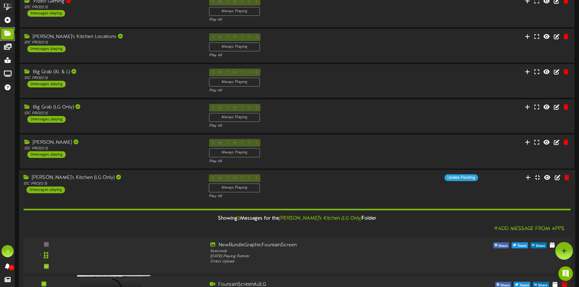
scroll to position [182, 0]
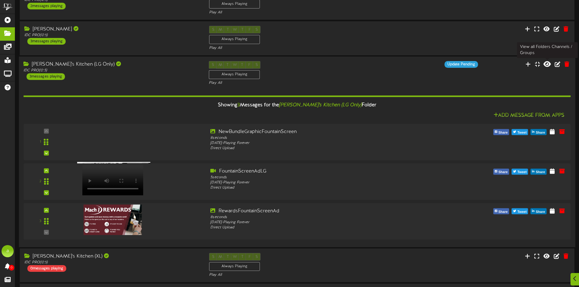
click at [546, 66] on icon at bounding box center [546, 63] width 7 height 7
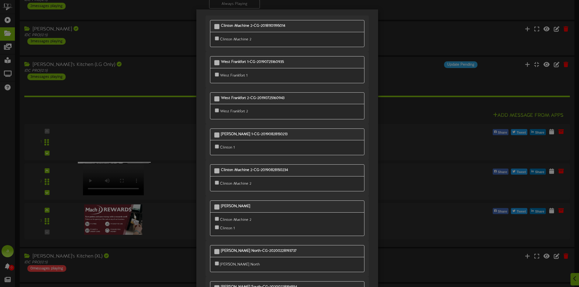
click at [425, 135] on div "Clinton Machine 2-CG-20181101195014 Clinton Machine 2" at bounding box center [289, 143] width 579 height 287
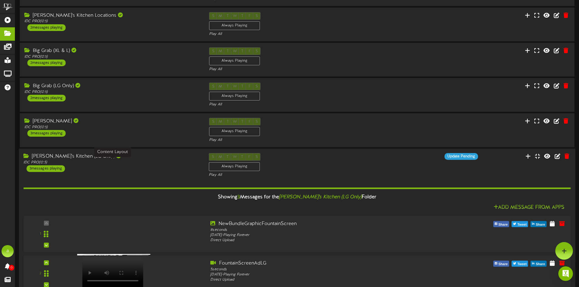
click at [122, 163] on div "IDC PRO ( 12:5 )" at bounding box center [111, 162] width 176 height 5
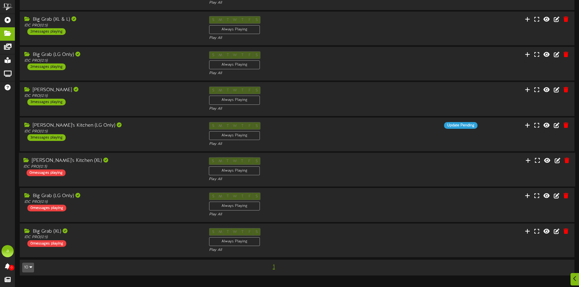
scroll to position [151, 0]
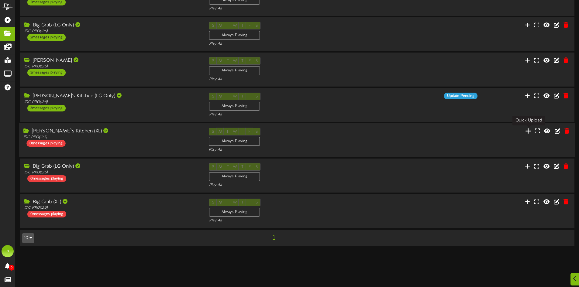
click at [527, 131] on icon at bounding box center [528, 130] width 6 height 7
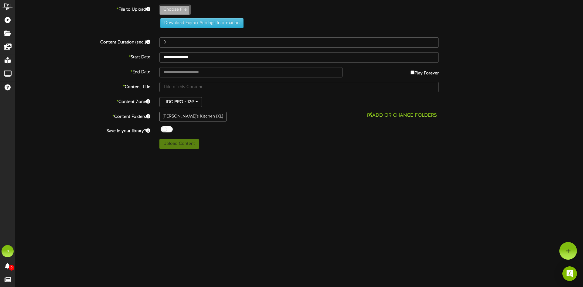
type input "**********"
type input "FountainScreenAdXL"
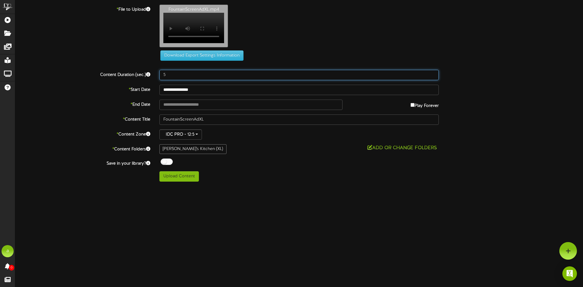
drag, startPoint x: 169, startPoint y: 75, endPoint x: 163, endPoint y: 75, distance: 6.1
click at [163, 75] on input "5" at bounding box center [298, 75] width 279 height 10
type input "8"
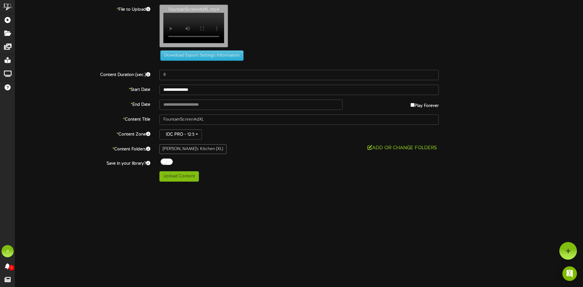
click at [221, 152] on div "Add or Change Folders" at bounding box center [298, 148] width 279 height 8
click at [187, 179] on button "Upload Content" at bounding box center [178, 176] width 39 height 10
type input "**********"
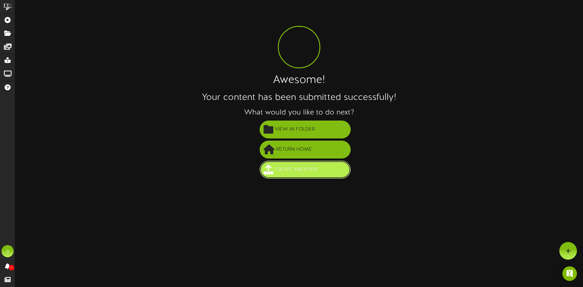
click at [293, 169] on span "Create Another" at bounding box center [296, 170] width 46 height 10
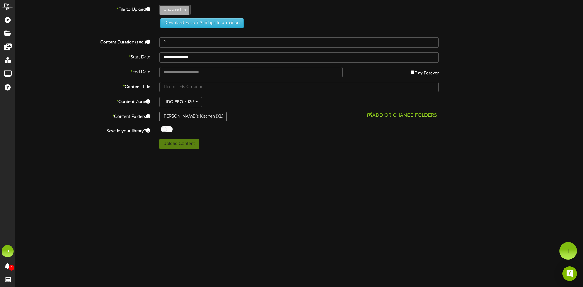
type input "**********"
type input "RewardsFountainScreenAd"
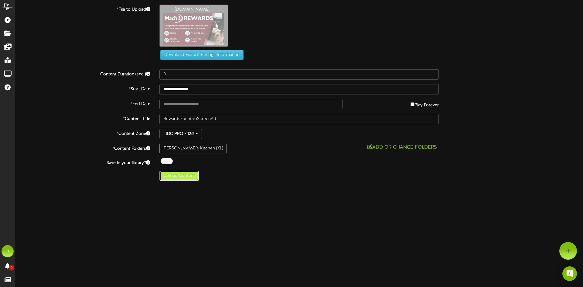
click at [171, 177] on button "Upload Content" at bounding box center [178, 176] width 39 height 10
type input "**********"
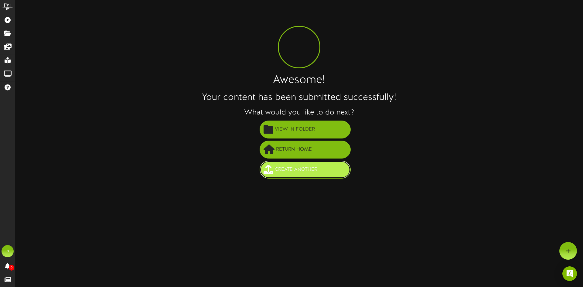
click at [305, 171] on span "Create Another" at bounding box center [296, 170] width 46 height 10
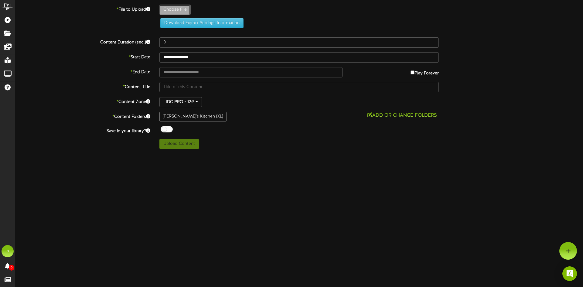
type input "**********"
type input "NewBundleGraphicFountainScreen"
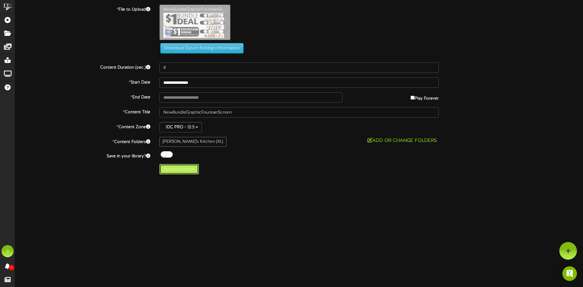
click at [182, 168] on button "Upload Content" at bounding box center [178, 169] width 39 height 10
type input "**********"
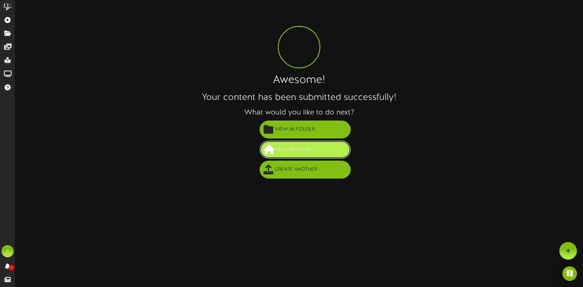
click at [283, 148] on span "Return Home" at bounding box center [294, 150] width 39 height 10
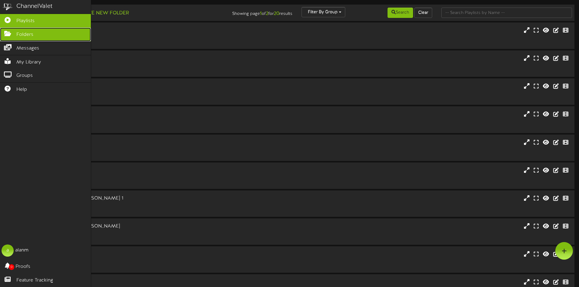
click at [4, 32] on icon at bounding box center [7, 33] width 15 height 5
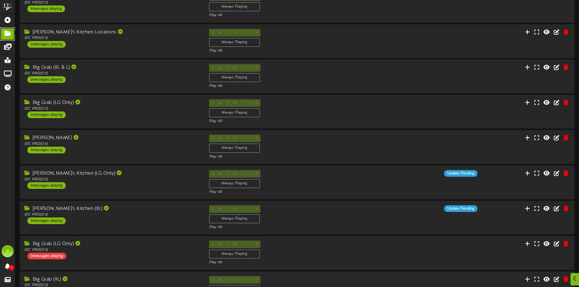
scroll to position [116, 0]
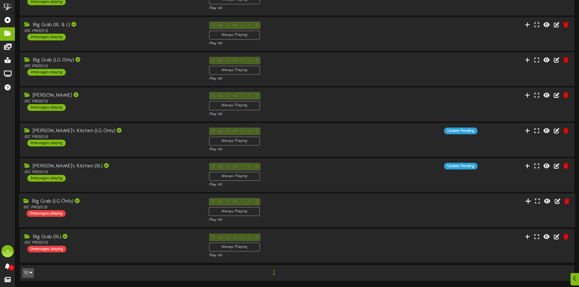
click at [529, 201] on icon at bounding box center [528, 201] width 6 height 7
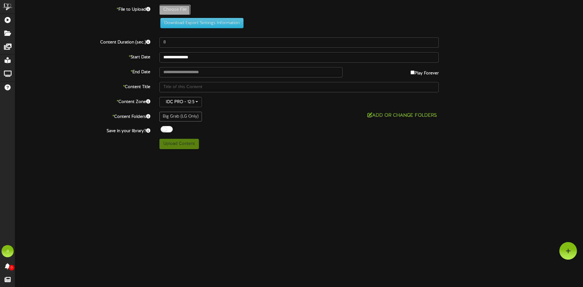
type input "**********"
type input "BigGrabFountainScreenLG"
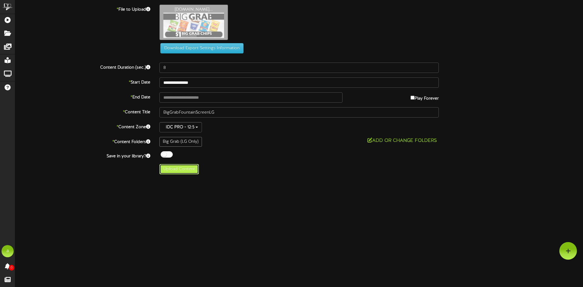
click at [184, 170] on button "Upload Content" at bounding box center [178, 169] width 39 height 10
type input "**********"
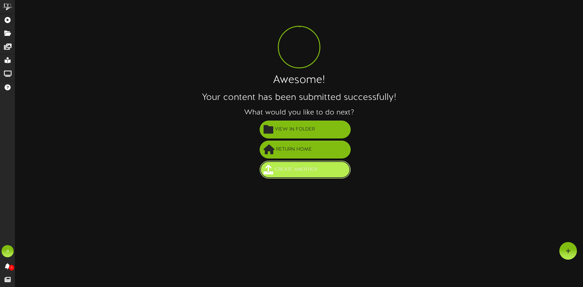
click at [303, 169] on span "Create Another" at bounding box center [296, 170] width 46 height 10
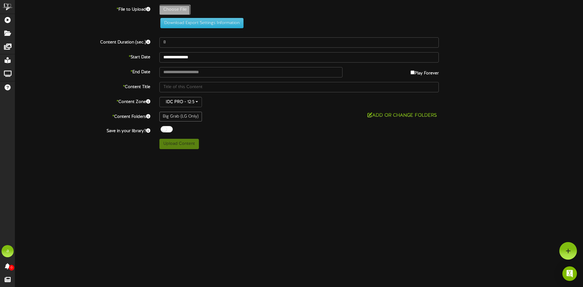
type input "**********"
type input "RewardsFountainScreenAd"
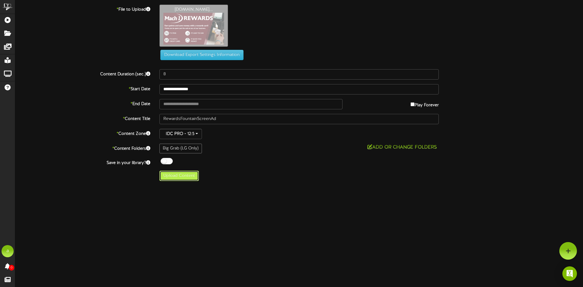
click at [179, 175] on button "Upload Content" at bounding box center [178, 176] width 39 height 10
type input "**********"
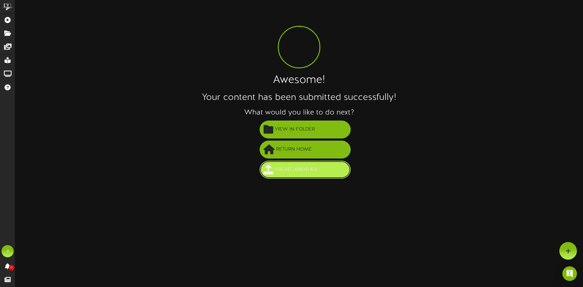
click at [294, 170] on span "Create Another" at bounding box center [296, 170] width 46 height 10
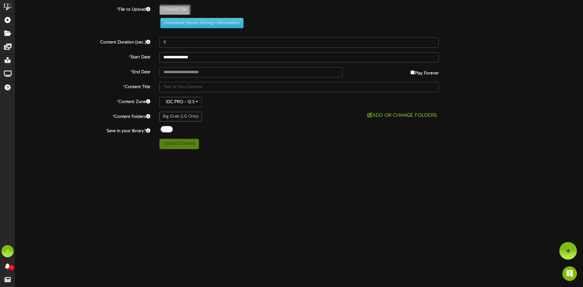
type input "**********"
type input "FountainScreenAdLG"
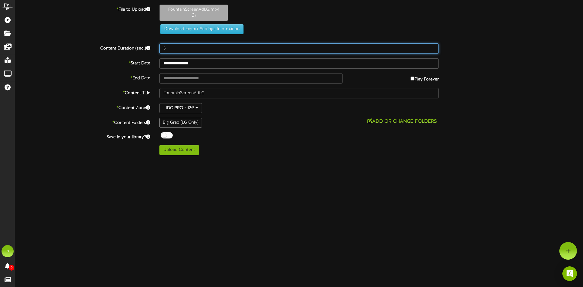
drag, startPoint x: 174, startPoint y: 48, endPoint x: 160, endPoint y: 46, distance: 14.2
click at [160, 46] on input "5" at bounding box center [298, 48] width 279 height 10
type input "8"
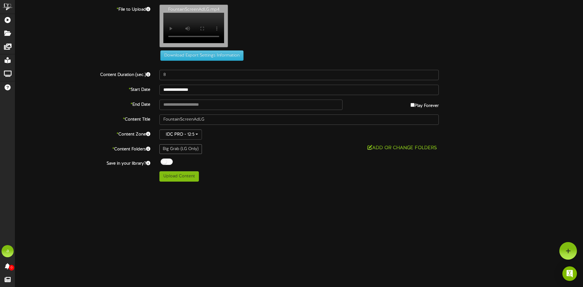
click at [132, 36] on div "Download Export Settings Information" at bounding box center [299, 33] width 586 height 56
click at [183, 179] on button "Upload Content" at bounding box center [178, 176] width 39 height 10
type input "**********"
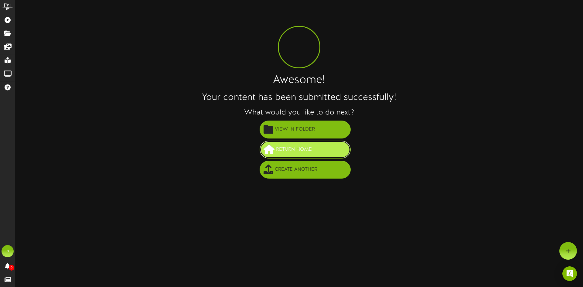
click at [297, 148] on span "Return Home" at bounding box center [294, 150] width 39 height 10
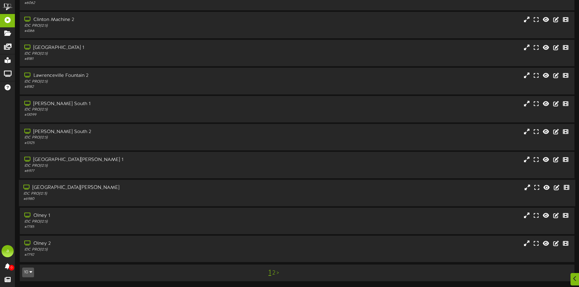
scroll to position [39, 0]
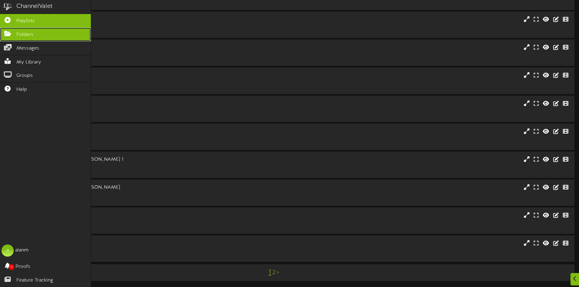
click at [20, 28] on link "Folders" at bounding box center [45, 35] width 91 height 14
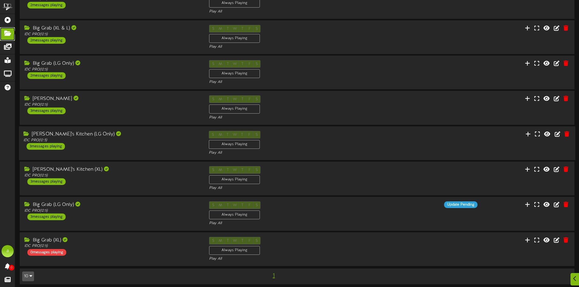
scroll to position [116, 0]
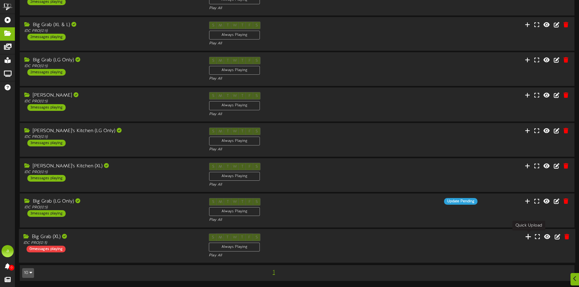
click at [528, 236] on icon at bounding box center [528, 236] width 6 height 7
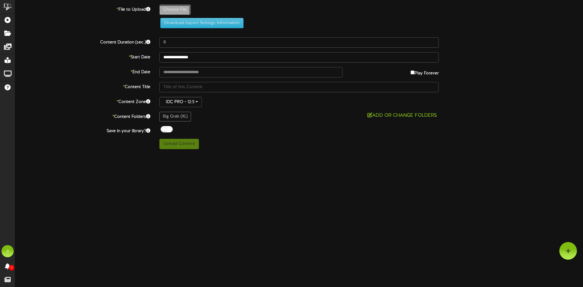
type input "**********"
type input "FountainScreenAdXL"
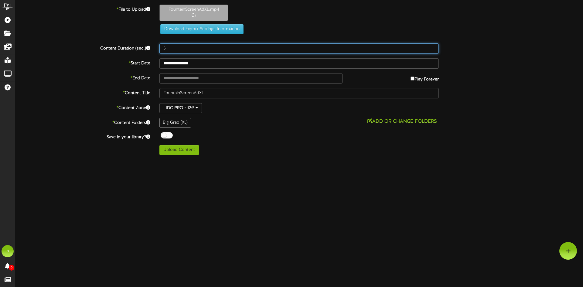
drag, startPoint x: 172, startPoint y: 50, endPoint x: 159, endPoint y: 49, distance: 13.1
click at [159, 49] on div "5" at bounding box center [299, 48] width 289 height 10
type input "8"
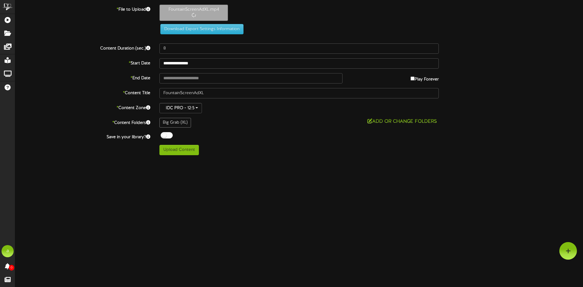
click at [133, 35] on div "* File to Upload FountainScreenAdXL.mp4 Download Export Settings Information" at bounding box center [299, 22] width 577 height 34
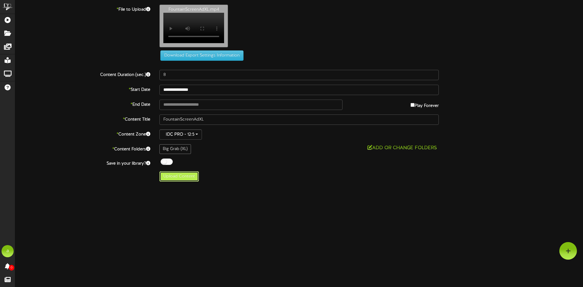
click at [188, 177] on button "Upload Content" at bounding box center [178, 176] width 39 height 10
type input "**********"
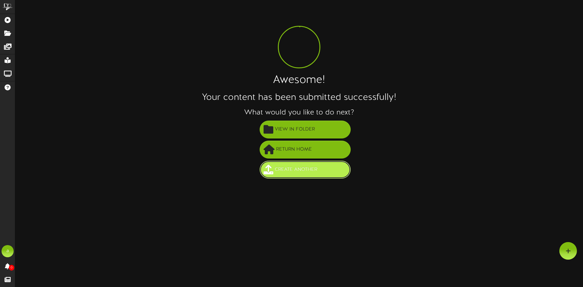
click at [299, 174] on span "Create Another" at bounding box center [296, 170] width 46 height 10
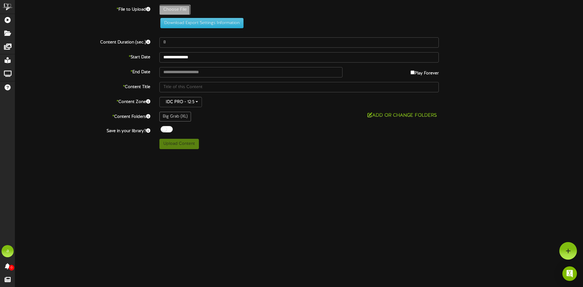
type input "**********"
type input "RewardsFountainScreenAd"
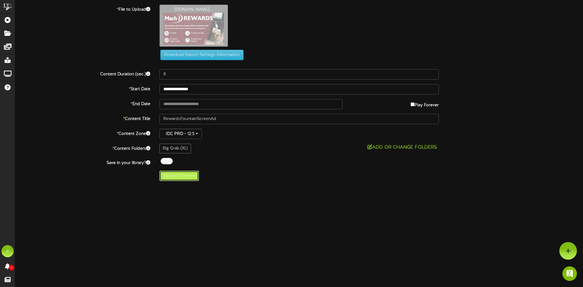
click at [185, 176] on button "Upload Content" at bounding box center [178, 176] width 39 height 10
type input "**********"
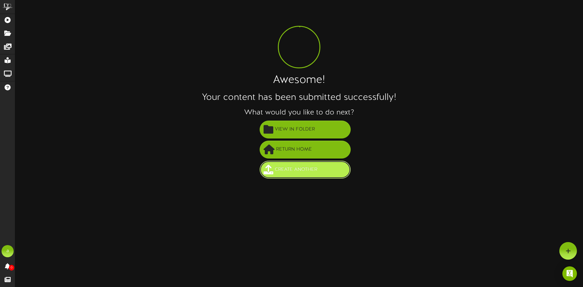
click at [299, 165] on span "Create Another" at bounding box center [296, 170] width 46 height 10
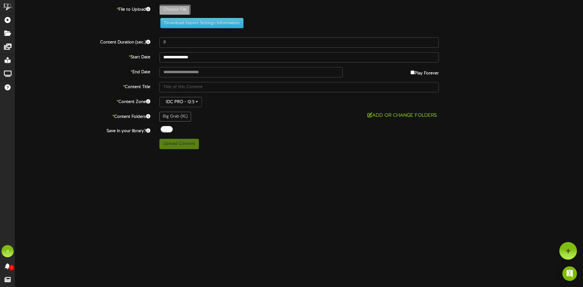
type input "**********"
type input "BigGrabTVXLLG"
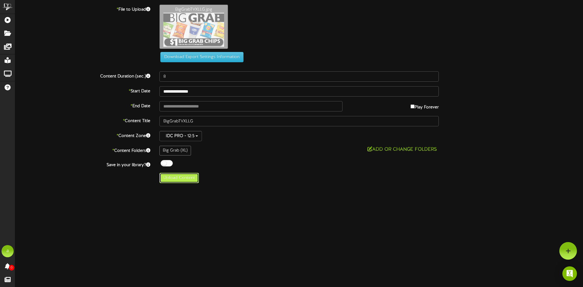
click at [184, 178] on button "Upload Content" at bounding box center [178, 178] width 39 height 10
type input "**********"
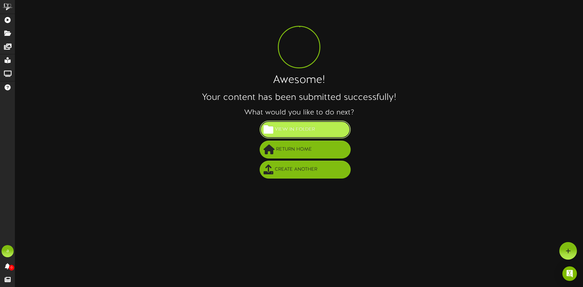
click at [304, 132] on span "View in Folder" at bounding box center [294, 130] width 43 height 10
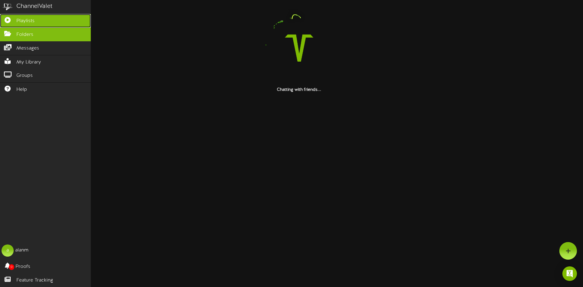
click at [9, 22] on icon at bounding box center [7, 19] width 15 height 5
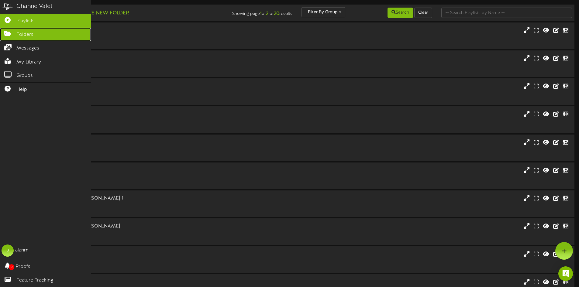
click at [23, 32] on span "Folders" at bounding box center [24, 34] width 17 height 7
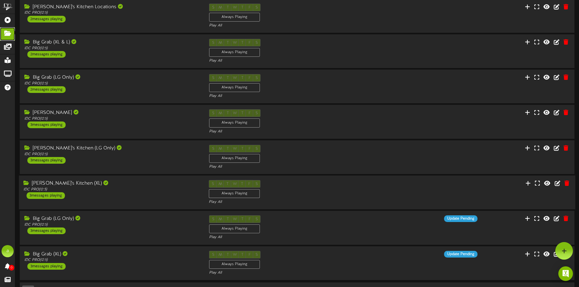
scroll to position [86, 0]
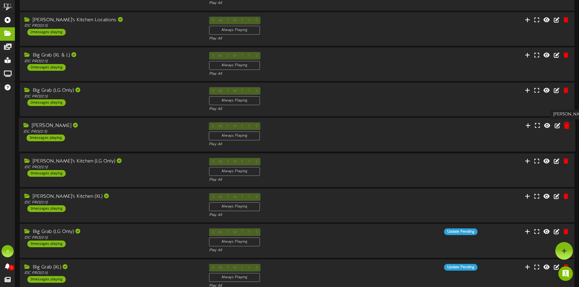
click at [567, 127] on icon at bounding box center [566, 125] width 6 height 7
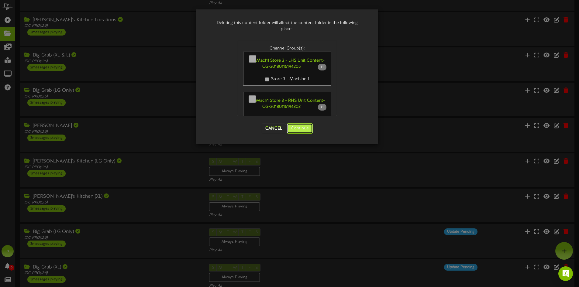
click at [296, 126] on button "Continue" at bounding box center [300, 128] width 26 height 10
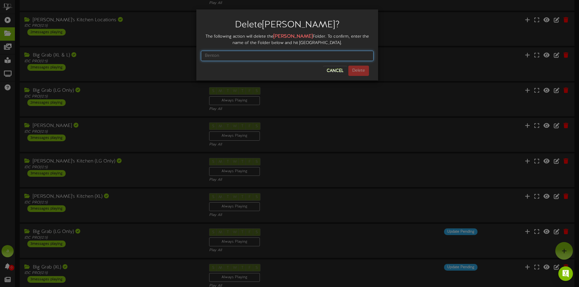
click at [255, 59] on input "text" at bounding box center [287, 56] width 173 height 10
type input "[PERSON_NAME]"
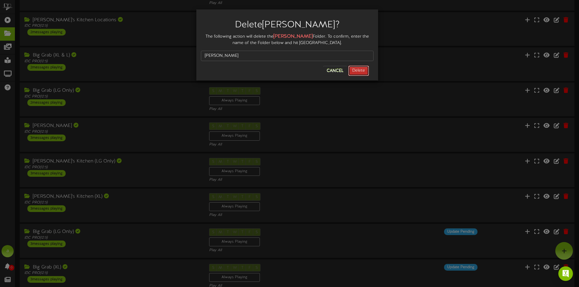
click at [359, 67] on button "Delete" at bounding box center [358, 71] width 21 height 10
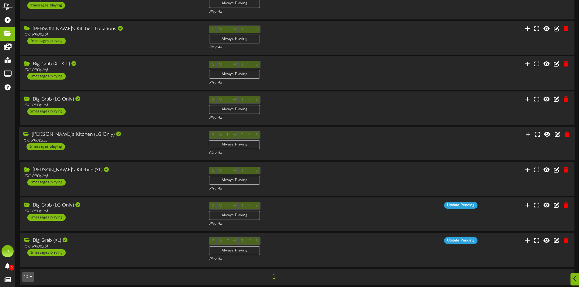
scroll to position [81, 0]
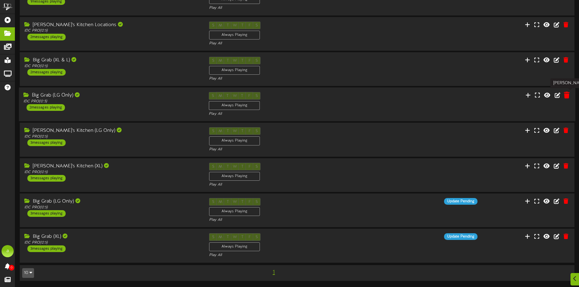
click at [568, 94] on icon at bounding box center [566, 95] width 6 height 7
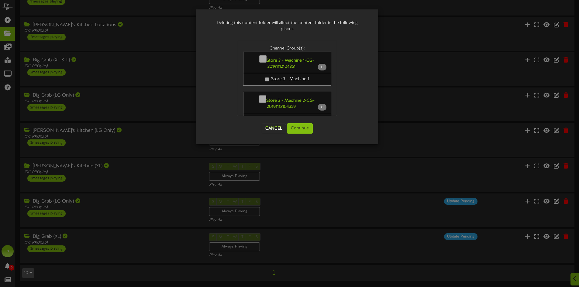
click at [302, 122] on div "Cancel Continue" at bounding box center [287, 128] width 100 height 22
click at [297, 130] on button "Continue" at bounding box center [300, 128] width 26 height 10
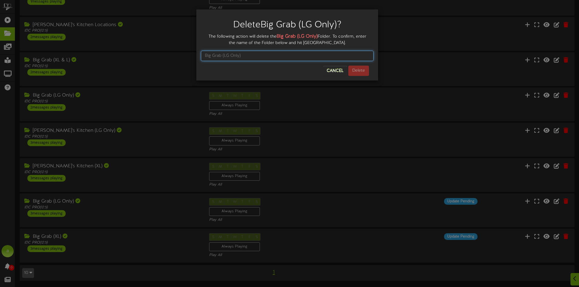
click at [262, 54] on input "text" at bounding box center [287, 56] width 173 height 10
type input "Big Grab (LG Only)"
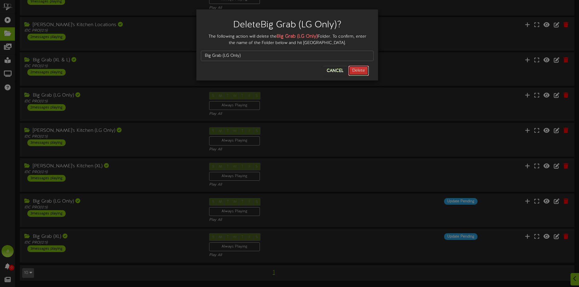
click at [362, 70] on button "Delete" at bounding box center [358, 71] width 21 height 10
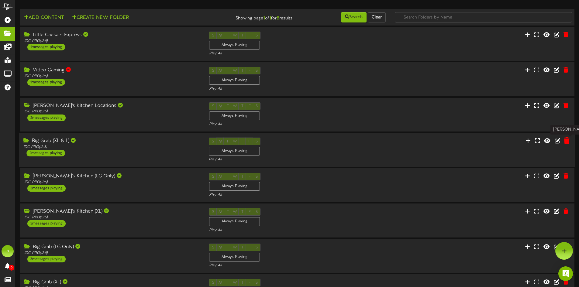
click at [568, 141] on icon at bounding box center [566, 140] width 6 height 7
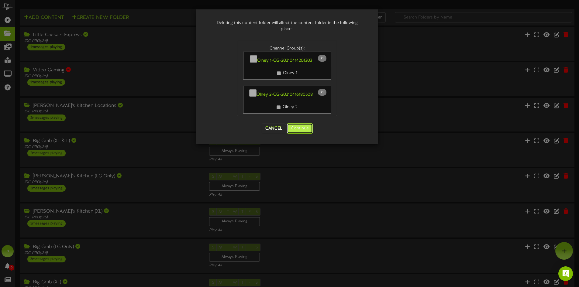
click at [298, 126] on button "Continue" at bounding box center [300, 128] width 26 height 10
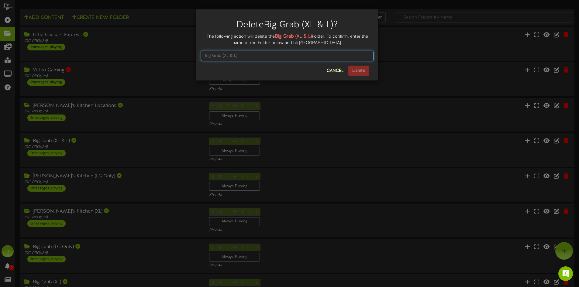
click at [254, 59] on input "text" at bounding box center [287, 56] width 173 height 10
type input "Big Grab (XL & L)"
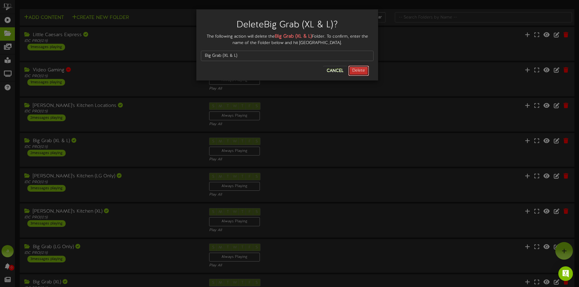
click at [352, 70] on button "Delete" at bounding box center [358, 71] width 21 height 10
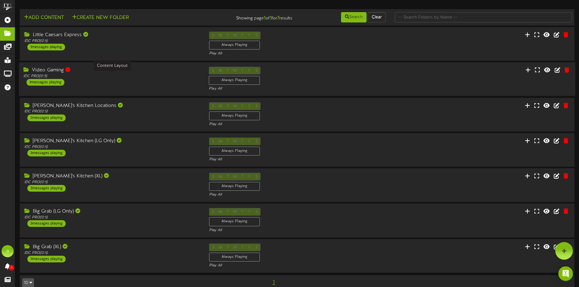
click at [120, 74] on div "IDC PRO ( 12:5 )" at bounding box center [111, 76] width 176 height 5
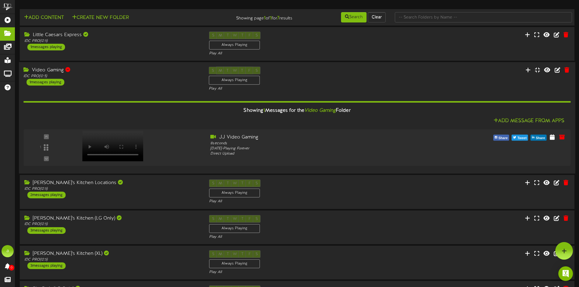
click at [151, 81] on div "Video Gaming IDC PRO ( 12:5 ) 1 messages playing" at bounding box center [111, 76] width 185 height 19
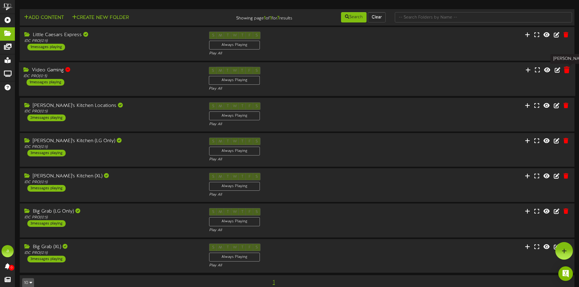
click at [566, 70] on icon at bounding box center [566, 70] width 6 height 7
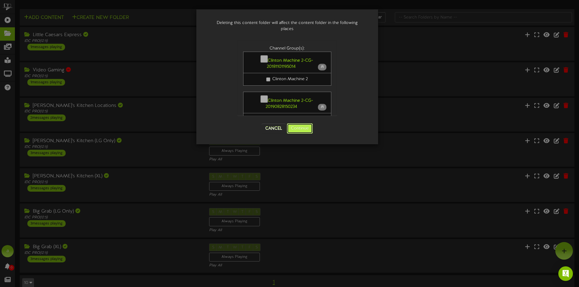
click at [304, 129] on button "Continue" at bounding box center [300, 128] width 26 height 10
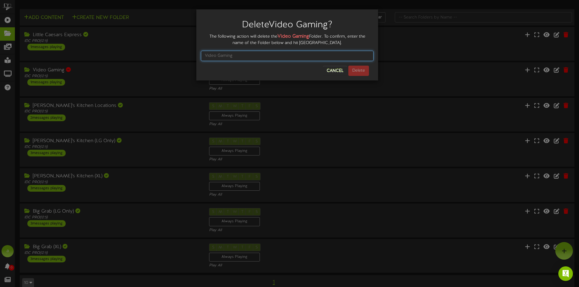
click at [273, 58] on input "text" at bounding box center [287, 56] width 173 height 10
type input "Video Gaming"
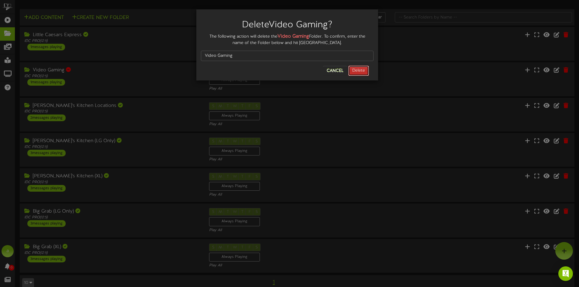
click at [356, 71] on button "Delete" at bounding box center [358, 71] width 21 height 10
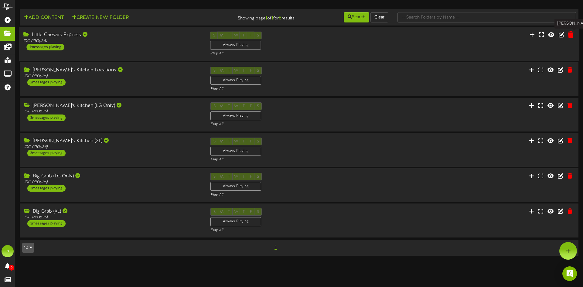
click at [571, 34] on icon at bounding box center [571, 34] width 6 height 7
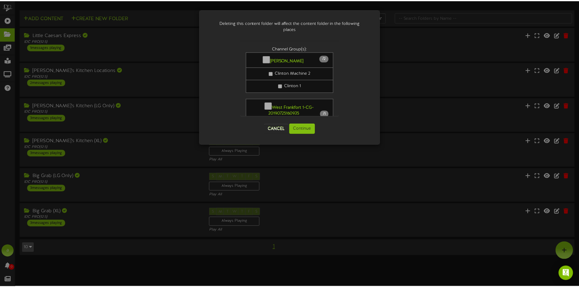
scroll to position [182, 0]
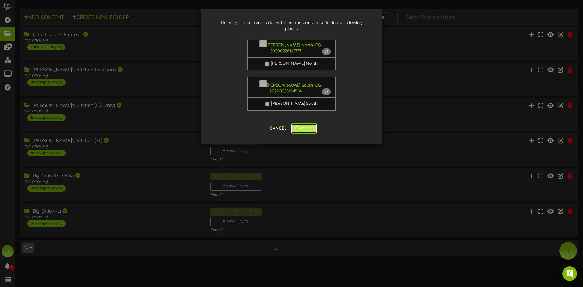
click at [304, 128] on button "Continue" at bounding box center [304, 128] width 26 height 10
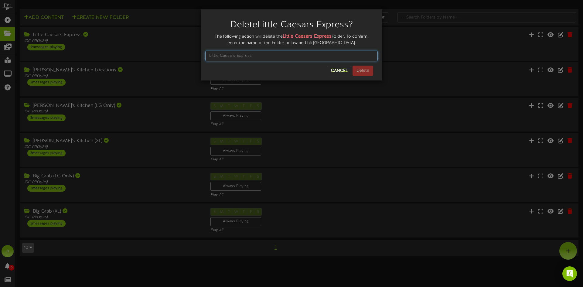
click at [278, 55] on input "text" at bounding box center [291, 56] width 173 height 10
type input "Little Caesars Express"
click at [363, 70] on button "Delete" at bounding box center [363, 71] width 21 height 10
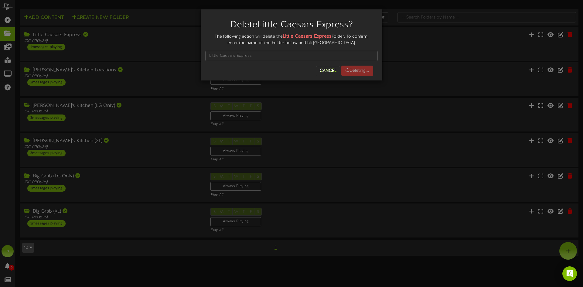
drag, startPoint x: 313, startPoint y: 80, endPoint x: 289, endPoint y: 72, distance: 26.0
click at [289, 72] on div "Cancel Deleting..." at bounding box center [291, 71] width 173 height 10
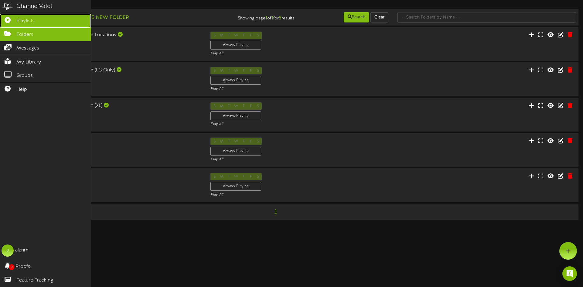
click at [5, 22] on icon at bounding box center [7, 19] width 15 height 5
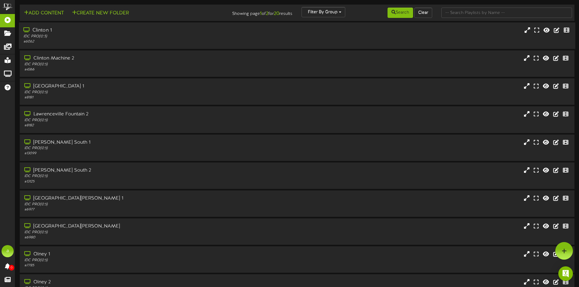
click at [142, 39] on div "# 6062" at bounding box center [134, 41] width 223 height 5
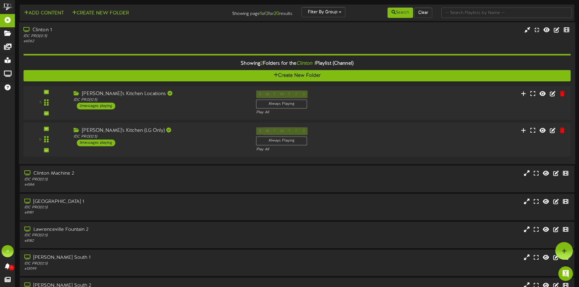
click at [142, 34] on div "IDC PRO ( 12:5 )" at bounding box center [134, 36] width 223 height 5
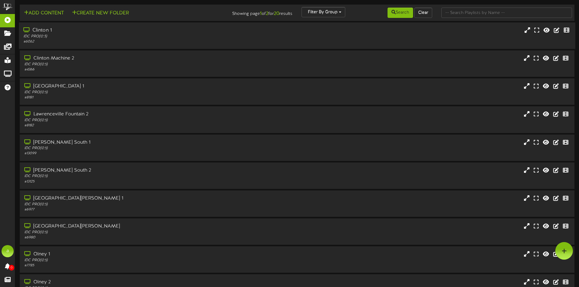
click at [115, 41] on div "# 6062" at bounding box center [134, 41] width 223 height 5
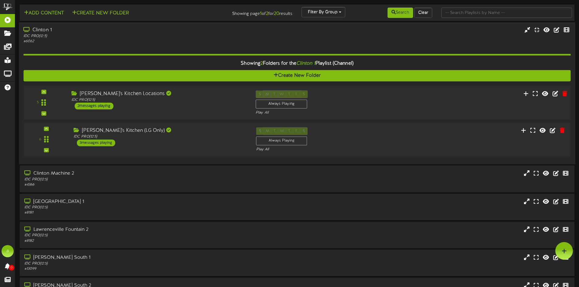
click at [193, 108] on div "[PERSON_NAME]'s Kitchen Locations IDC PRO ( 12:5 ) 2 messages playing" at bounding box center [159, 99] width 184 height 19
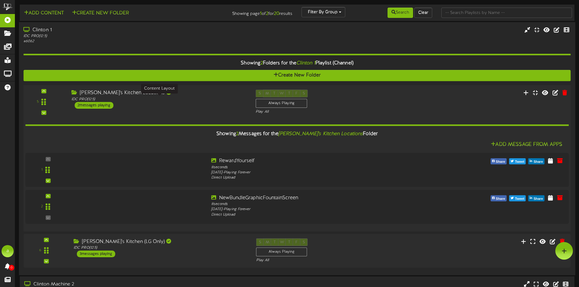
click at [190, 99] on div "IDC PRO ( 12:5 )" at bounding box center [158, 99] width 175 height 5
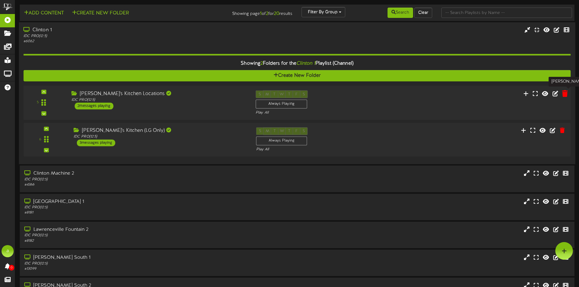
click at [565, 93] on icon at bounding box center [565, 93] width 6 height 7
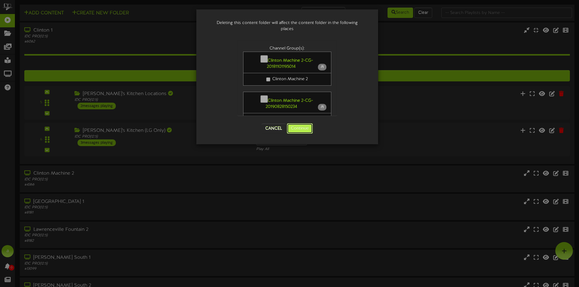
click at [301, 125] on button "Continue" at bounding box center [300, 128] width 26 height 10
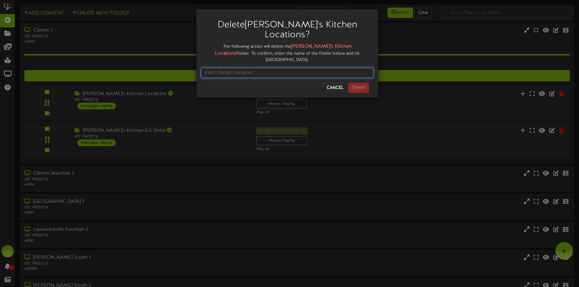
click at [290, 68] on input "text" at bounding box center [287, 73] width 173 height 10
type input "[PERSON_NAME]'s Kitchen Locations"
click at [358, 83] on button "Delete" at bounding box center [358, 88] width 21 height 10
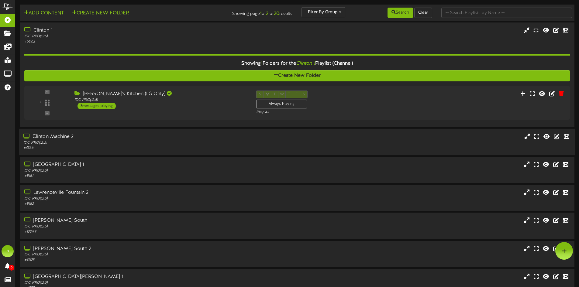
click at [161, 149] on div "# 4366" at bounding box center [134, 148] width 223 height 5
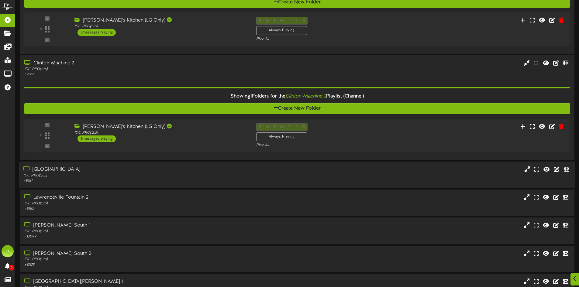
scroll to position [91, 0]
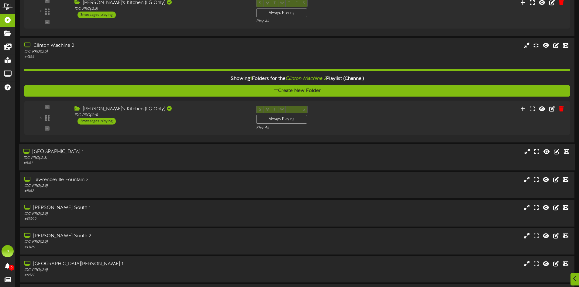
click at [141, 156] on div "IDC PRO ( 12:5 )" at bounding box center [134, 158] width 223 height 5
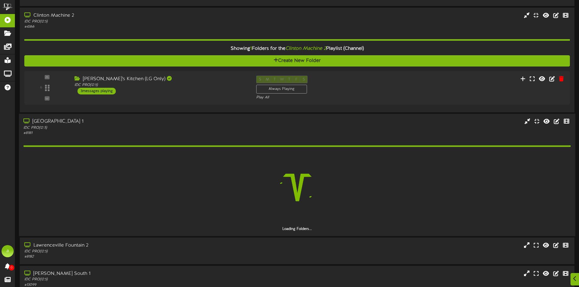
scroll to position [182, 0]
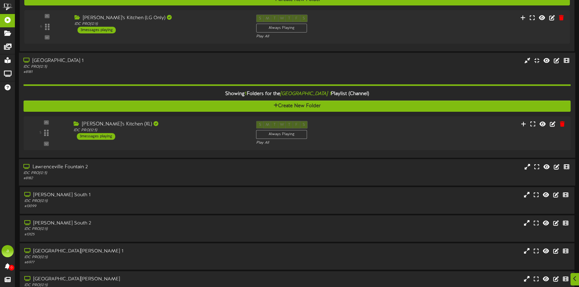
click at [128, 166] on div "Lawrenceville Fountain 2" at bounding box center [134, 167] width 223 height 7
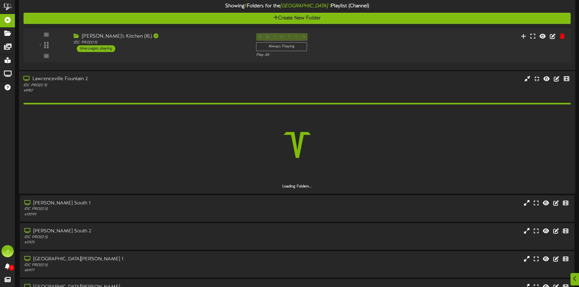
scroll to position [273, 0]
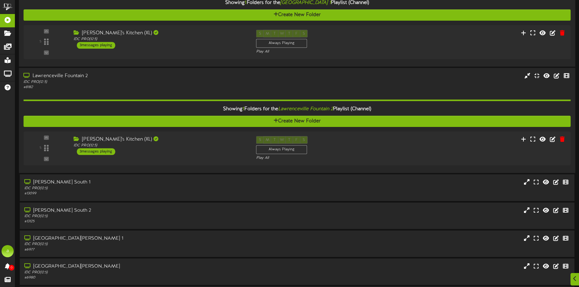
click at [132, 80] on div "IDC PRO ( 12:5 )" at bounding box center [134, 82] width 223 height 5
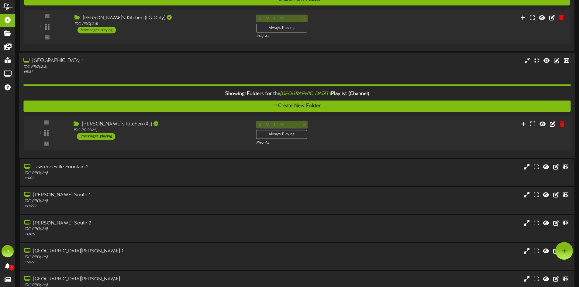
click at [136, 67] on div "IDC PRO ( 12:5 )" at bounding box center [134, 66] width 223 height 5
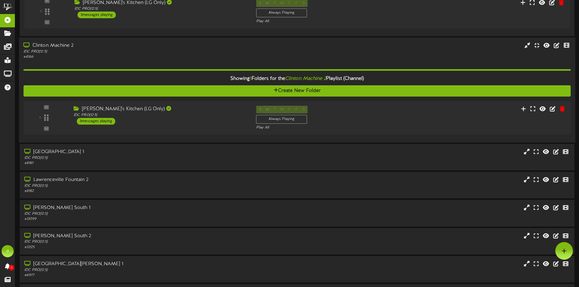
click at [136, 70] on hr at bounding box center [296, 70] width 547 height 2
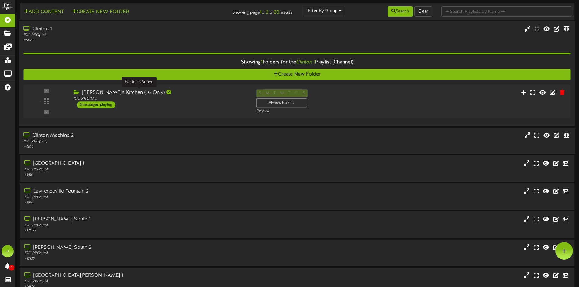
scroll to position [0, 0]
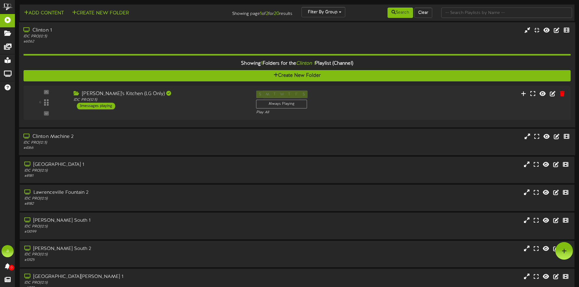
click at [138, 46] on div "Showing 1 Folders for the Clinton 1 Playlist (Channel) Create New Folder 6 (" at bounding box center [296, 83] width 547 height 79
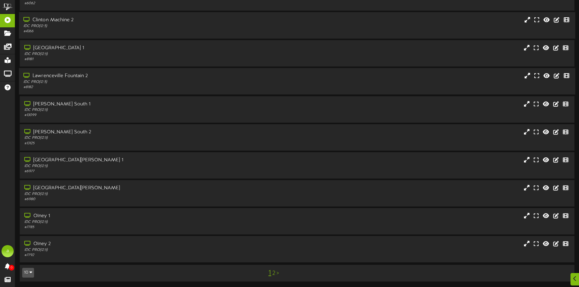
scroll to position [39, 0]
click at [115, 105] on div "[PERSON_NAME] South 1" at bounding box center [134, 103] width 223 height 7
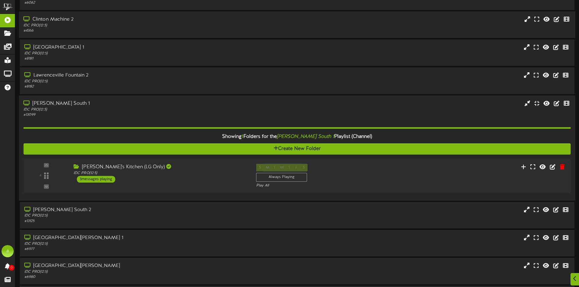
click at [120, 105] on div "[PERSON_NAME] South 1" at bounding box center [134, 103] width 223 height 7
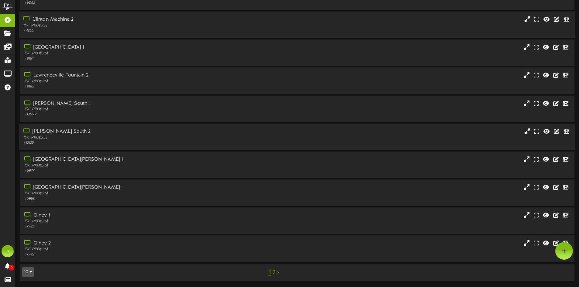
click at [112, 140] on div "# 13125" at bounding box center [134, 142] width 223 height 5
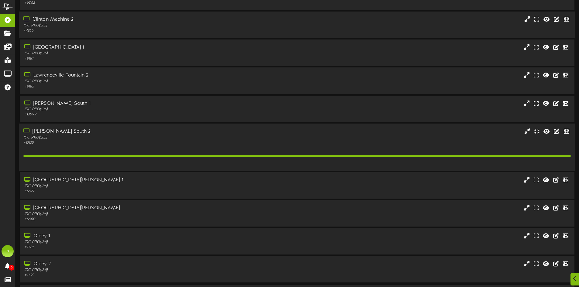
scroll to position [42, 0]
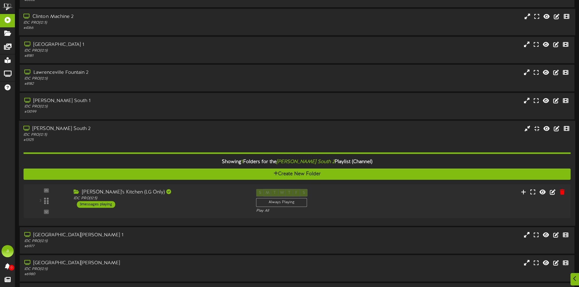
click at [117, 139] on div "# 13125" at bounding box center [134, 139] width 223 height 5
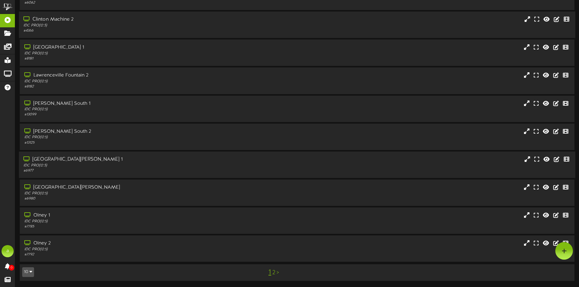
click at [103, 160] on div "[GEOGRAPHIC_DATA][PERSON_NAME] 1" at bounding box center [134, 159] width 223 height 7
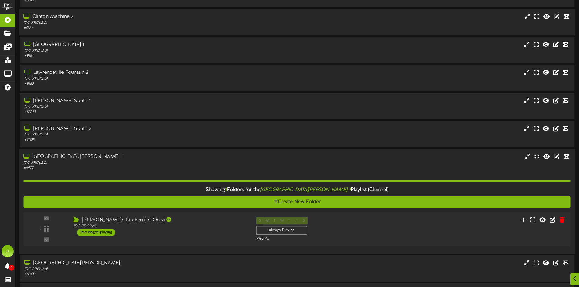
click at [112, 163] on div "IDC PRO ( 12:5 )" at bounding box center [134, 162] width 223 height 5
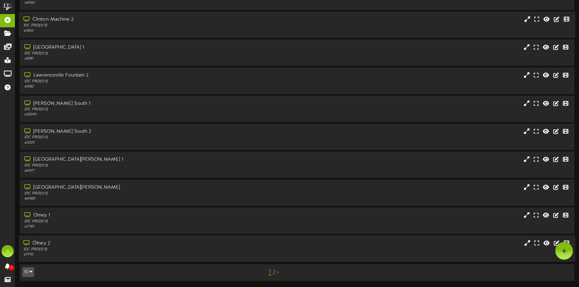
click at [111, 247] on div "IDC PRO ( 12:5 )" at bounding box center [134, 249] width 223 height 5
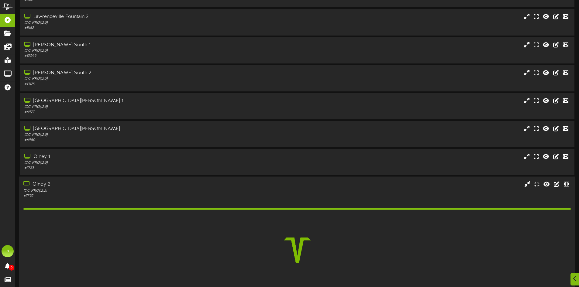
scroll to position [135, 0]
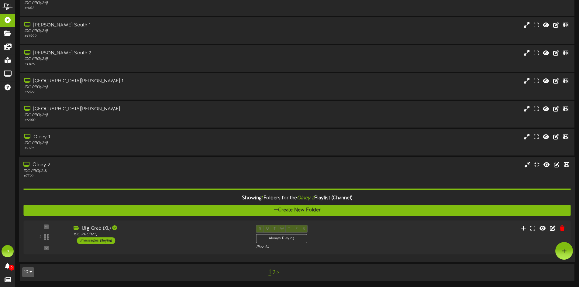
click at [105, 175] on div "# 7792" at bounding box center [134, 176] width 223 height 5
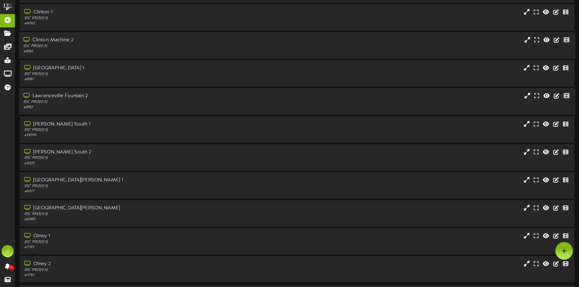
scroll to position [0, 0]
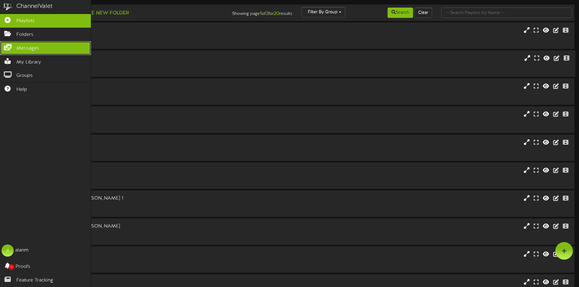
click at [33, 46] on span "Messages" at bounding box center [27, 48] width 23 height 7
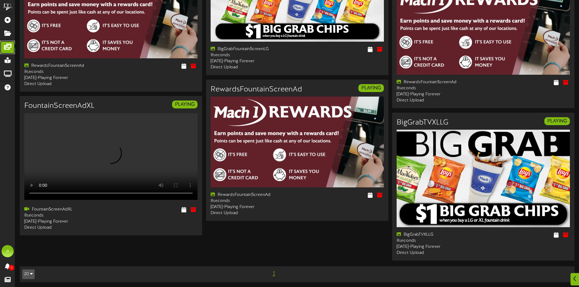
scroll to position [356, 0]
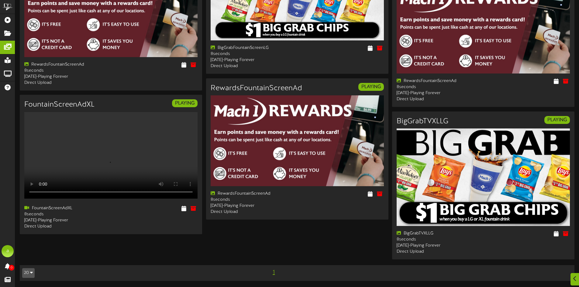
click at [272, 274] on span "1" at bounding box center [273, 272] width 5 height 7
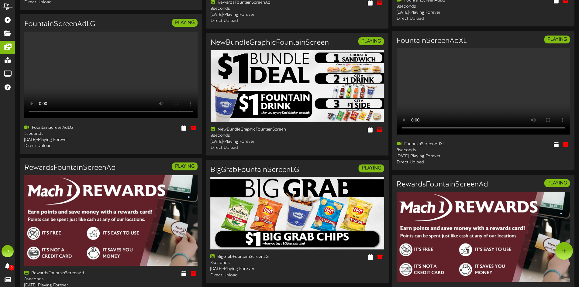
scroll to position [0, 0]
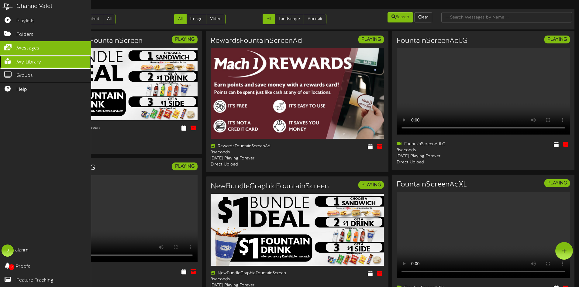
click at [32, 61] on span "My Library" at bounding box center [28, 62] width 25 height 7
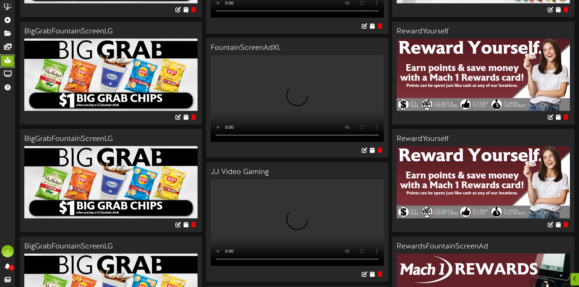
scroll to position [213, 0]
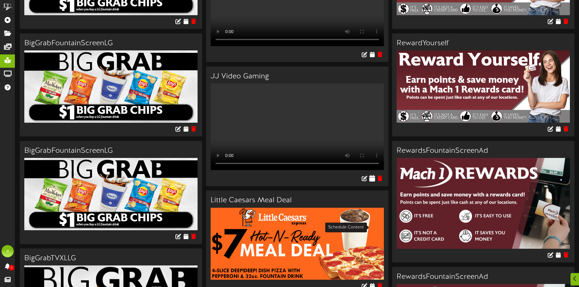
click at [370, 182] on icon at bounding box center [372, 178] width 6 height 7
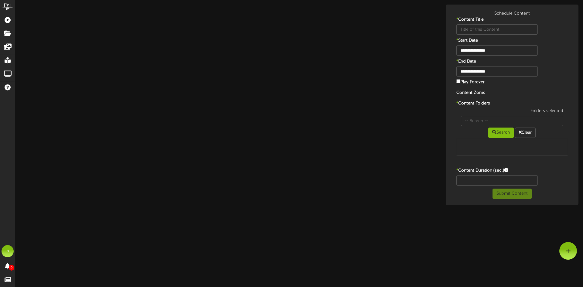
type input "JJ Video Gaming"
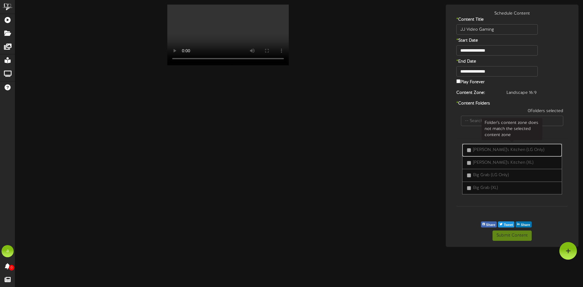
click at [470, 152] on label "[PERSON_NAME]'s Kitchen (LG Only)" at bounding box center [505, 150] width 77 height 6
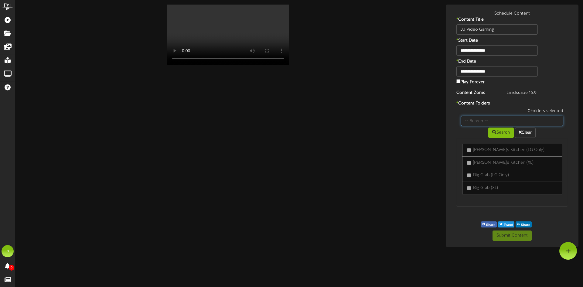
click at [491, 119] on input "text" at bounding box center [512, 121] width 103 height 10
click at [470, 140] on div "[PERSON_NAME]'s Kitchen (LG Only) [PERSON_NAME]'s Kitchen (XL) Big Grab (LG Onl…" at bounding box center [513, 172] width 112 height 68
drag, startPoint x: 477, startPoint y: 93, endPoint x: 528, endPoint y: 92, distance: 51.0
click at [528, 92] on div "Content Zone: Landscape 16:9" at bounding box center [512, 94] width 130 height 8
click at [522, 93] on div "Landscape 16:9" at bounding box center [537, 93] width 70 height 6
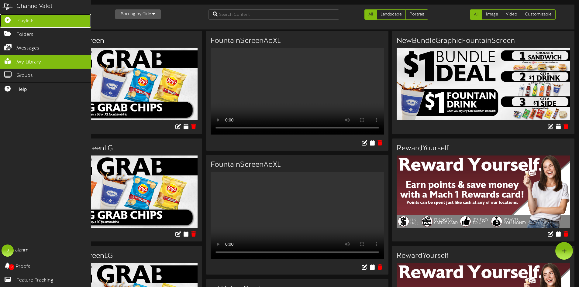
click at [33, 20] on span "Playlists" at bounding box center [25, 21] width 18 height 7
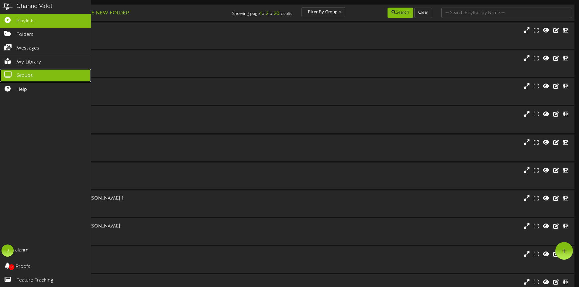
click at [43, 73] on link "Groups" at bounding box center [45, 76] width 91 height 14
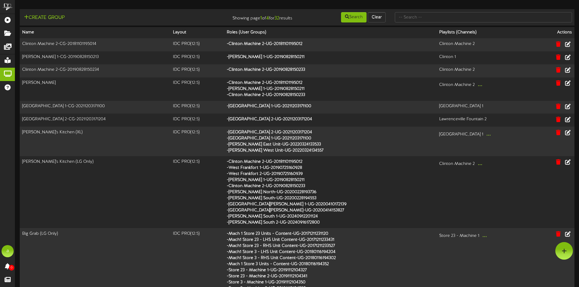
click at [151, 14] on div "Create Group" at bounding box center [111, 17] width 186 height 11
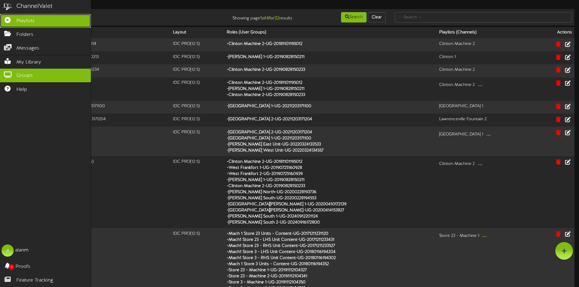
click at [14, 22] on link "Playlists" at bounding box center [45, 21] width 91 height 14
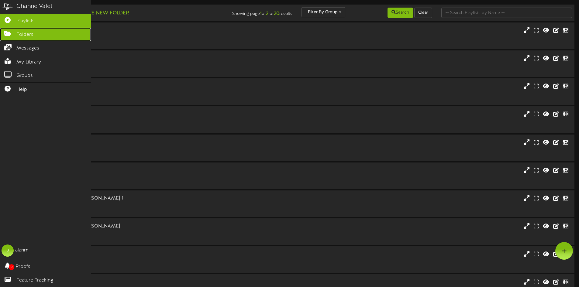
click at [15, 35] on link "Folders" at bounding box center [45, 35] width 91 height 14
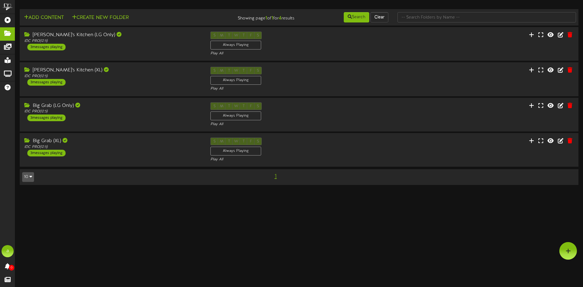
click at [265, 191] on html "ChannelValet Playlists Folders Messages My Library Groups Help a alanm 0 Proofs…" at bounding box center [291, 95] width 583 height 191
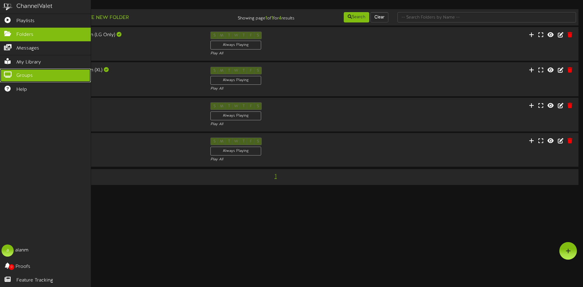
click at [36, 74] on link "Groups" at bounding box center [45, 76] width 91 height 14
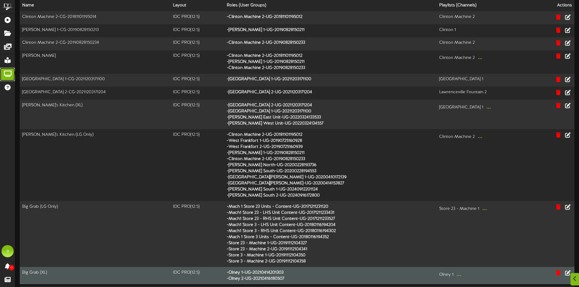
scroll to position [48, 0]
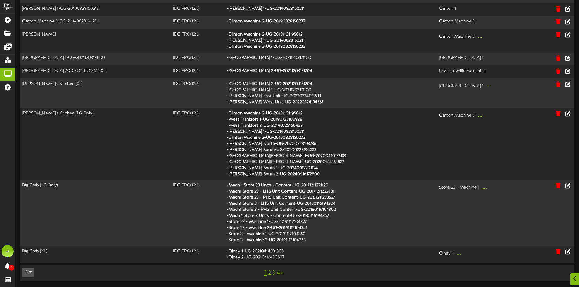
click at [269, 274] on link "2" at bounding box center [269, 273] width 3 height 7
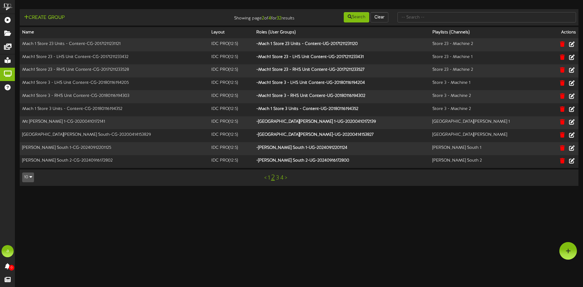
click at [278, 178] on link "3" at bounding box center [277, 178] width 3 height 7
